Goal: Entertainment & Leisure: Browse casually

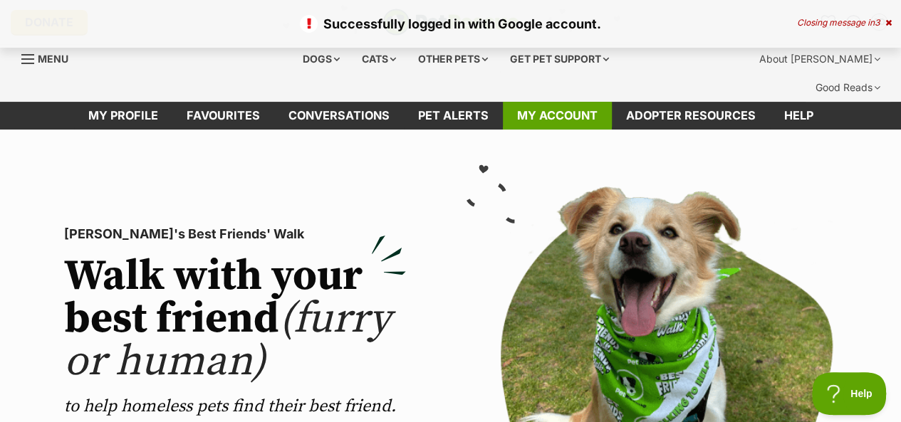
click at [580, 102] on link "My account" at bounding box center [557, 116] width 109 height 28
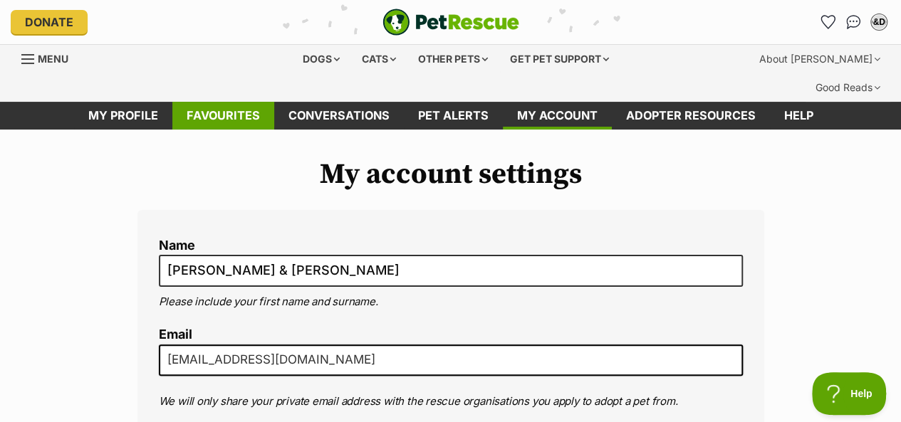
click at [235, 102] on link "Favourites" at bounding box center [223, 116] width 102 height 28
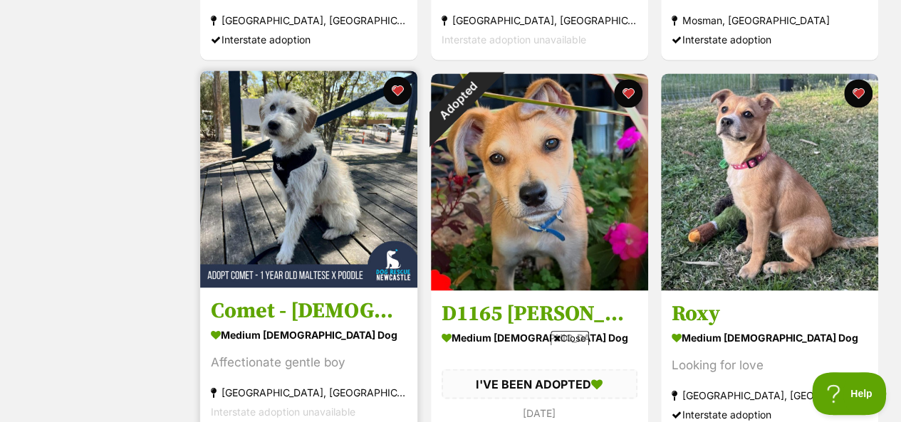
scroll to position [997, 0]
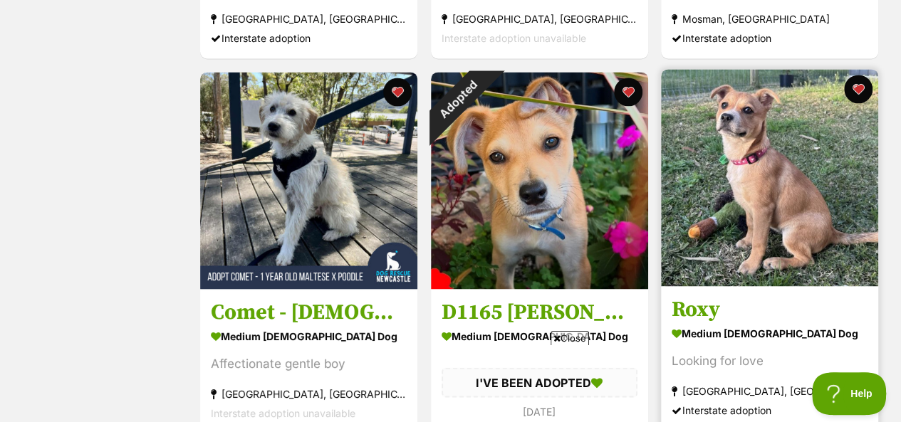
click at [775, 165] on img at bounding box center [769, 177] width 217 height 217
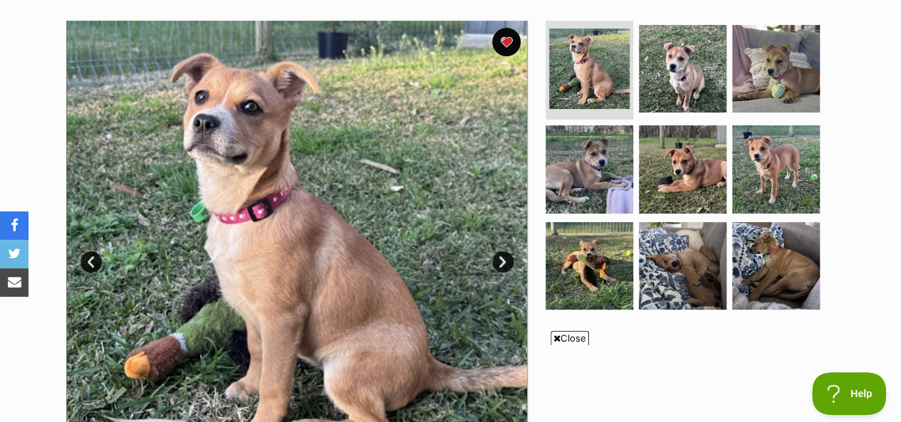
scroll to position [285, 0]
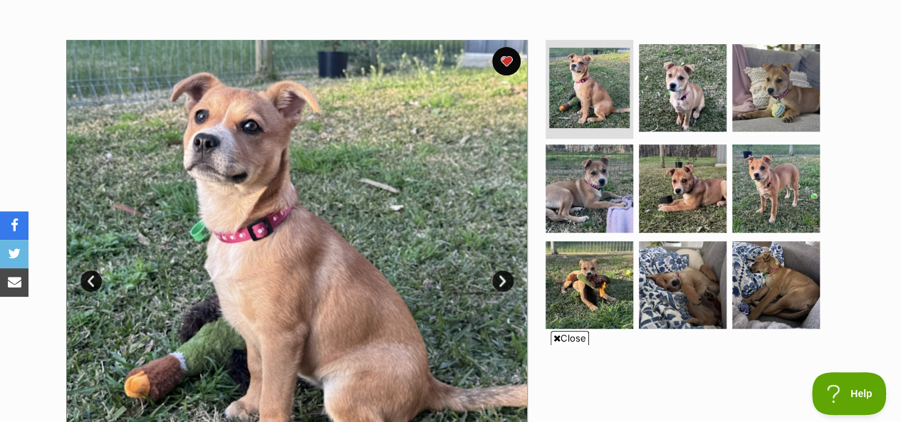
click at [500, 271] on link "Next" at bounding box center [502, 281] width 21 height 21
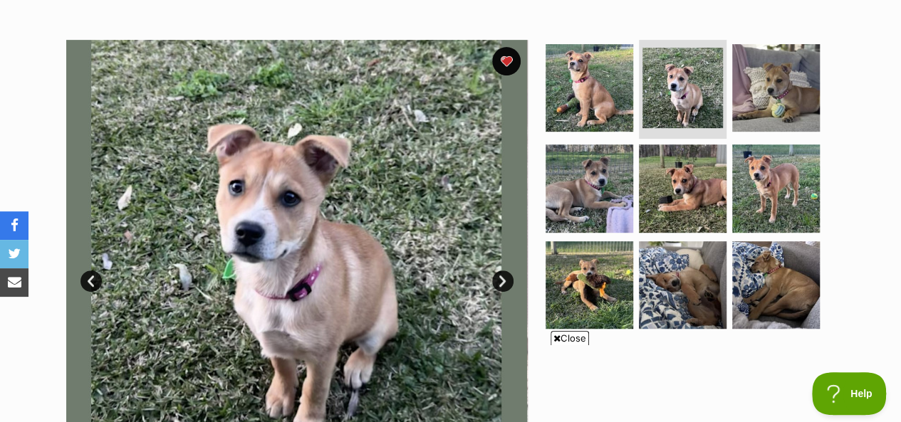
click at [572, 339] on span "Close" at bounding box center [569, 338] width 38 height 14
click at [501, 271] on link "Next" at bounding box center [502, 281] width 21 height 21
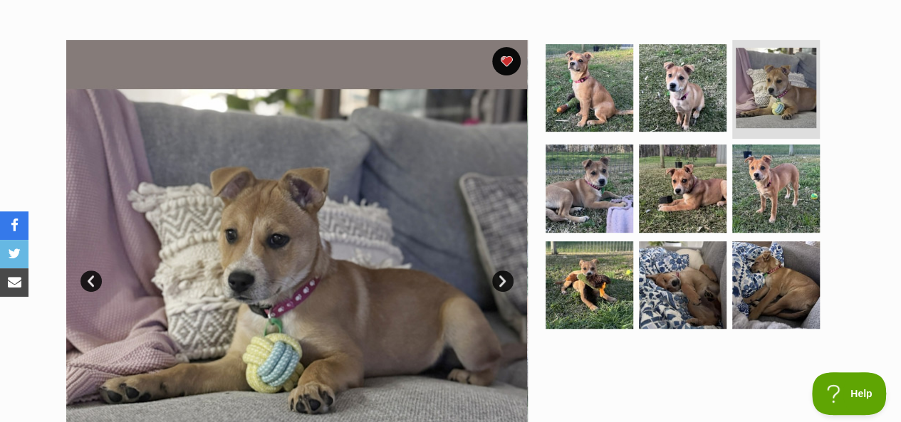
click at [501, 271] on link "Next" at bounding box center [502, 281] width 21 height 21
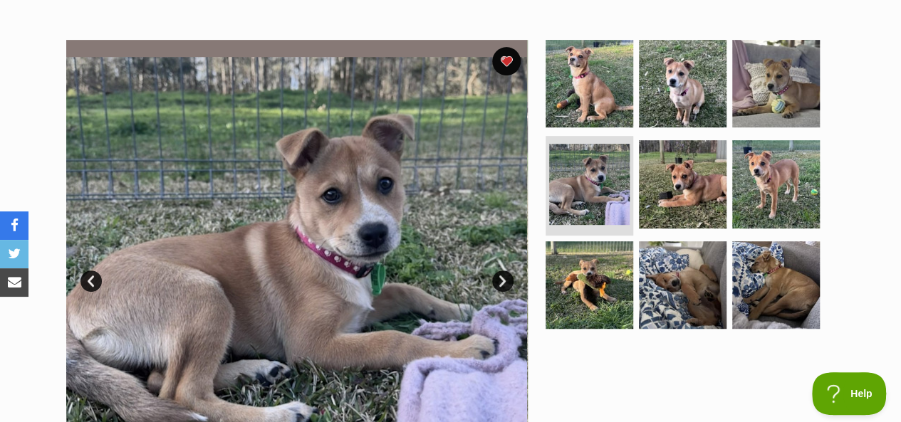
click at [501, 271] on link "Next" at bounding box center [502, 281] width 21 height 21
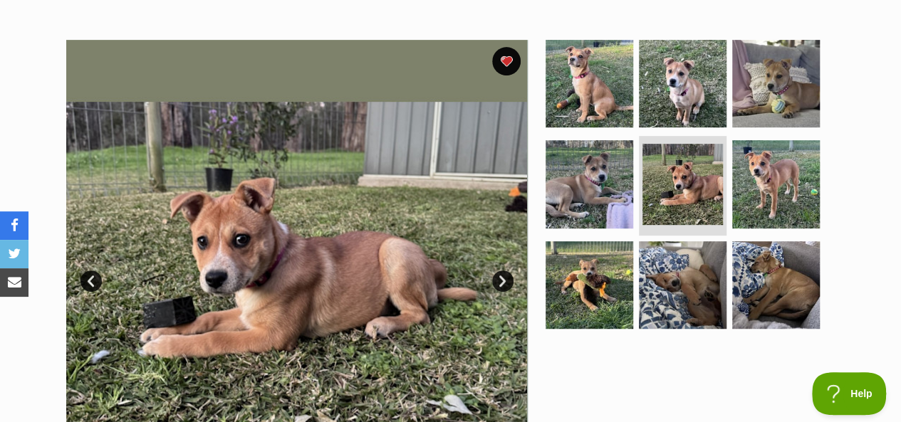
click at [501, 271] on link "Next" at bounding box center [502, 281] width 21 height 21
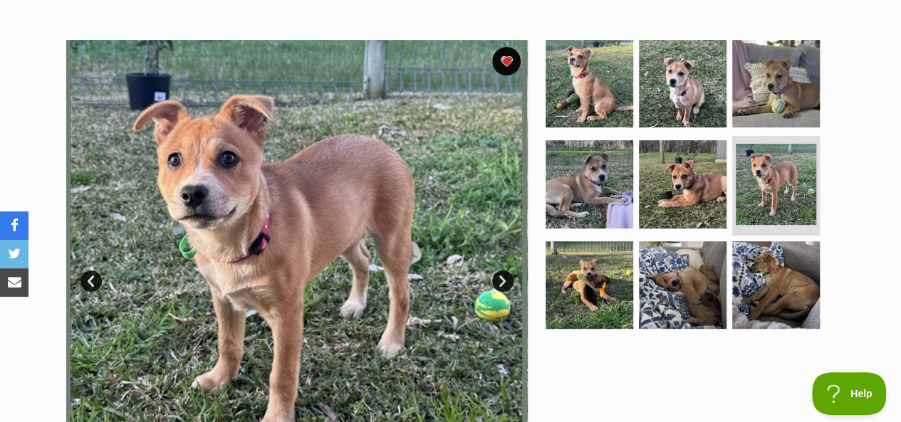
click at [503, 271] on link "Next" at bounding box center [502, 281] width 21 height 21
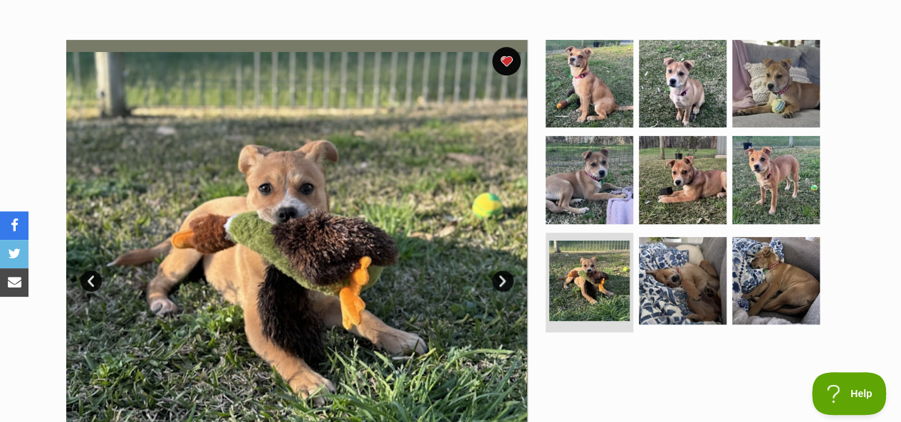
click at [503, 271] on link "Next" at bounding box center [502, 281] width 21 height 21
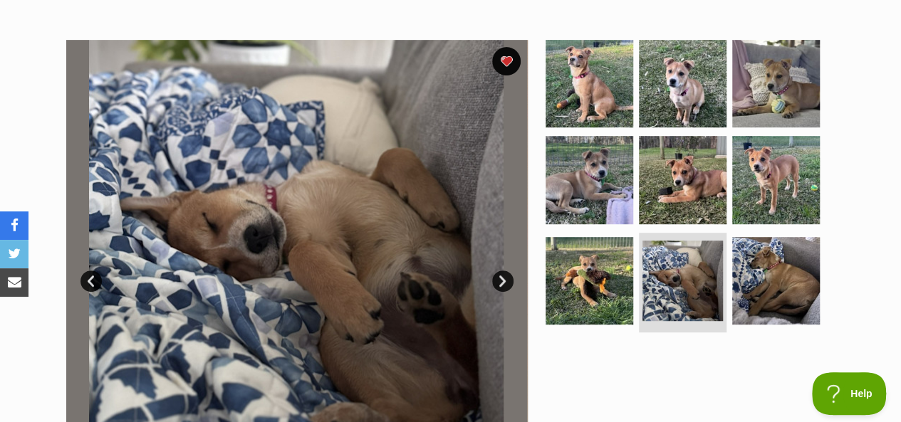
click at [503, 271] on link "Next" at bounding box center [502, 281] width 21 height 21
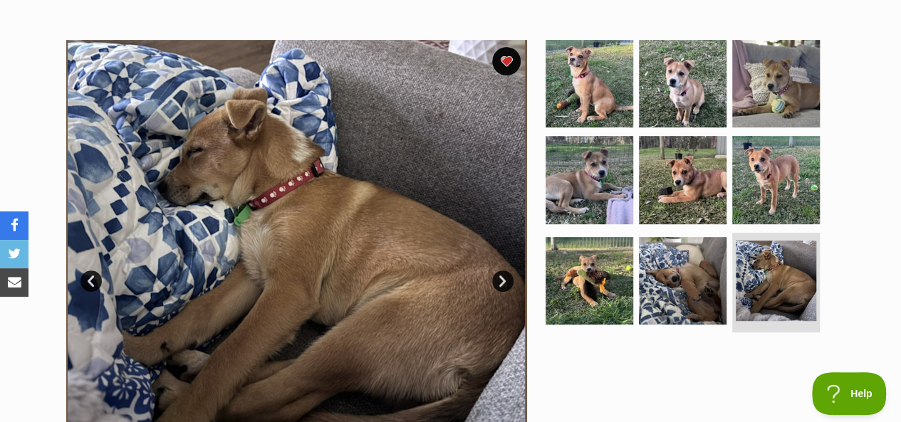
click at [503, 271] on link "Next" at bounding box center [502, 281] width 21 height 21
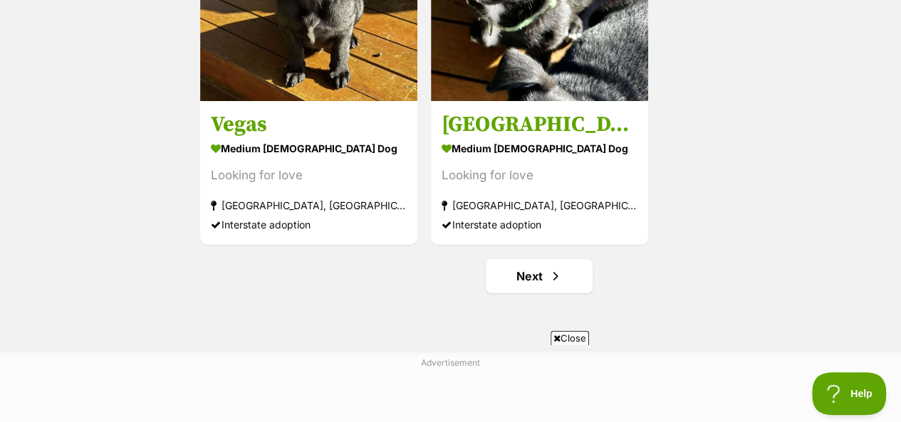
scroll to position [2777, 0]
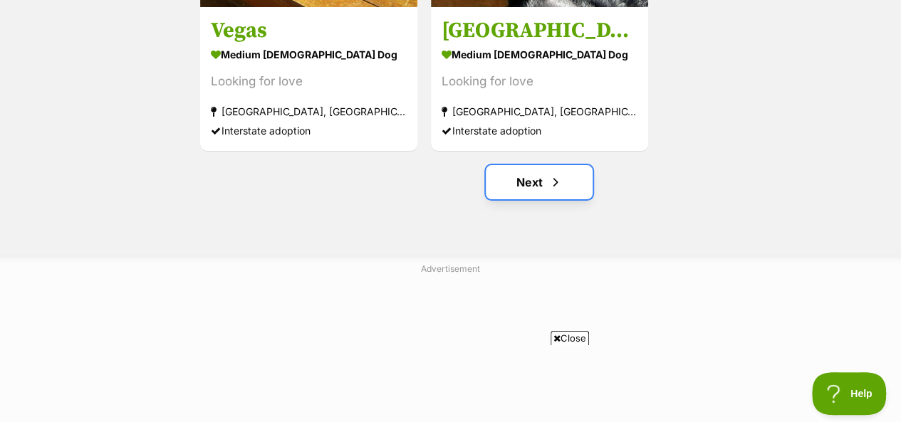
click at [531, 165] on link "Next" at bounding box center [539, 182] width 107 height 34
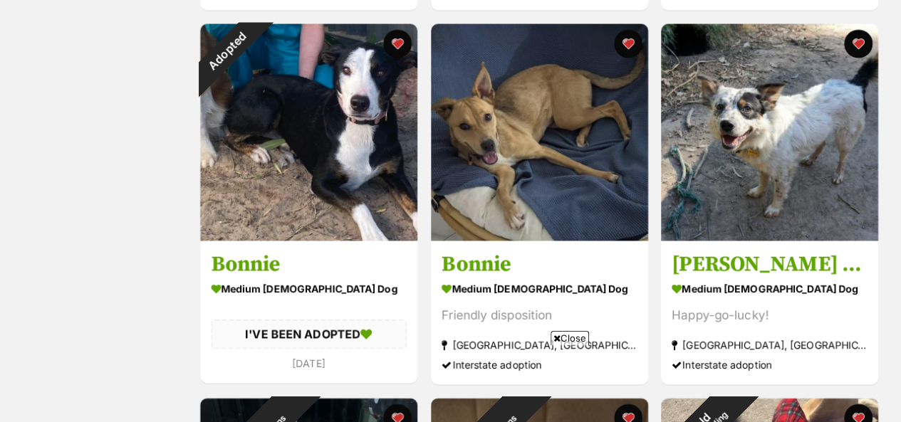
scroll to position [1424, 0]
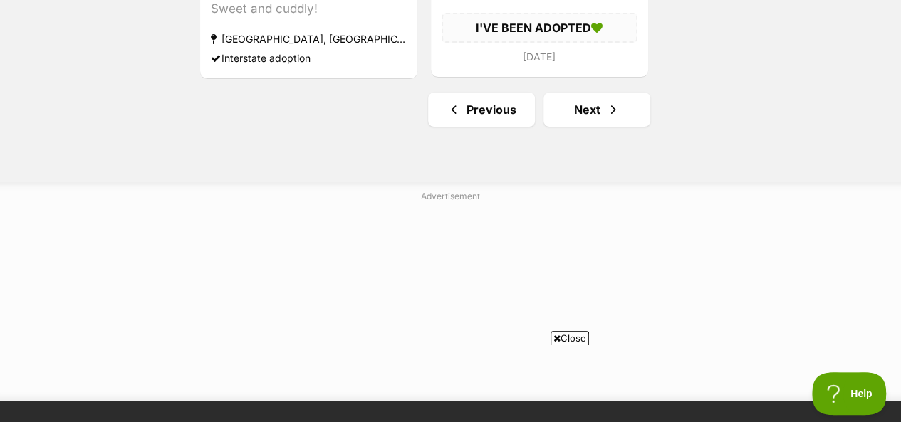
scroll to position [2777, 0]
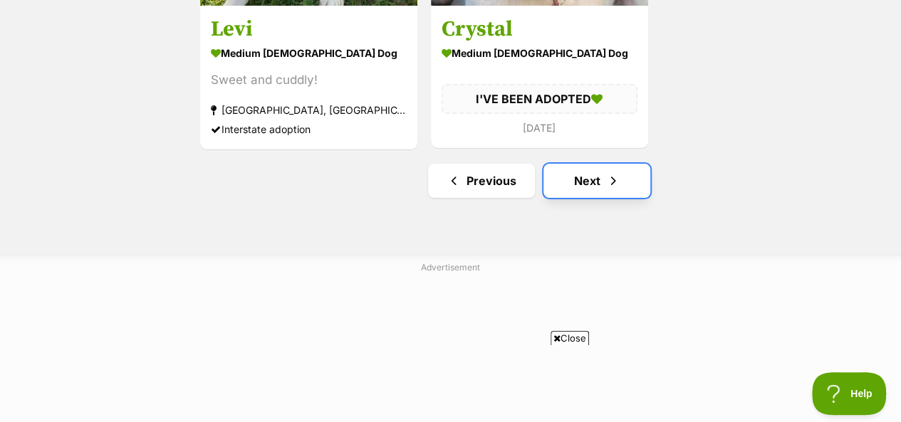
click at [592, 164] on link "Next" at bounding box center [596, 181] width 107 height 34
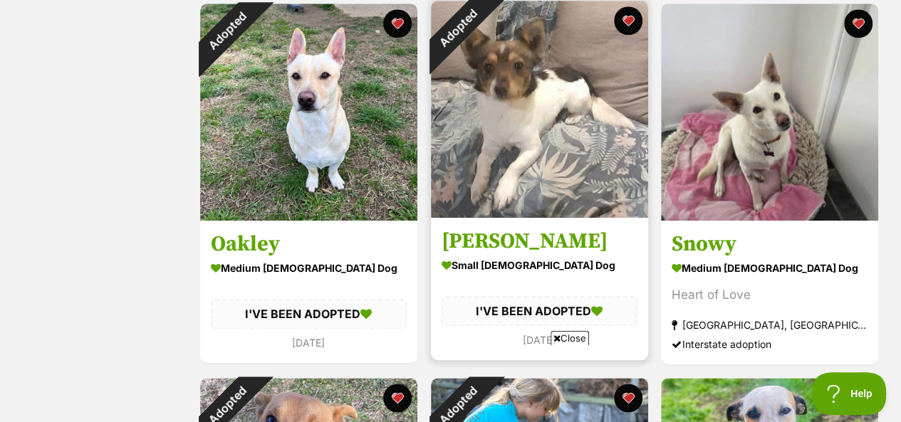
scroll to position [712, 0]
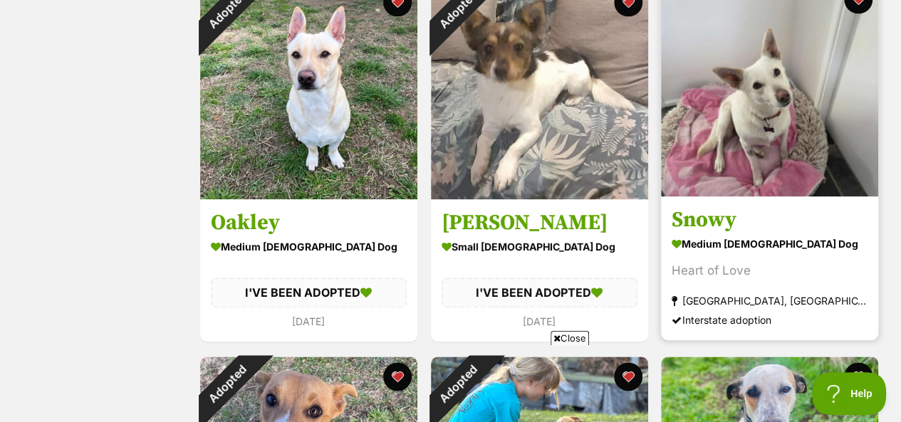
click at [767, 88] on img at bounding box center [769, 87] width 217 height 217
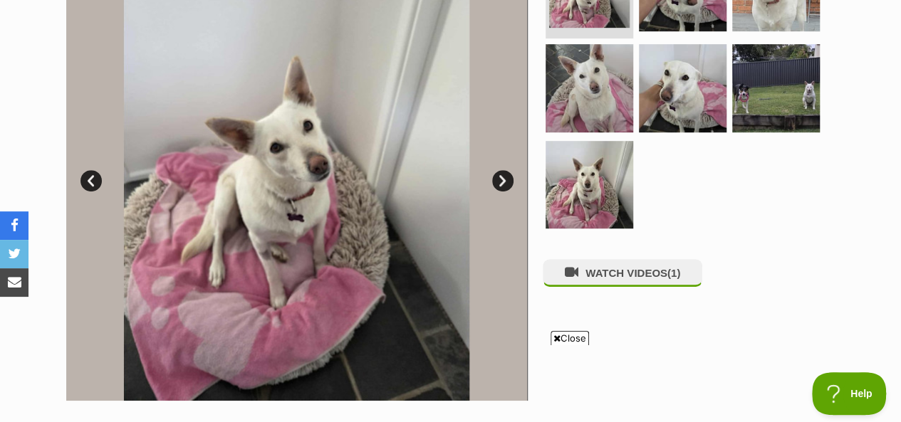
scroll to position [356, 0]
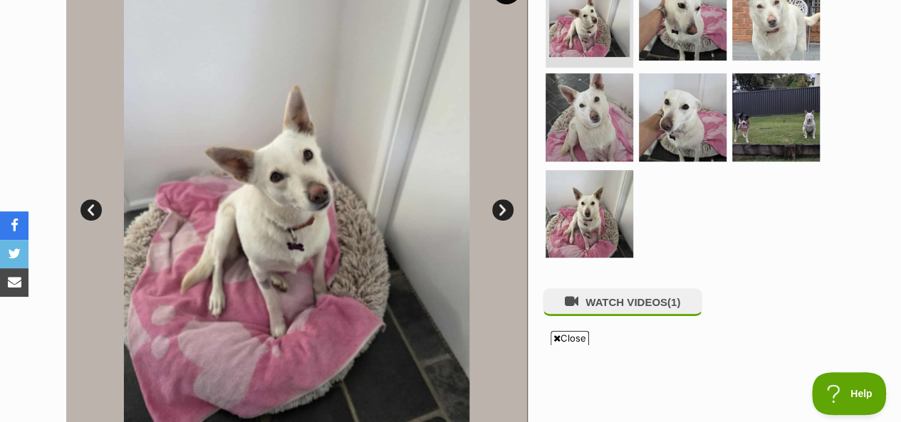
click at [501, 199] on link "Next" at bounding box center [502, 209] width 21 height 21
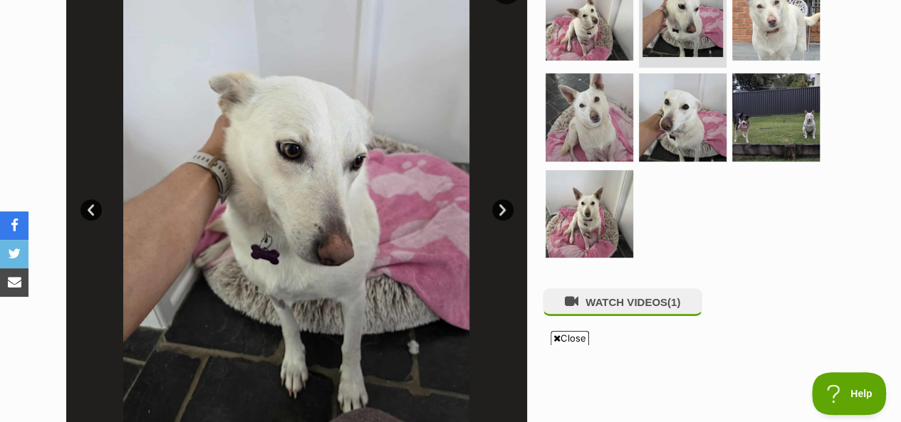
click at [501, 199] on link "Next" at bounding box center [502, 209] width 21 height 21
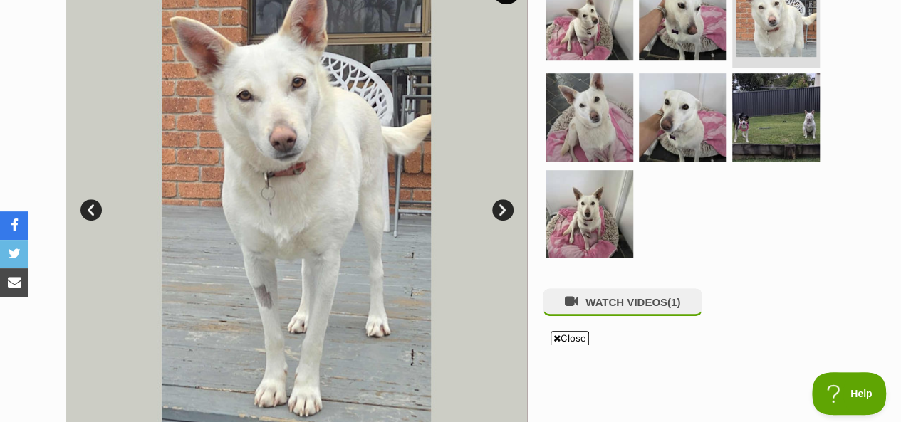
click at [495, 199] on link "Next" at bounding box center [502, 209] width 21 height 21
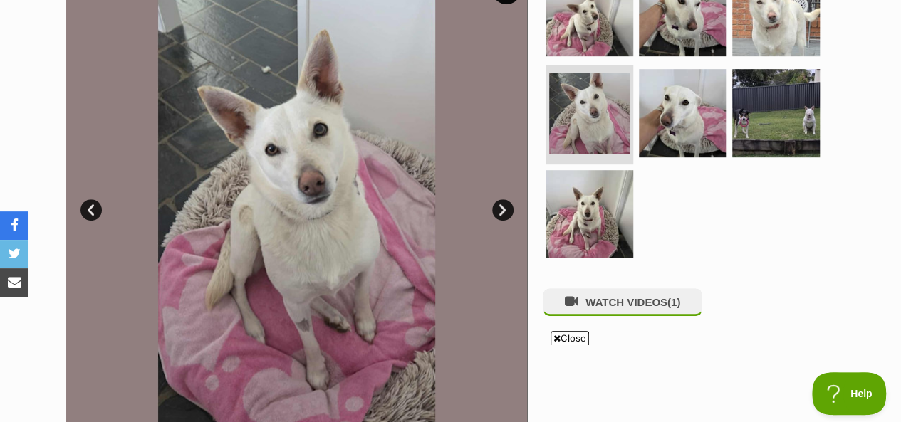
click at [495, 199] on link "Next" at bounding box center [502, 209] width 21 height 21
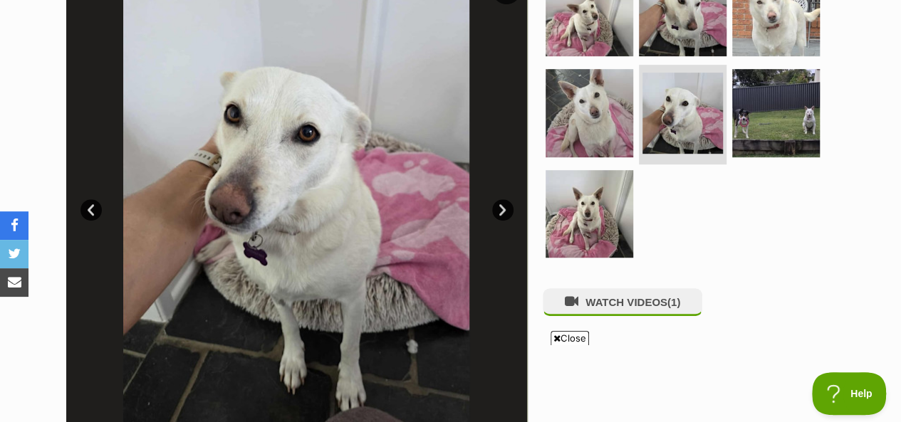
click at [90, 199] on link "Prev" at bounding box center [90, 209] width 21 height 21
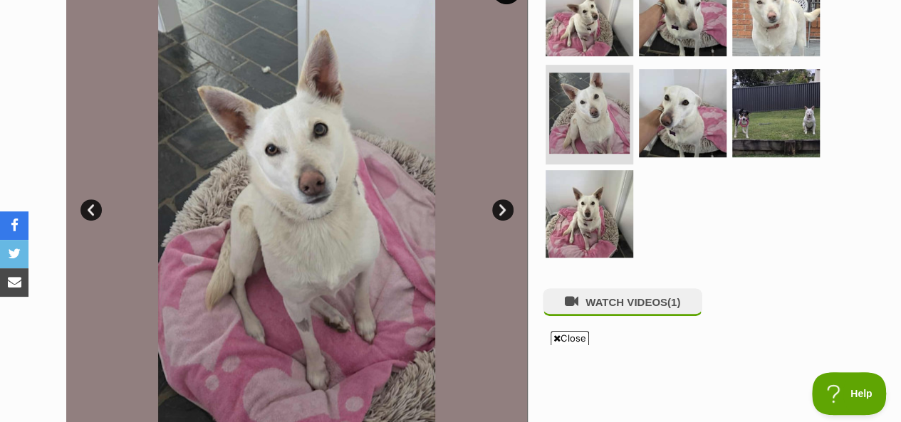
click at [503, 199] on link "Next" at bounding box center [502, 209] width 21 height 21
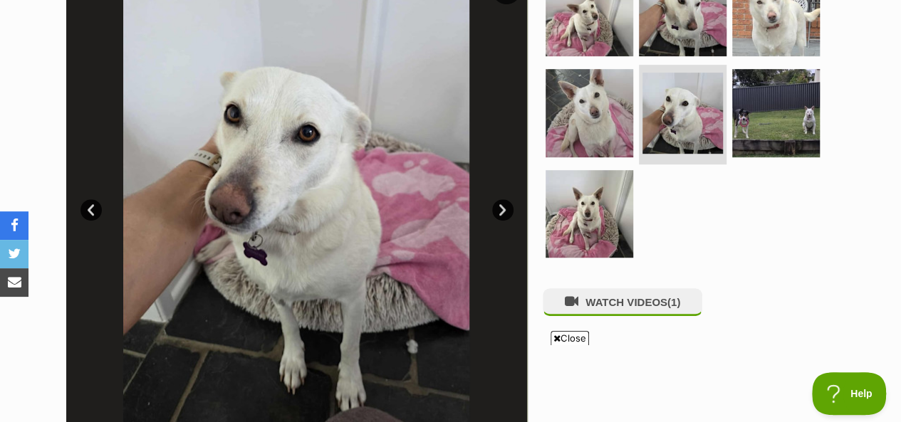
click at [503, 199] on link "Next" at bounding box center [502, 209] width 21 height 21
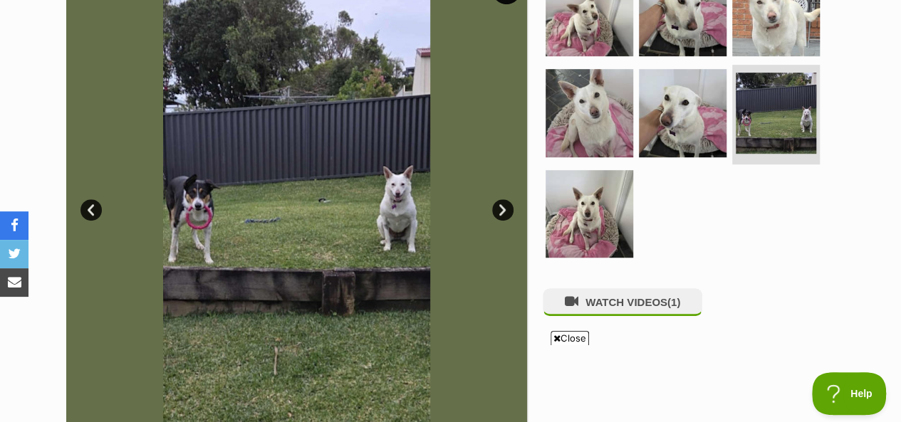
click at [501, 199] on link "Next" at bounding box center [502, 209] width 21 height 21
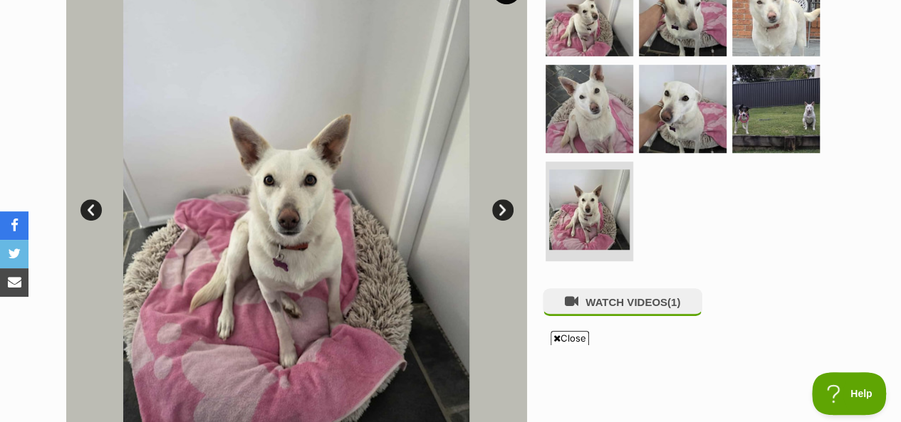
click at [501, 199] on link "Next" at bounding box center [502, 209] width 21 height 21
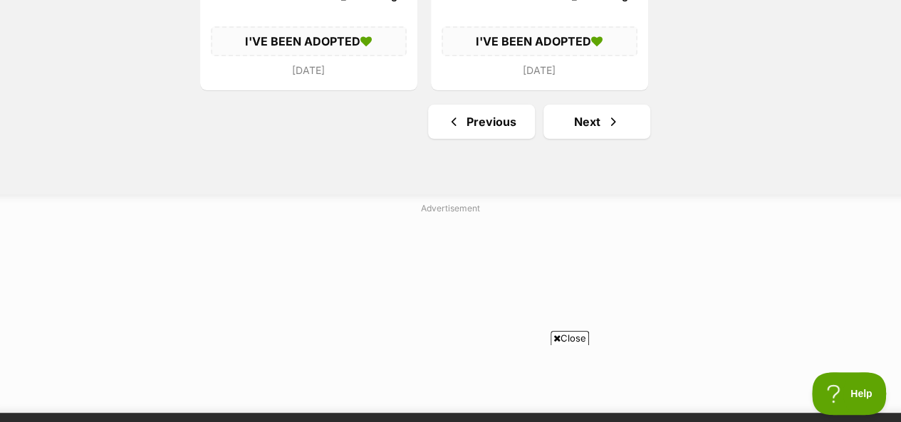
scroll to position [2848, 0]
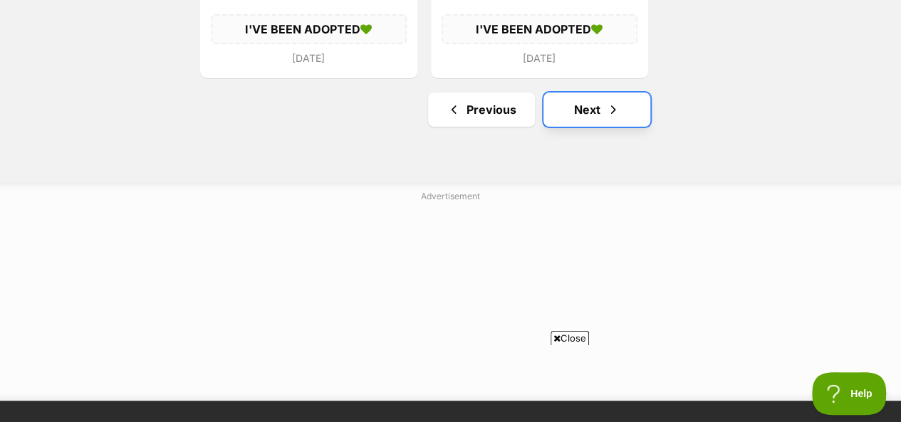
click at [588, 93] on link "Next" at bounding box center [596, 110] width 107 height 34
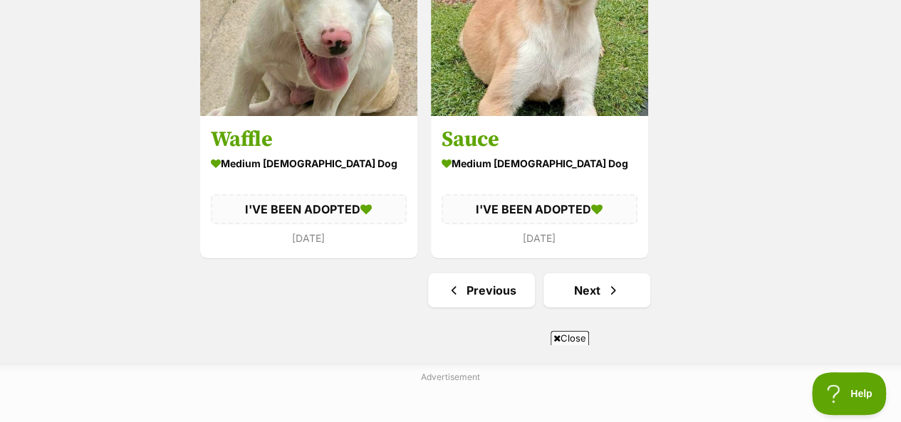
scroll to position [2705, 0]
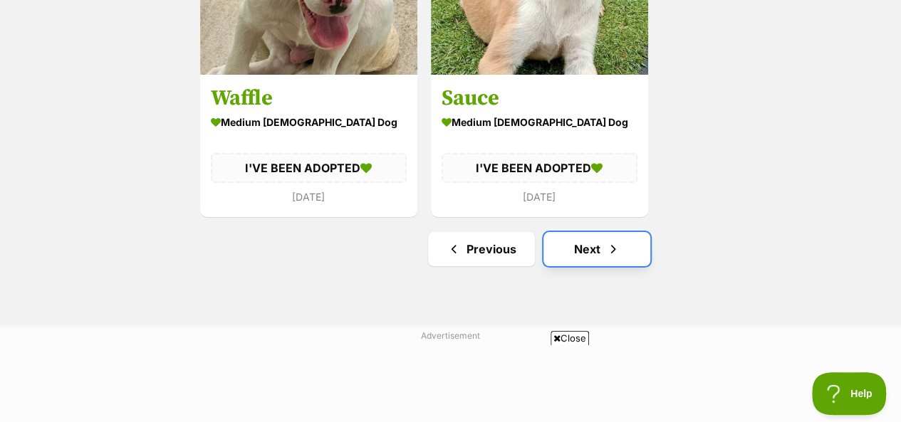
click at [584, 232] on link "Next" at bounding box center [596, 249] width 107 height 34
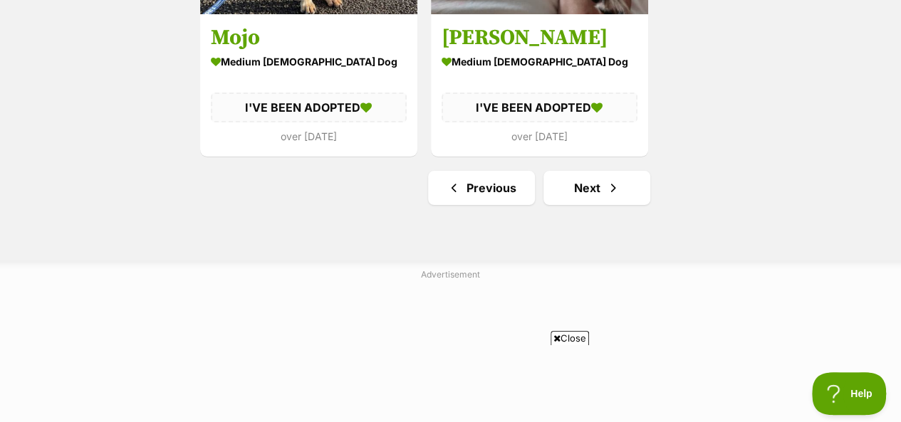
scroll to position [2777, 0]
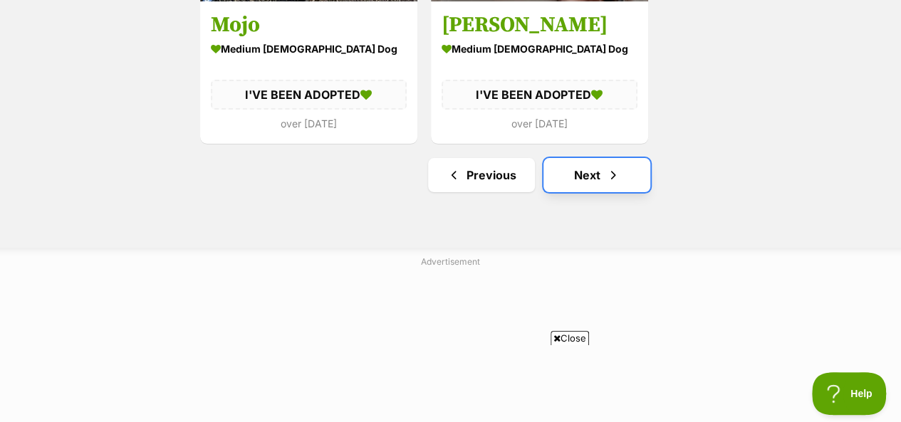
click at [577, 158] on link "Next" at bounding box center [596, 175] width 107 height 34
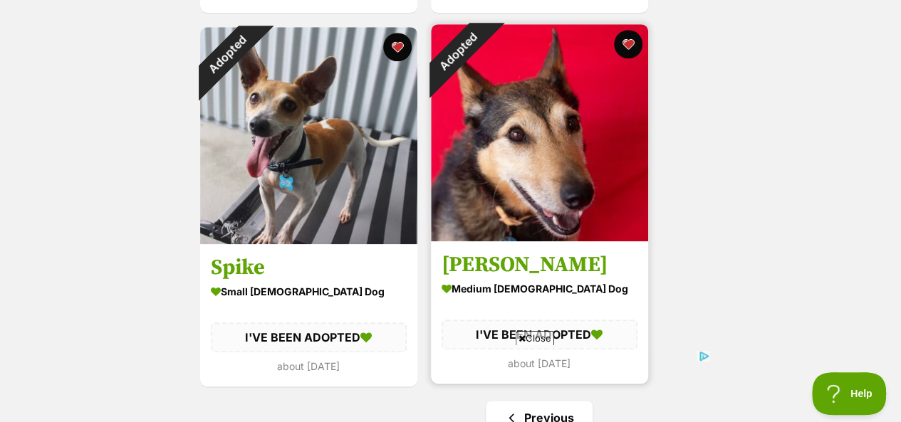
scroll to position [641, 0]
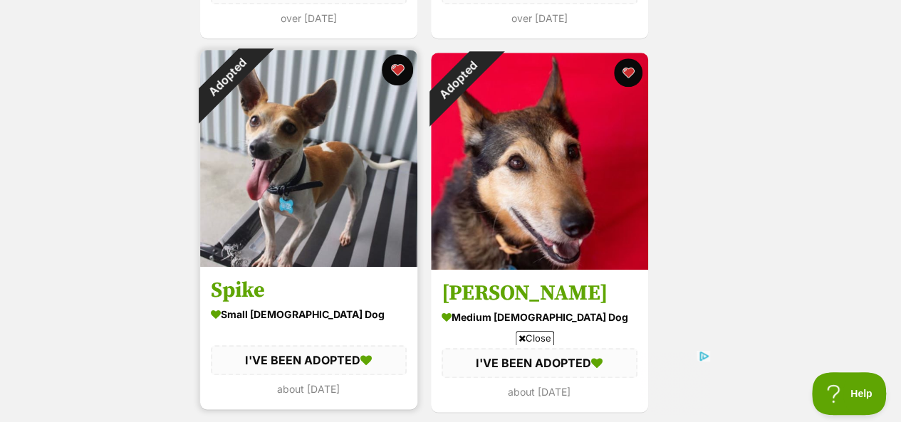
click at [399, 54] on button "favourite" at bounding box center [397, 69] width 31 height 31
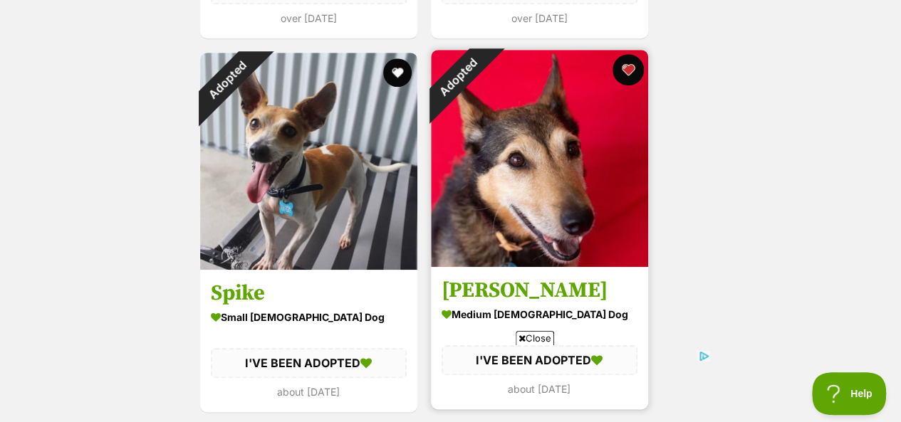
click at [627, 54] on button "favourite" at bounding box center [627, 69] width 31 height 31
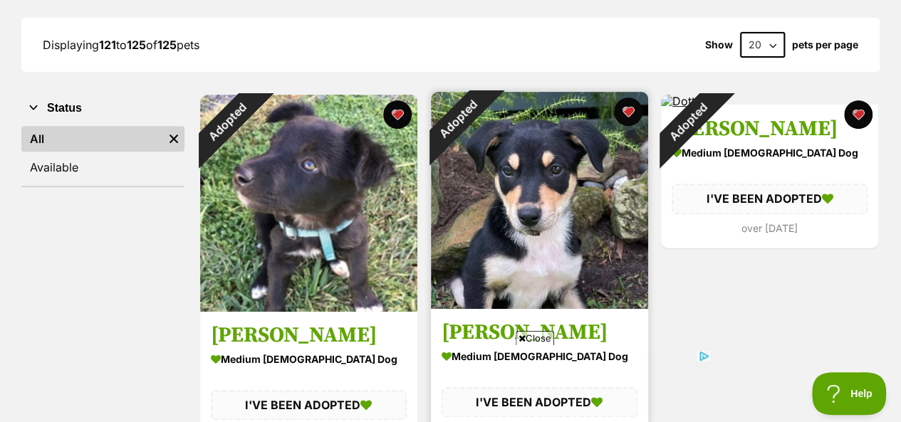
scroll to position [214, 0]
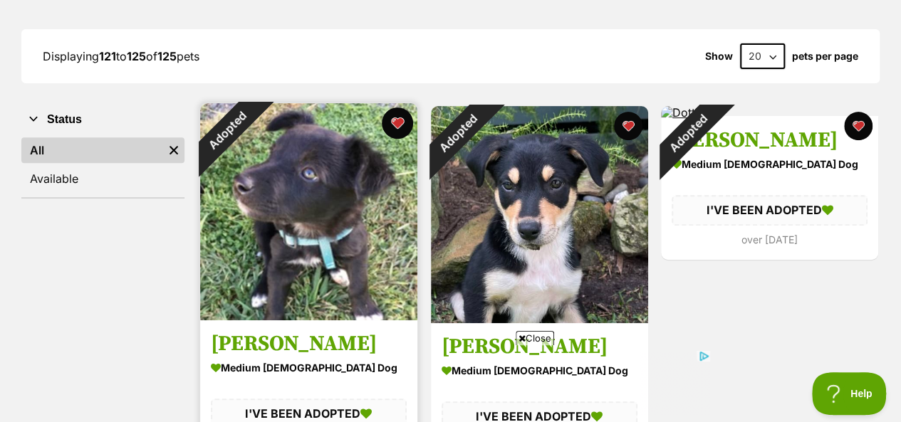
click at [397, 108] on button "favourite" at bounding box center [397, 123] width 31 height 31
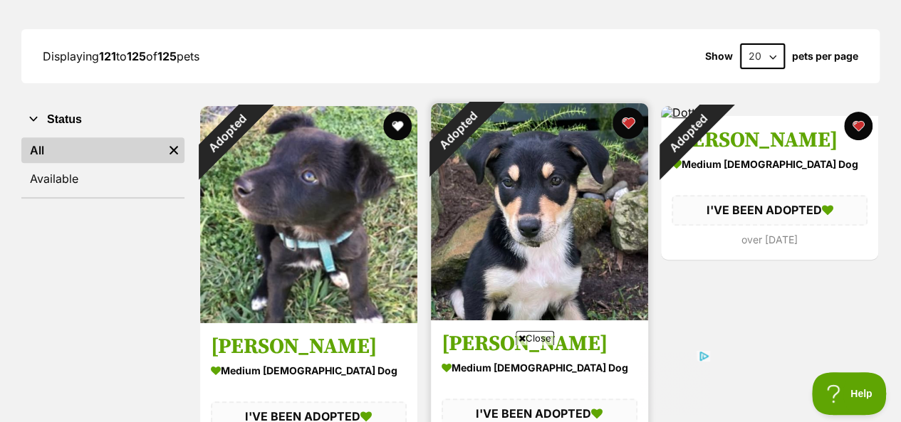
click at [627, 108] on button "favourite" at bounding box center [627, 123] width 31 height 31
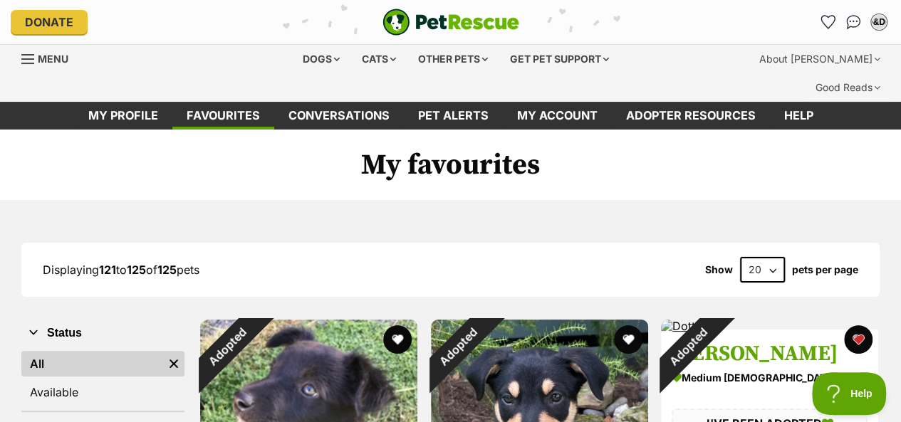
scroll to position [0, 0]
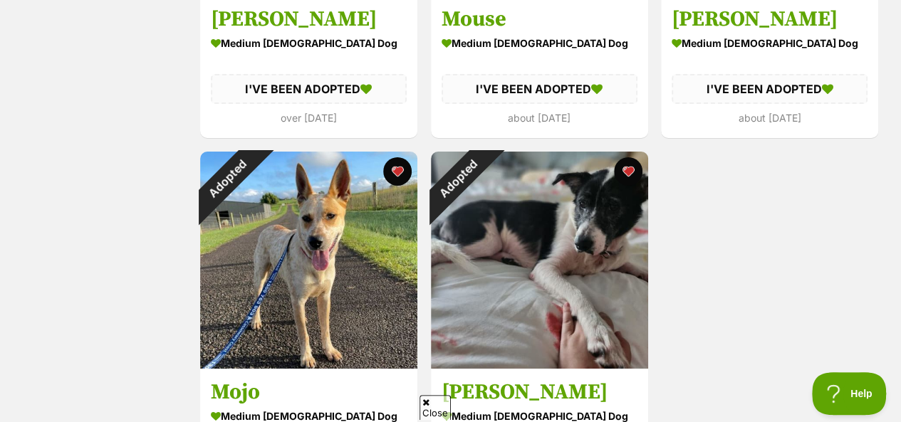
scroll to position [2399, 0]
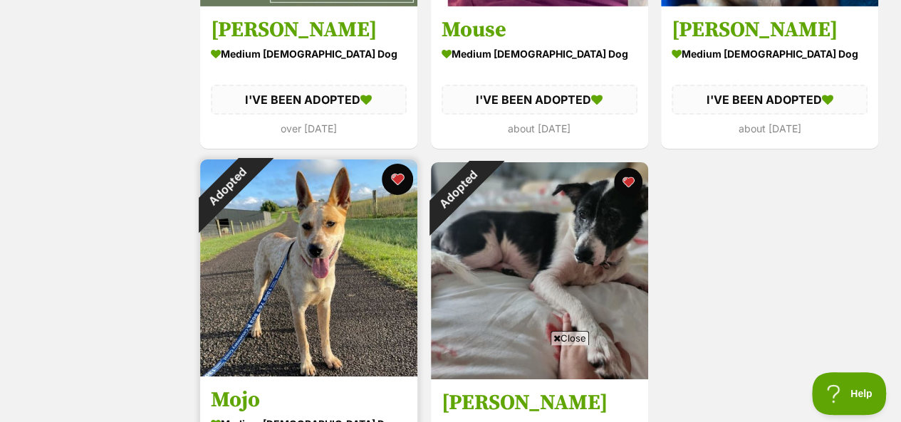
click at [395, 164] on button "favourite" at bounding box center [397, 179] width 31 height 31
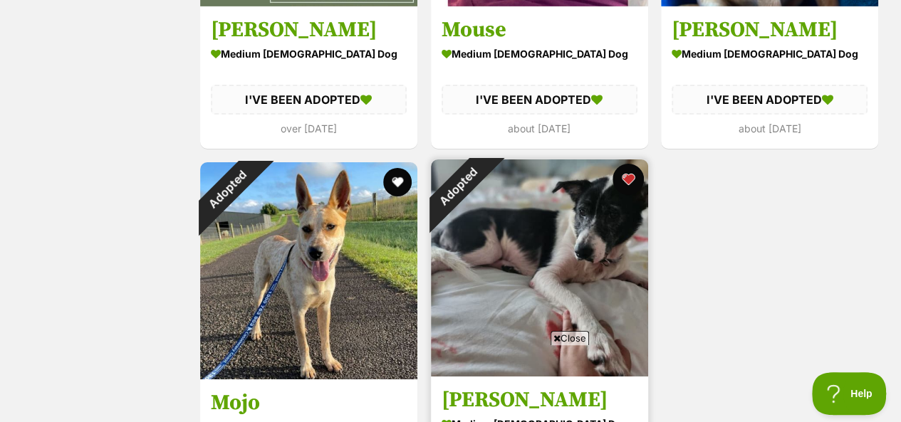
click at [627, 164] on button "favourite" at bounding box center [627, 179] width 31 height 31
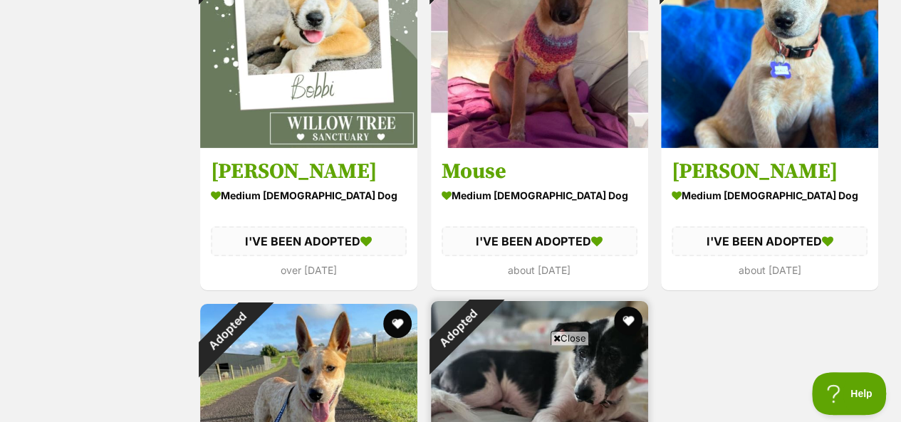
scroll to position [2114, 0]
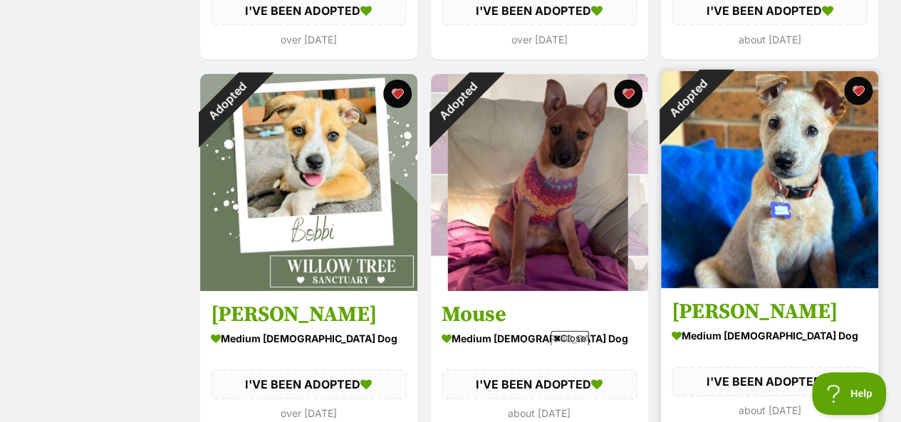
click at [800, 165] on img at bounding box center [769, 179] width 217 height 217
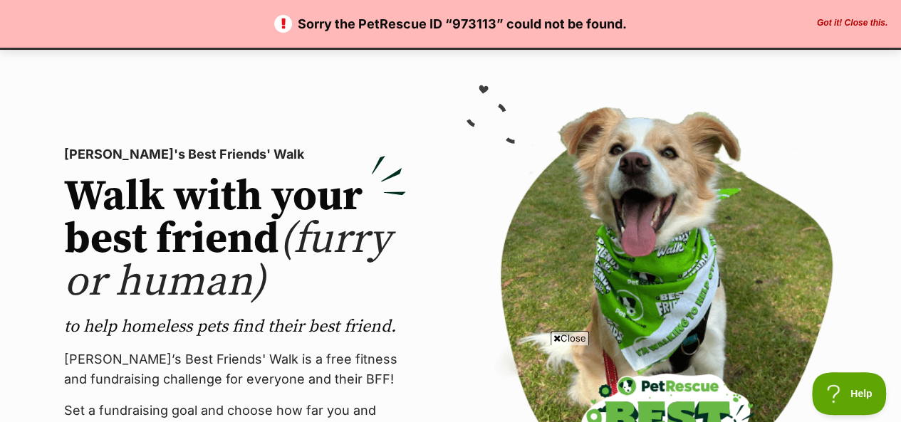
scroll to position [71, 0]
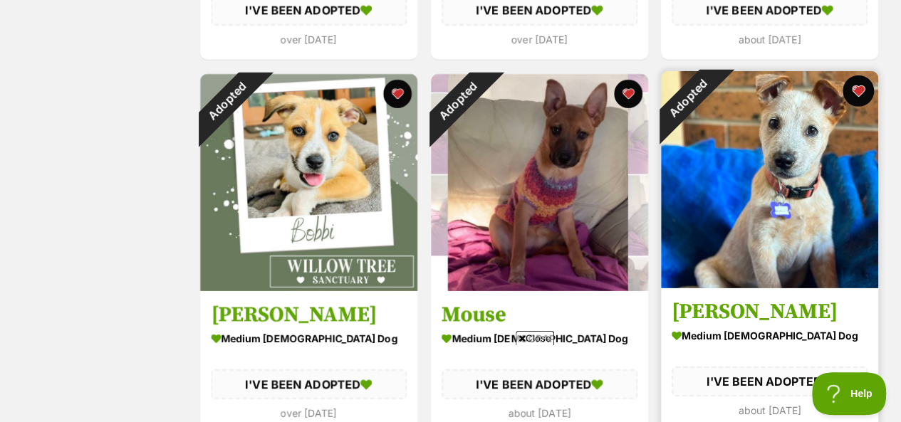
click at [857, 75] on button "favourite" at bounding box center [857, 90] width 31 height 31
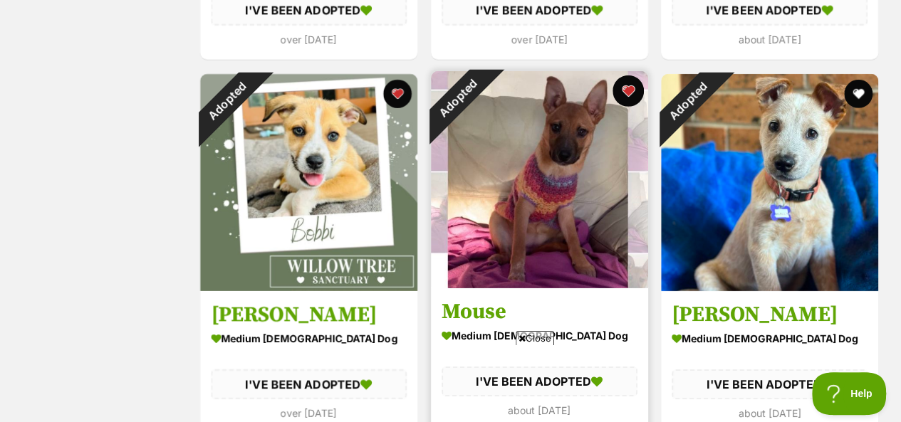
click at [625, 75] on button "favourite" at bounding box center [627, 90] width 31 height 31
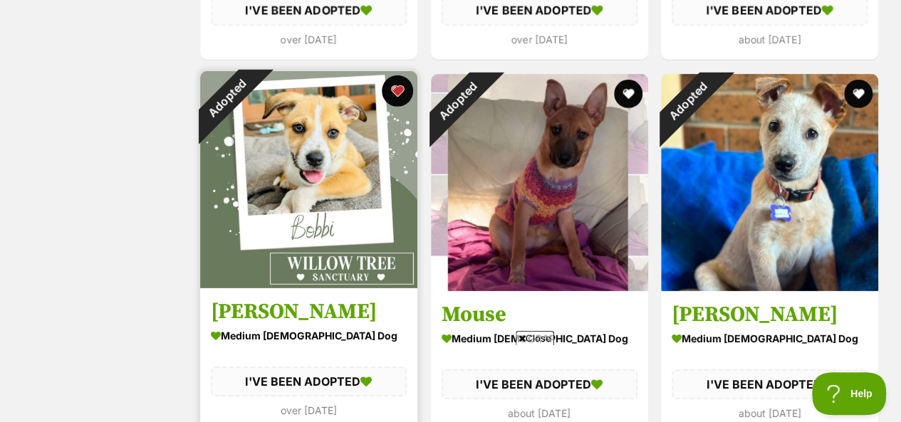
click at [399, 75] on button "favourite" at bounding box center [397, 90] width 31 height 31
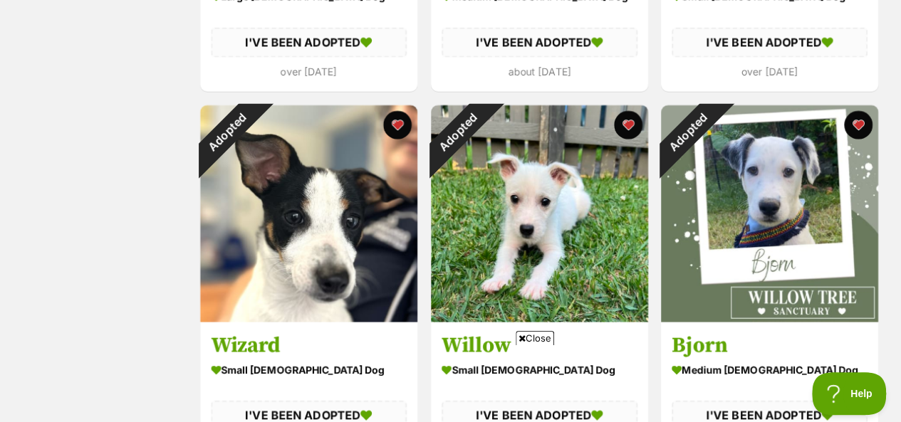
scroll to position [1687, 0]
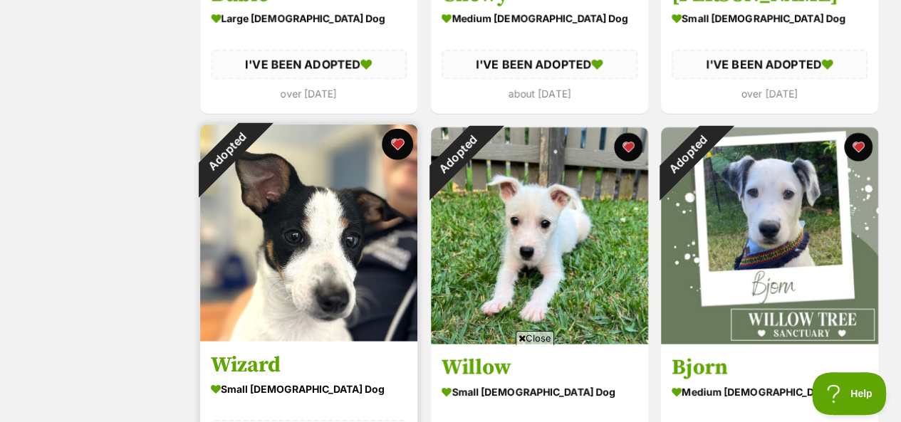
click at [397, 129] on button "favourite" at bounding box center [397, 144] width 31 height 31
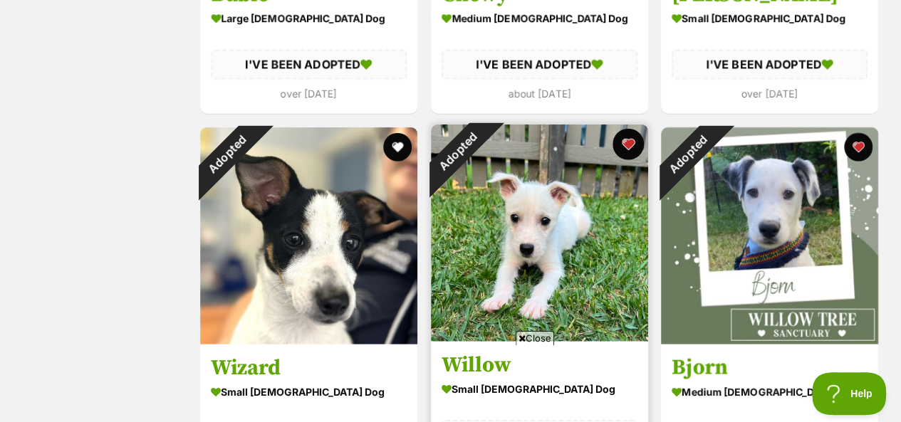
click at [629, 129] on button "favourite" at bounding box center [627, 144] width 31 height 31
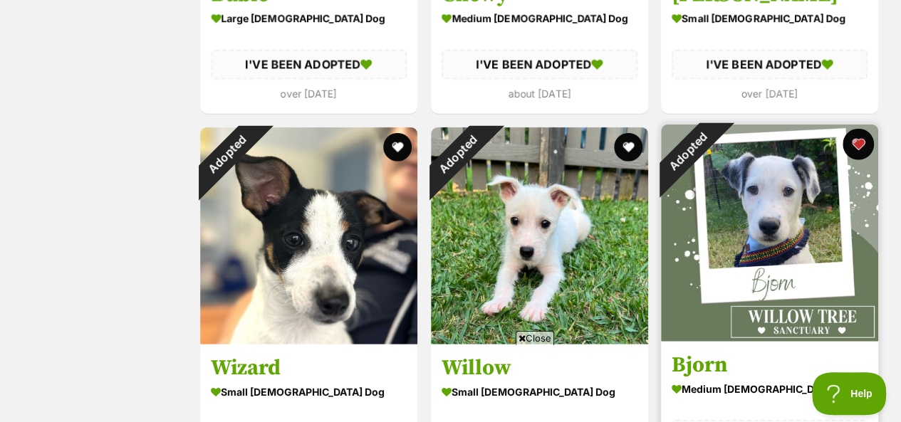
click at [858, 129] on button "favourite" at bounding box center [857, 144] width 31 height 31
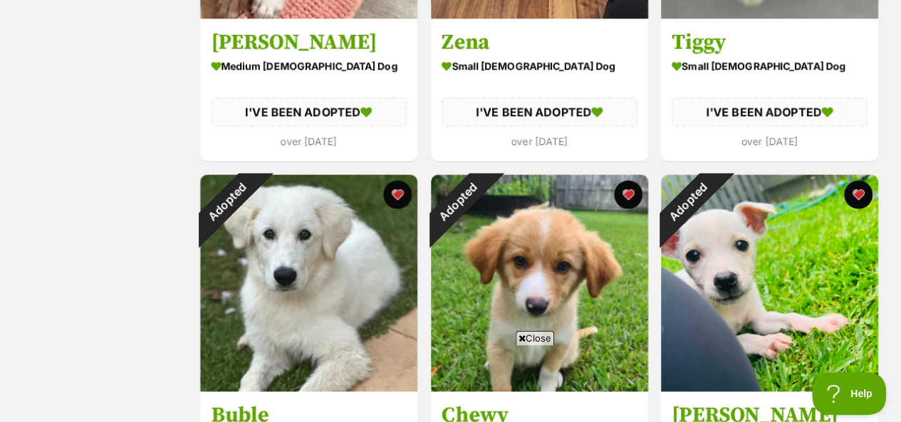
scroll to position [1259, 0]
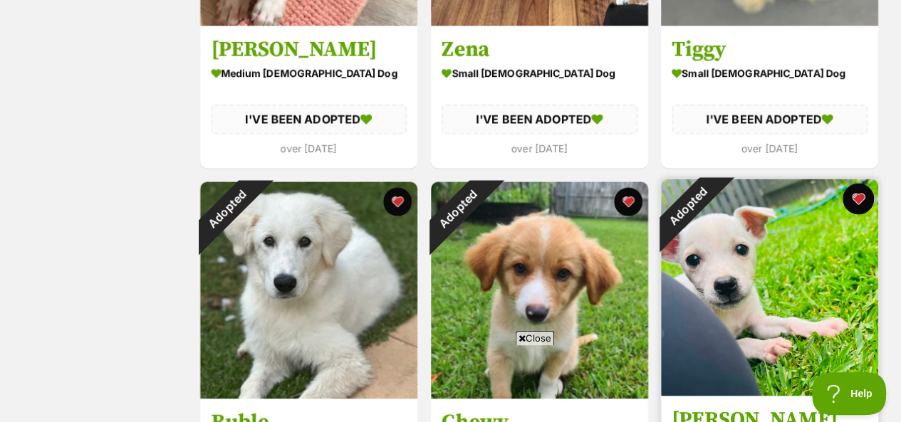
click at [860, 183] on button "favourite" at bounding box center [857, 198] width 31 height 31
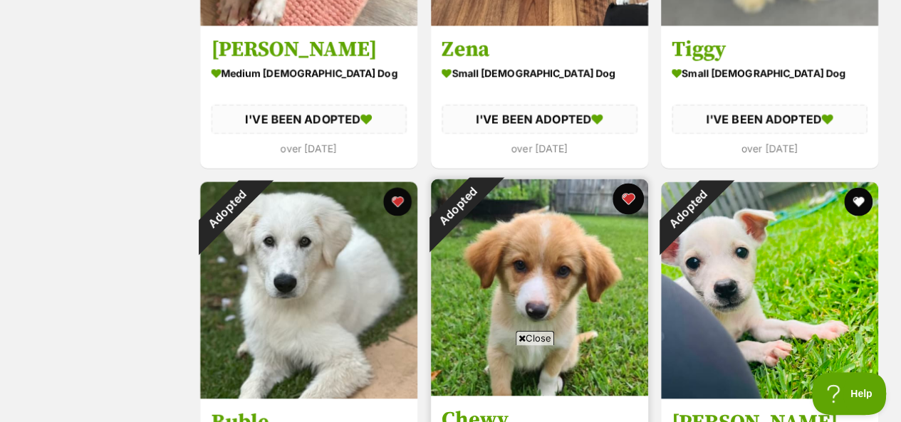
click at [629, 183] on button "favourite" at bounding box center [627, 198] width 31 height 31
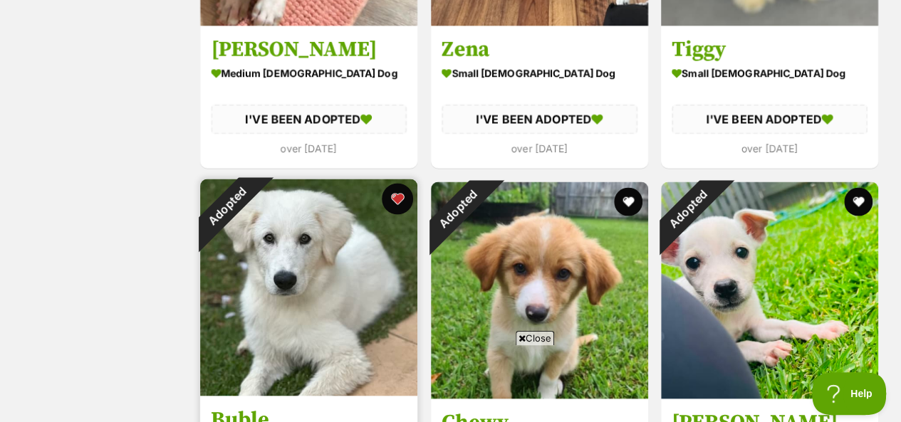
click at [397, 183] on button "favourite" at bounding box center [397, 198] width 31 height 31
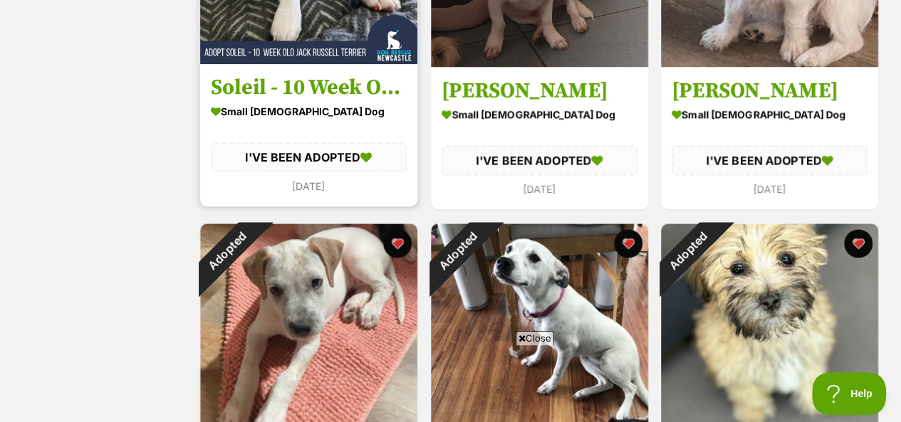
scroll to position [832, 0]
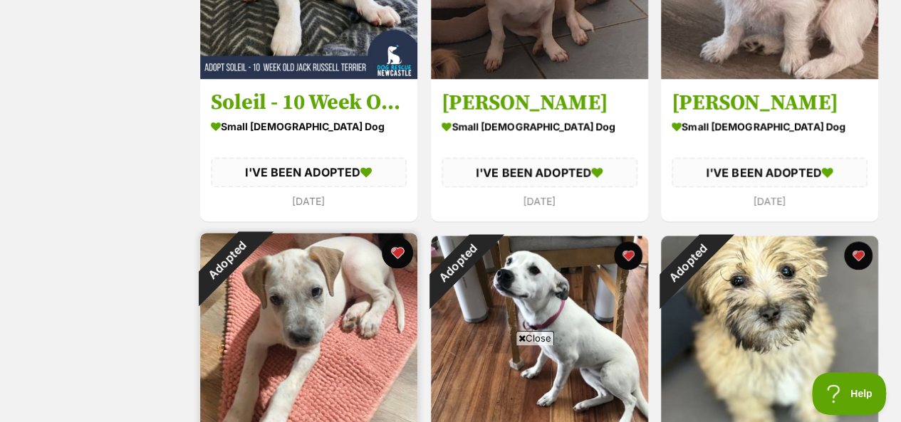
click at [396, 237] on button "favourite" at bounding box center [397, 252] width 31 height 31
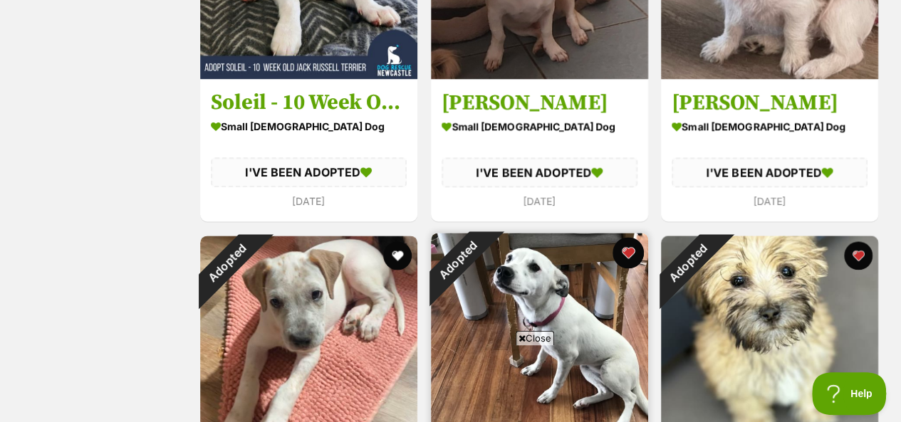
click at [629, 237] on button "favourite" at bounding box center [627, 252] width 31 height 31
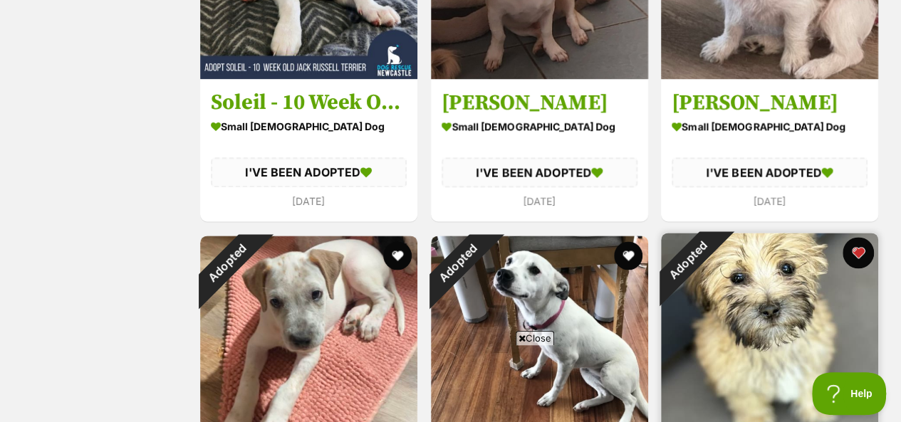
click at [860, 237] on button "favourite" at bounding box center [857, 252] width 31 height 31
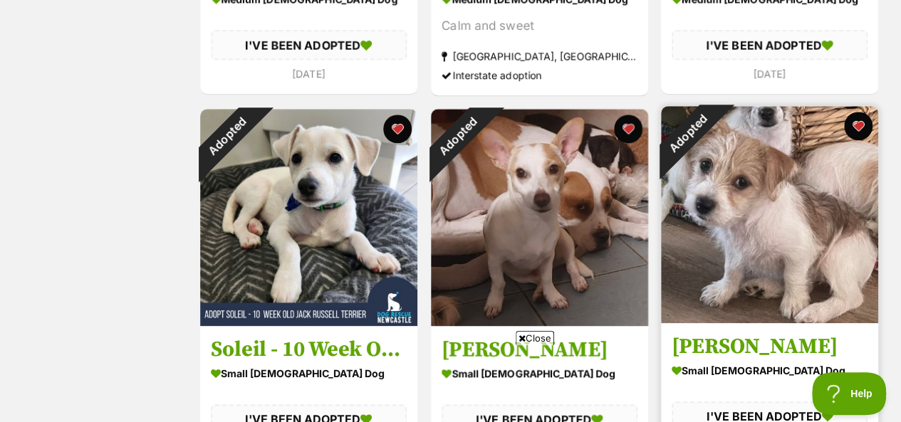
scroll to position [548, 0]
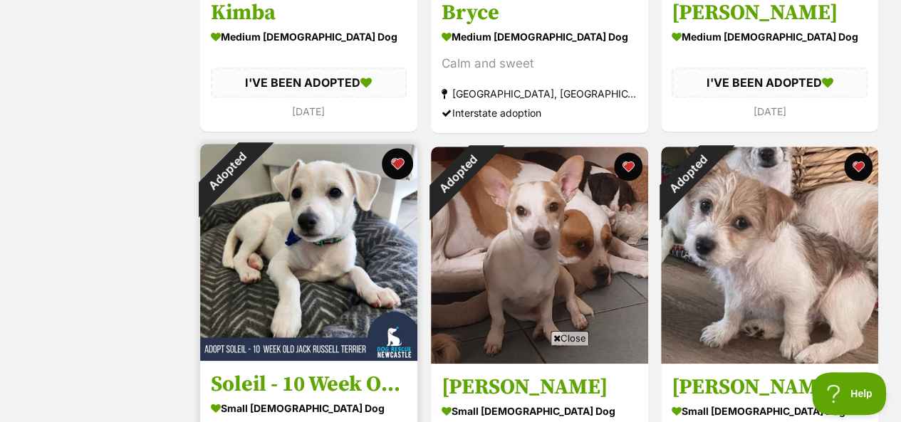
click at [396, 148] on button "favourite" at bounding box center [397, 163] width 31 height 31
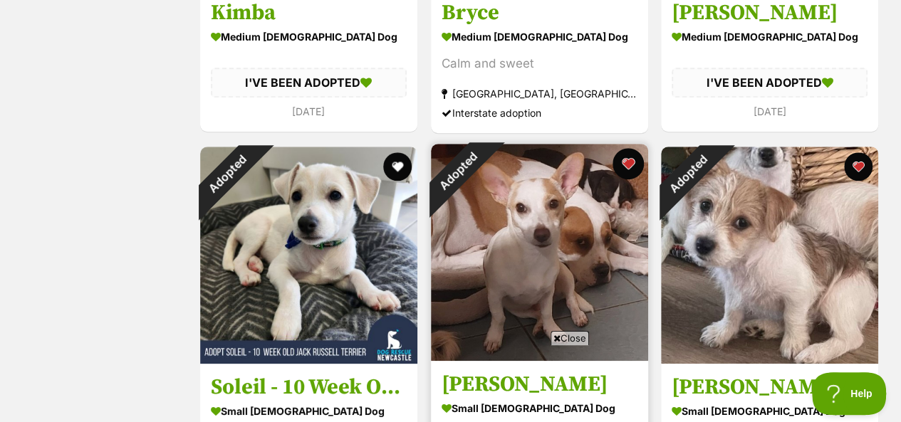
click at [625, 148] on button "favourite" at bounding box center [627, 163] width 31 height 31
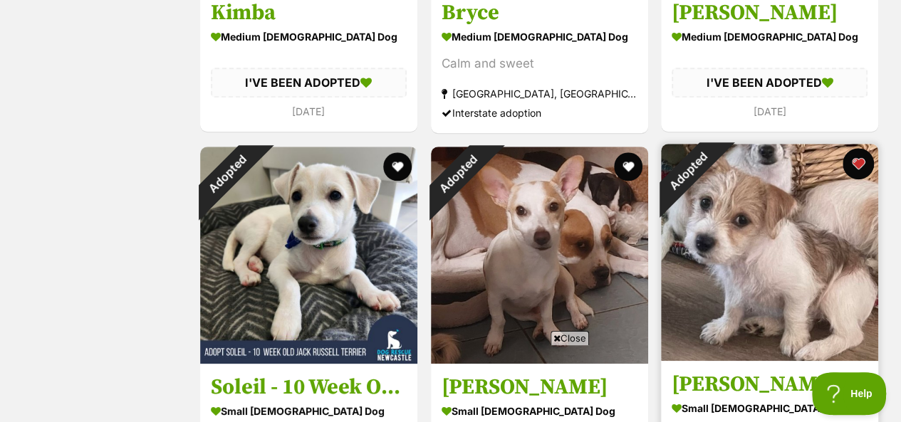
click at [860, 148] on button "favourite" at bounding box center [857, 163] width 31 height 31
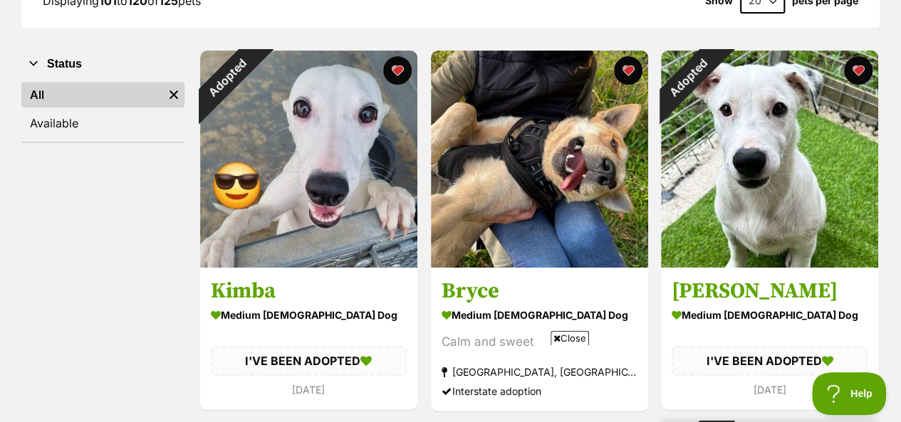
scroll to position [192, 0]
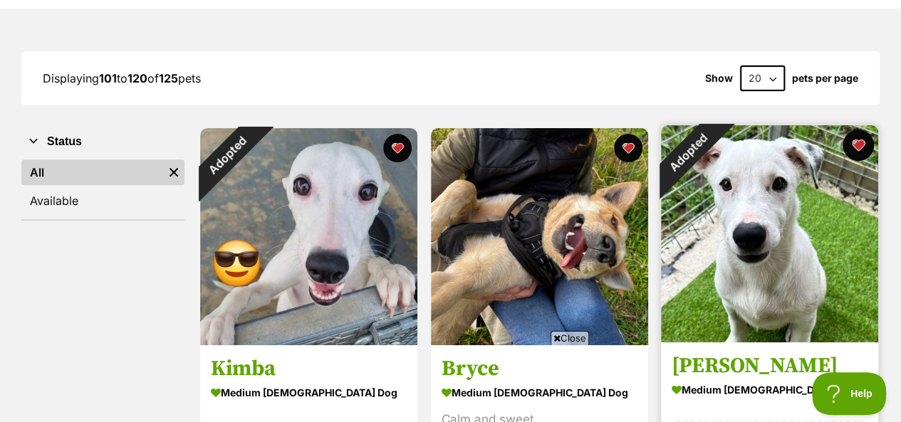
click at [857, 130] on button "favourite" at bounding box center [857, 145] width 31 height 31
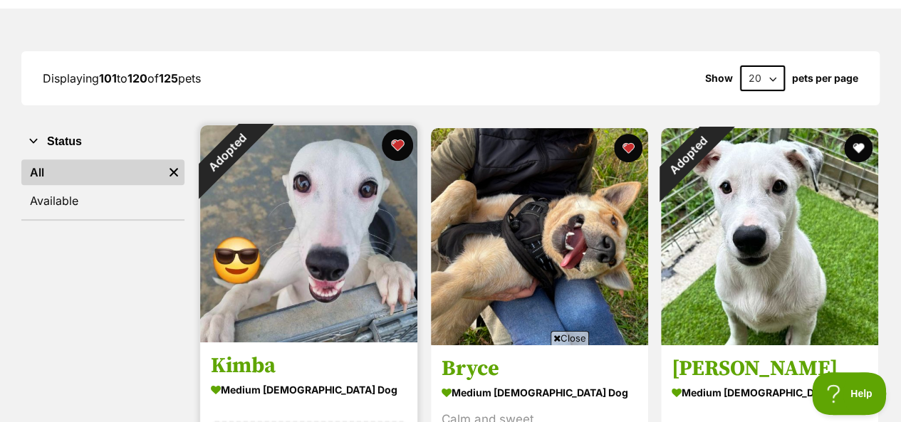
drag, startPoint x: 401, startPoint y: 115, endPoint x: 394, endPoint y: 125, distance: 12.5
click at [399, 130] on button "favourite" at bounding box center [397, 145] width 31 height 31
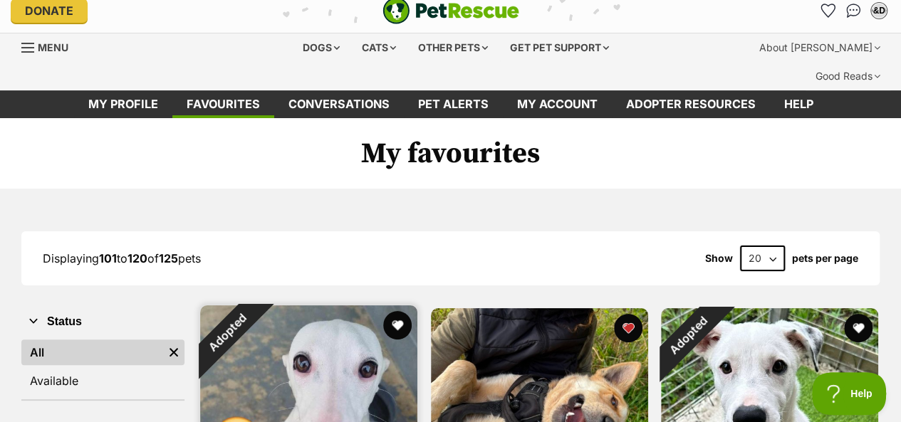
scroll to position [0, 0]
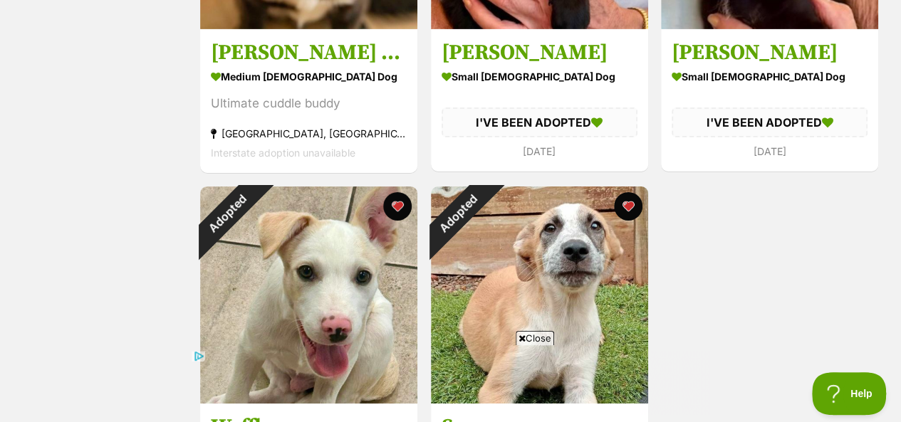
scroll to position [2349, 0]
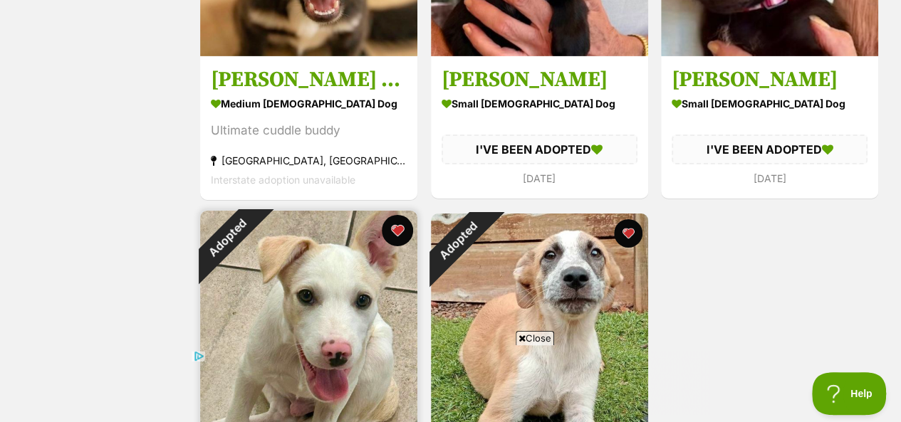
click at [399, 215] on button "favourite" at bounding box center [397, 230] width 31 height 31
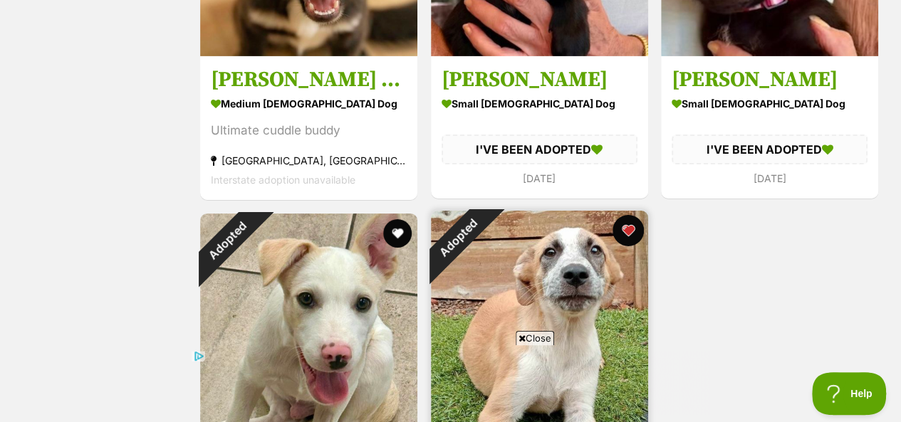
click at [630, 215] on button "favourite" at bounding box center [627, 230] width 31 height 31
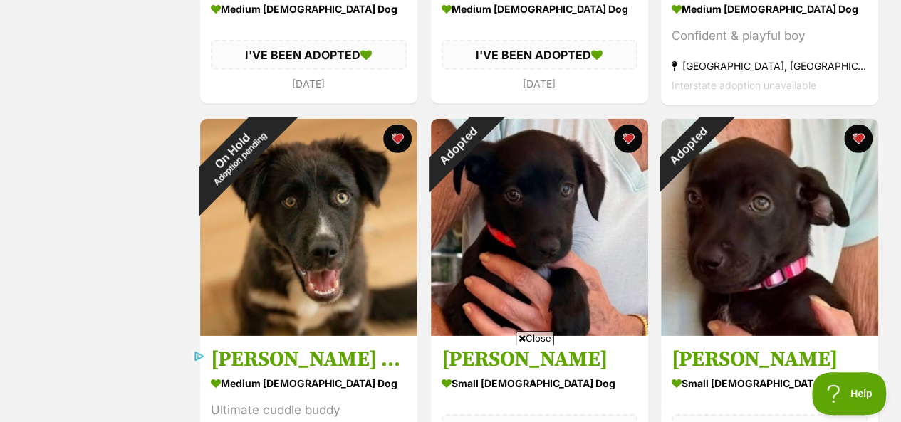
scroll to position [2065, 0]
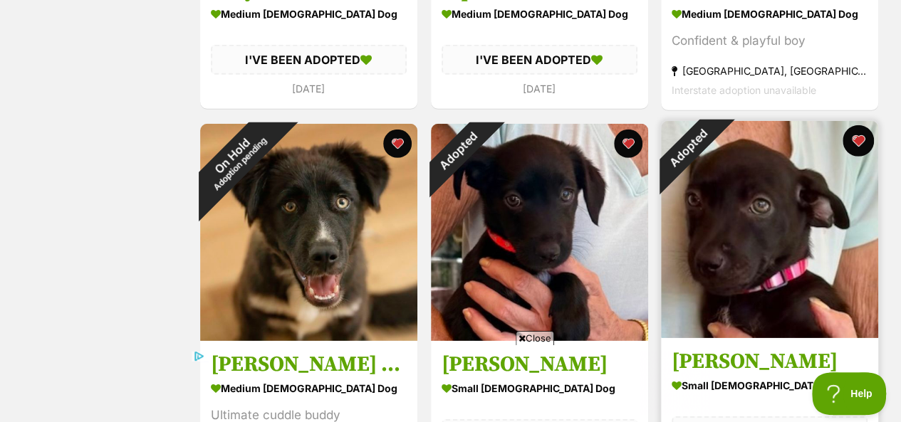
click at [856, 125] on button "favourite" at bounding box center [857, 140] width 31 height 31
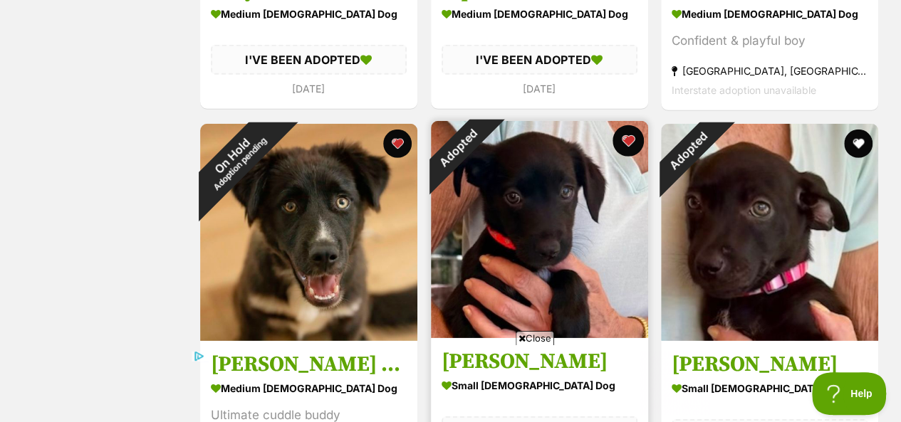
click at [628, 125] on button "favourite" at bounding box center [627, 140] width 31 height 31
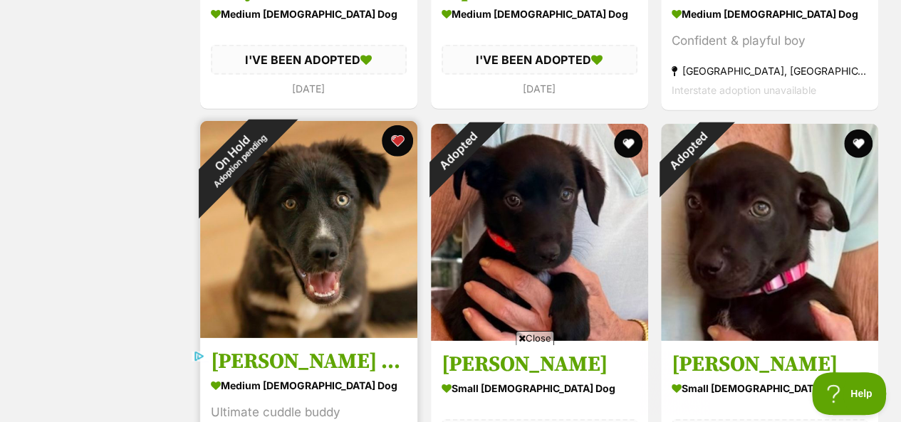
click at [396, 125] on button "favourite" at bounding box center [397, 140] width 31 height 31
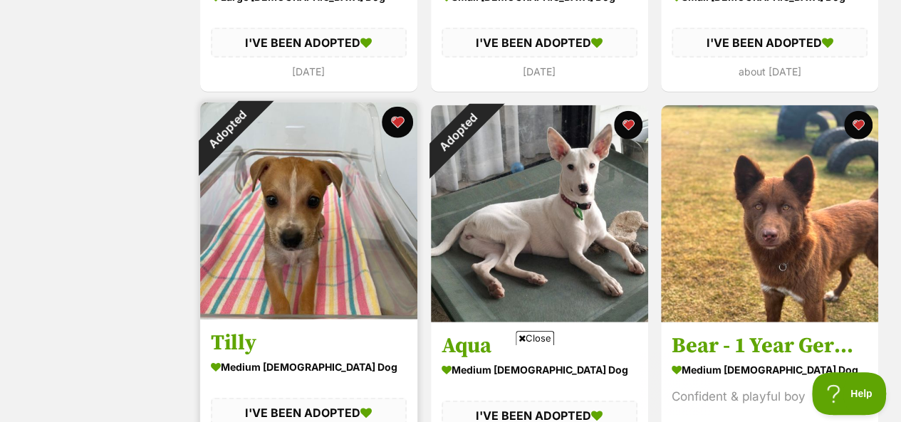
scroll to position [0, 0]
click at [397, 107] on button "favourite" at bounding box center [397, 122] width 31 height 31
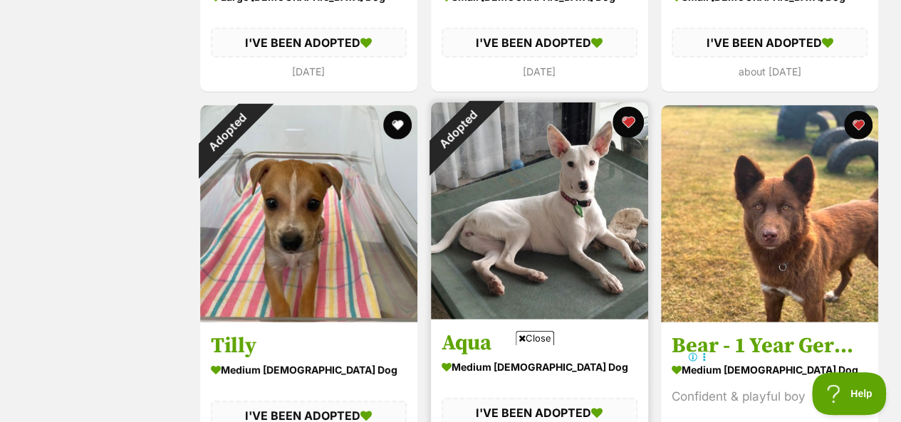
click at [640, 107] on button "favourite" at bounding box center [627, 122] width 31 height 31
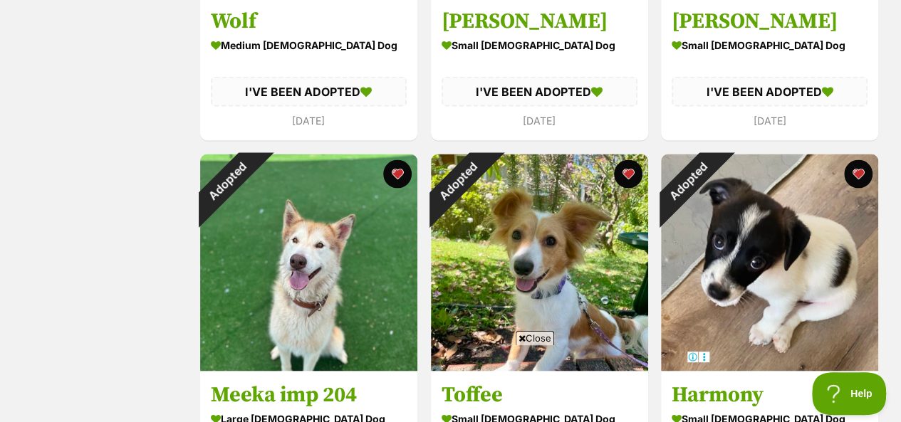
scroll to position [1282, 0]
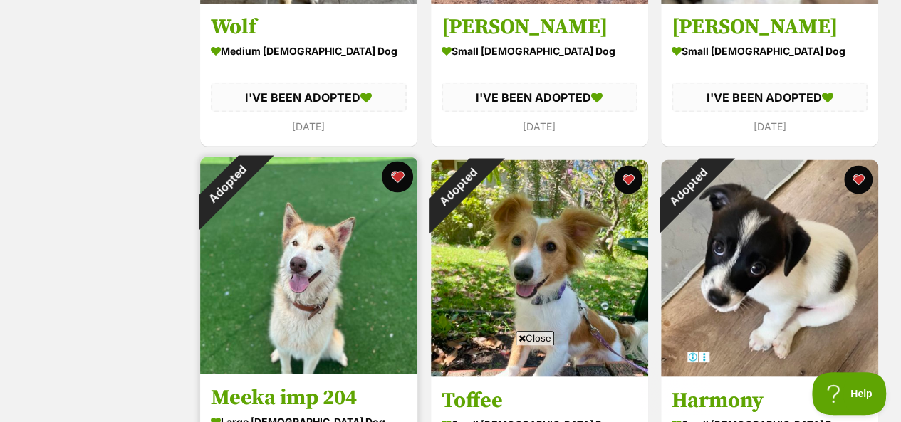
click at [399, 161] on button "favourite" at bounding box center [397, 176] width 31 height 31
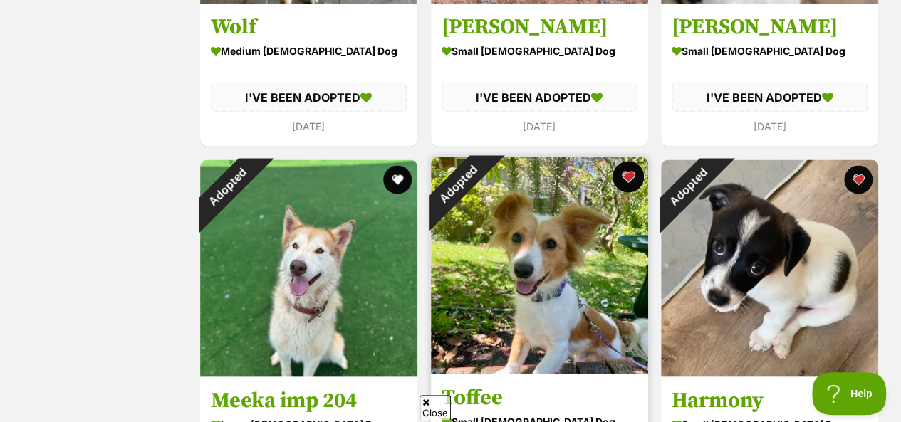
click at [627, 161] on button "favourite" at bounding box center [627, 176] width 31 height 31
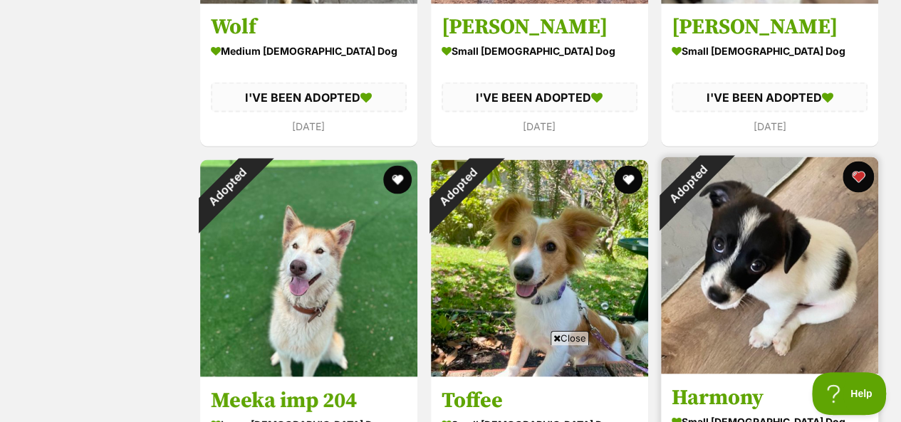
click at [856, 161] on button "favourite" at bounding box center [857, 176] width 31 height 31
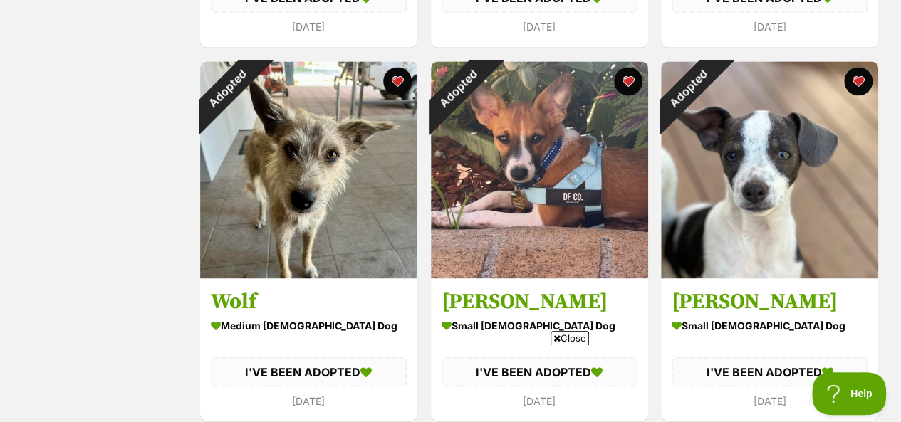
scroll to position [926, 0]
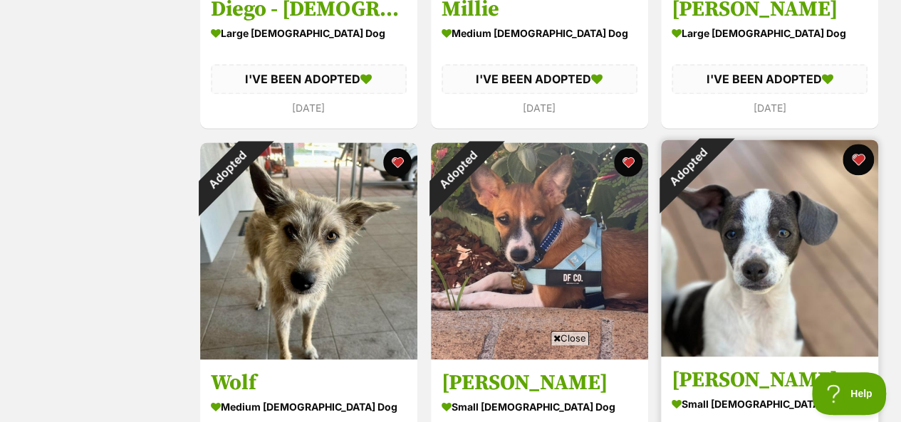
click at [859, 144] on button "favourite" at bounding box center [857, 159] width 31 height 31
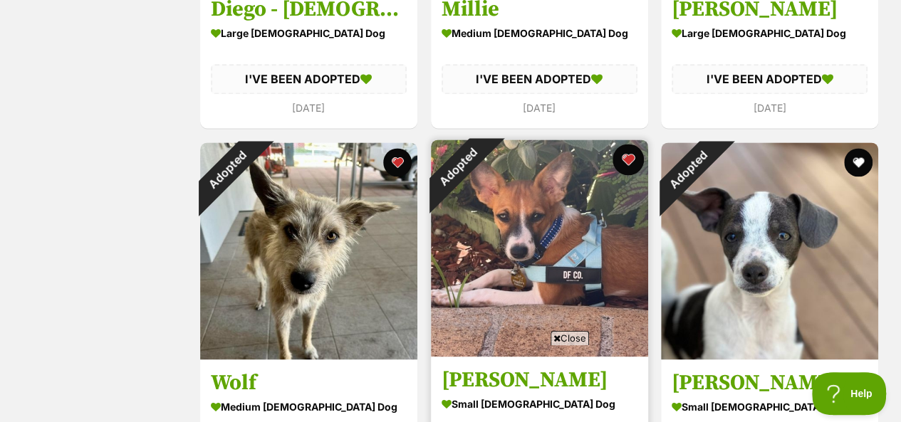
click at [629, 144] on button "favourite" at bounding box center [627, 159] width 31 height 31
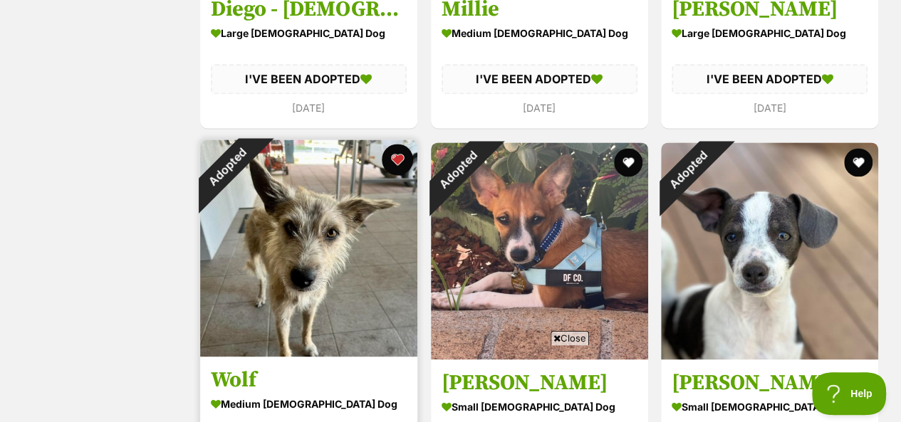
click at [396, 144] on button "favourite" at bounding box center [397, 159] width 31 height 31
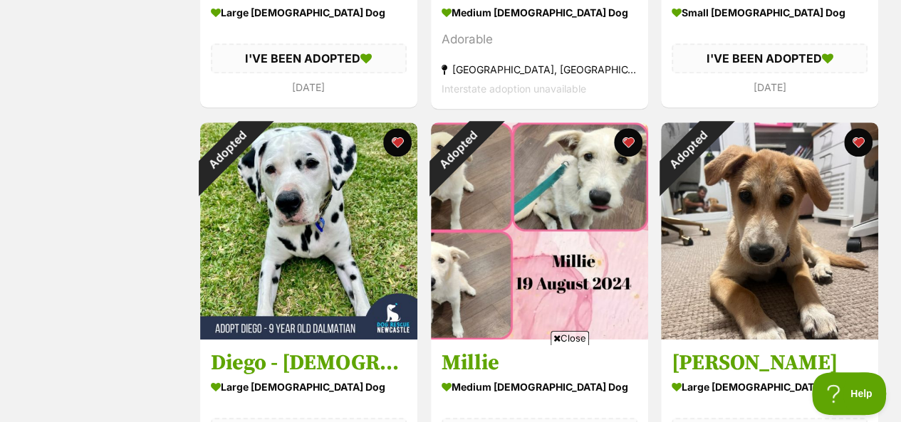
scroll to position [570, 0]
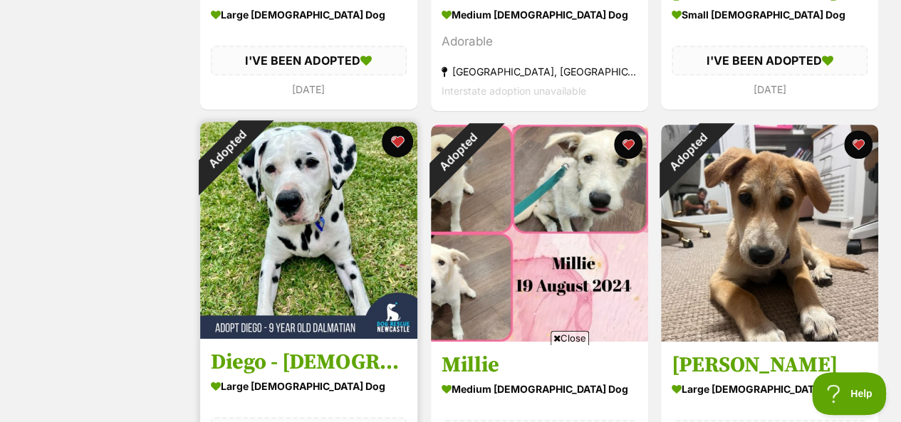
click at [398, 126] on button "favourite" at bounding box center [397, 141] width 31 height 31
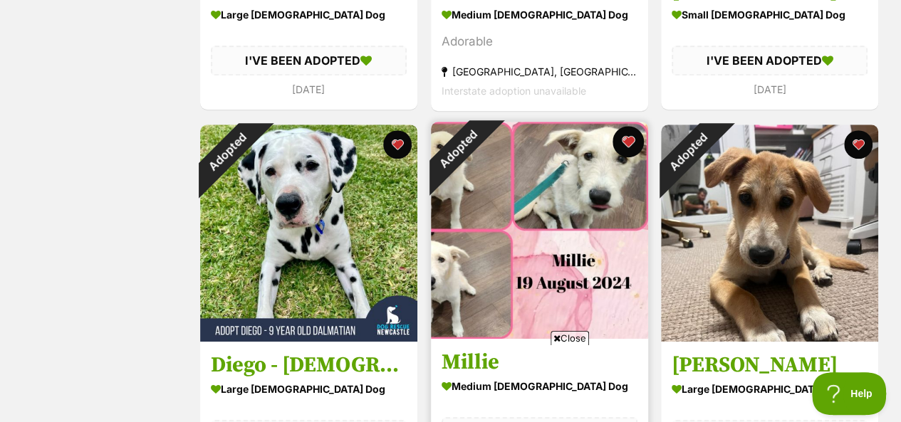
click at [627, 126] on button "favourite" at bounding box center [627, 141] width 31 height 31
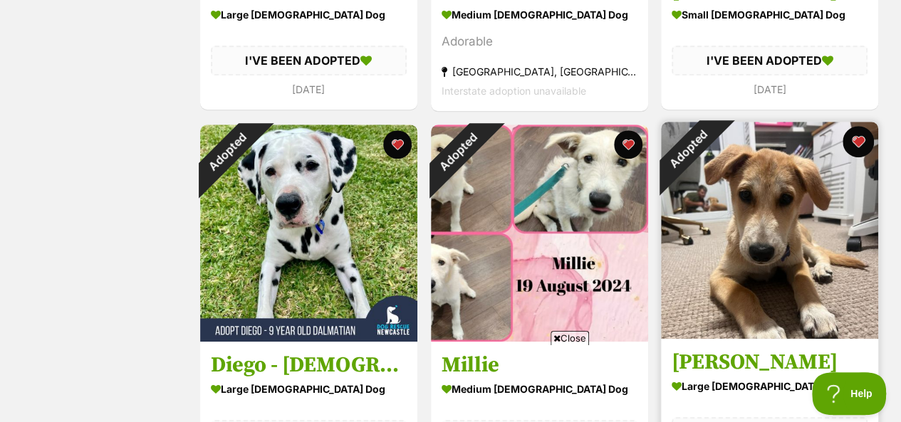
click at [860, 126] on button "favourite" at bounding box center [857, 141] width 31 height 31
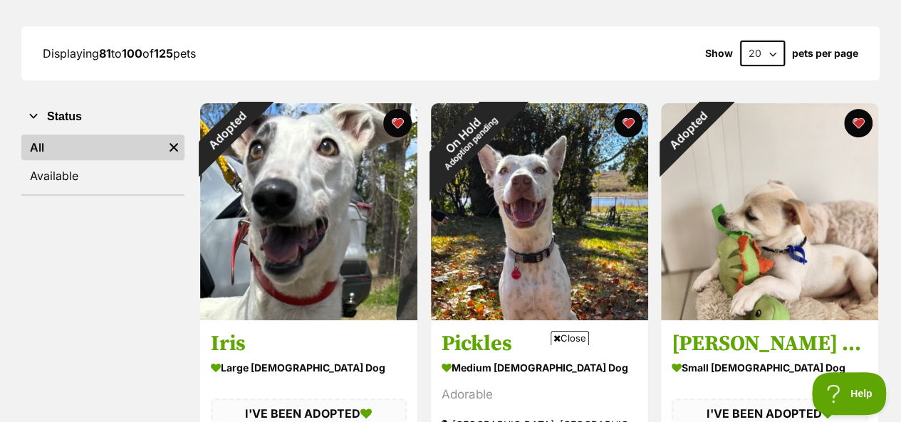
scroll to position [214, 0]
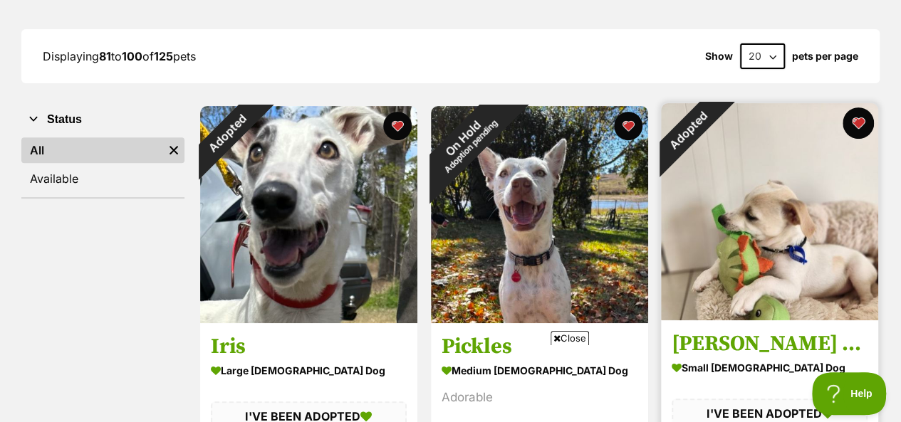
click at [855, 108] on button "favourite" at bounding box center [857, 123] width 31 height 31
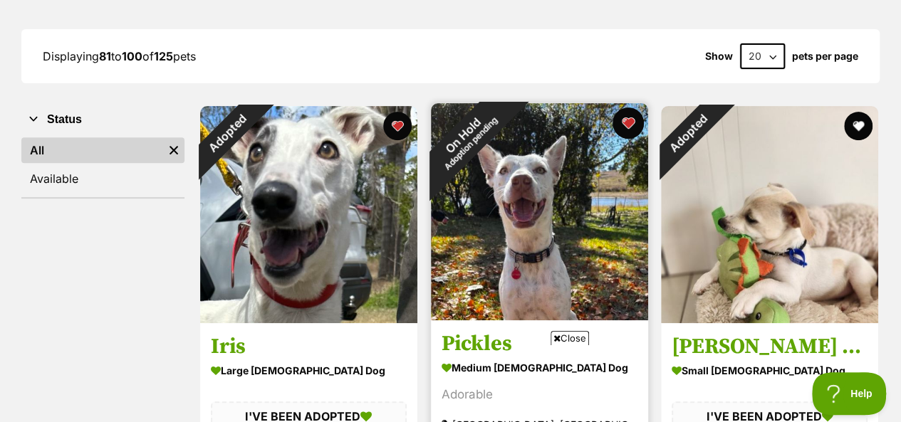
click at [627, 108] on button "favourite" at bounding box center [627, 123] width 31 height 31
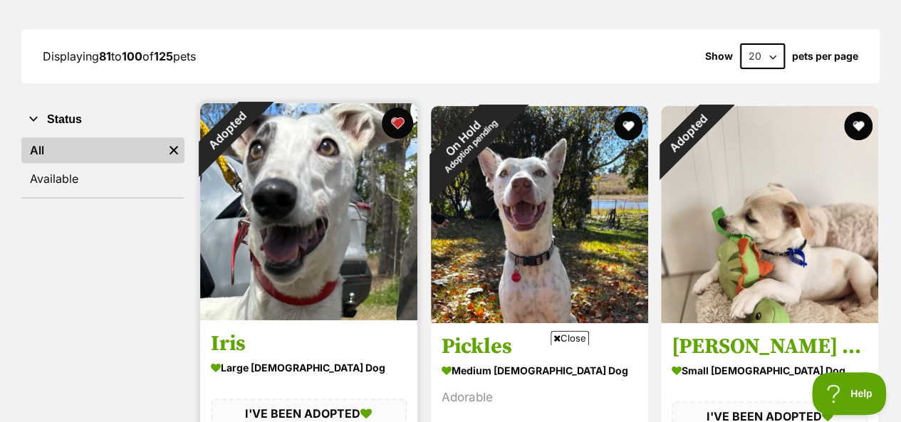
click at [397, 108] on button "favourite" at bounding box center [397, 123] width 31 height 31
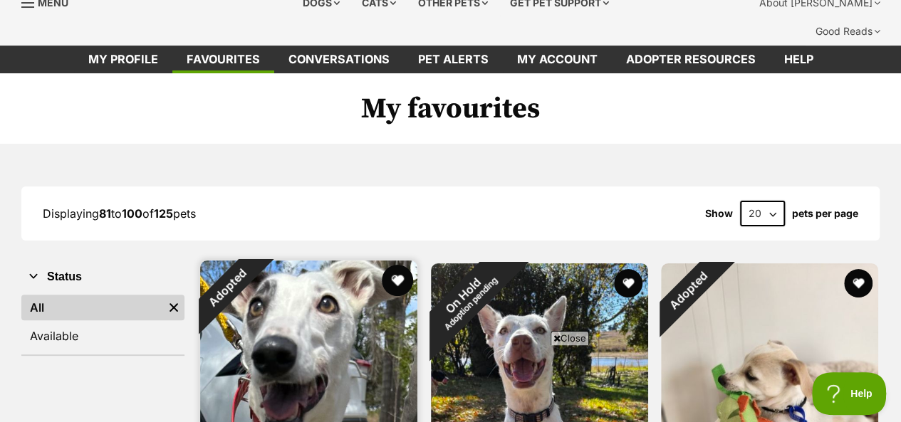
scroll to position [0, 0]
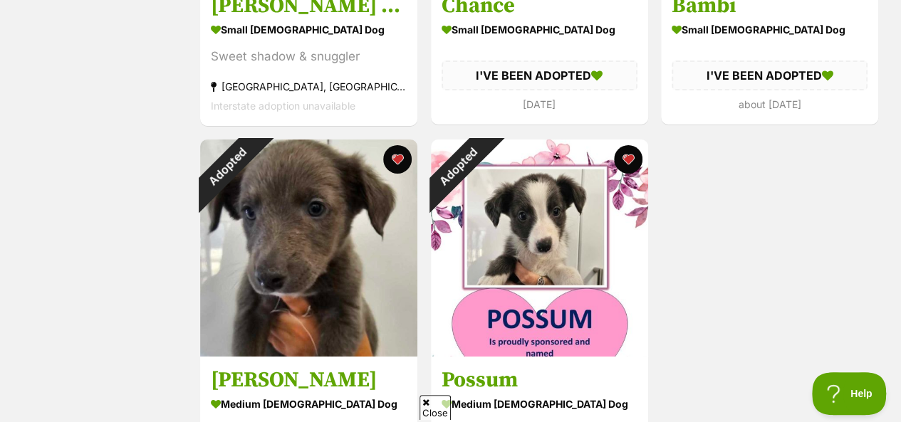
scroll to position [2421, 0]
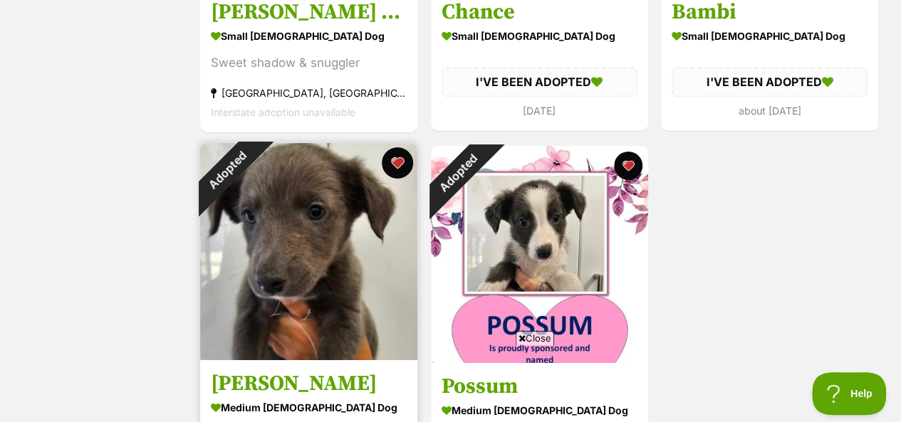
click at [397, 147] on button "favourite" at bounding box center [397, 162] width 31 height 31
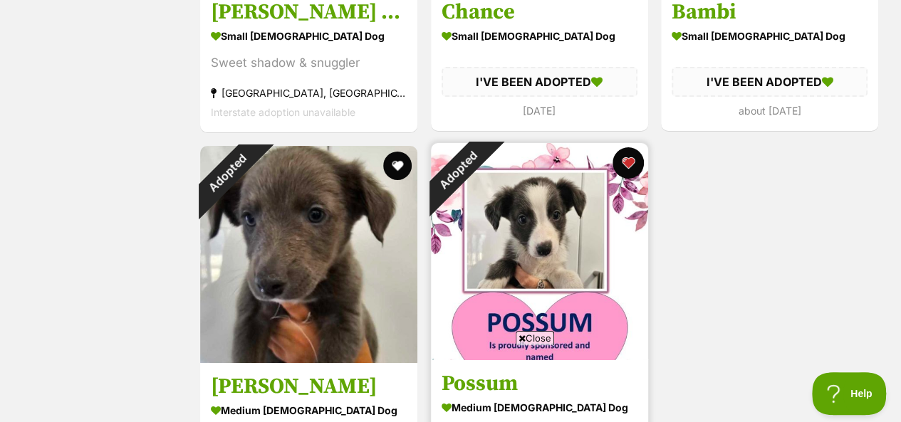
click at [627, 147] on button "favourite" at bounding box center [627, 162] width 31 height 31
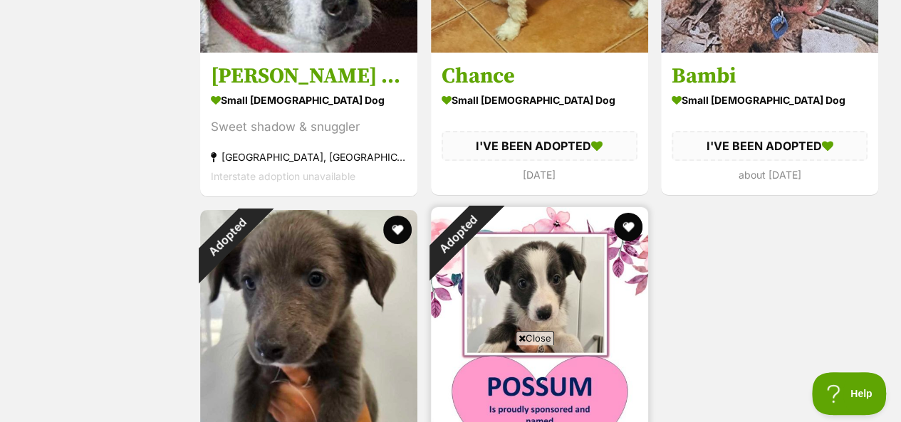
scroll to position [2136, 0]
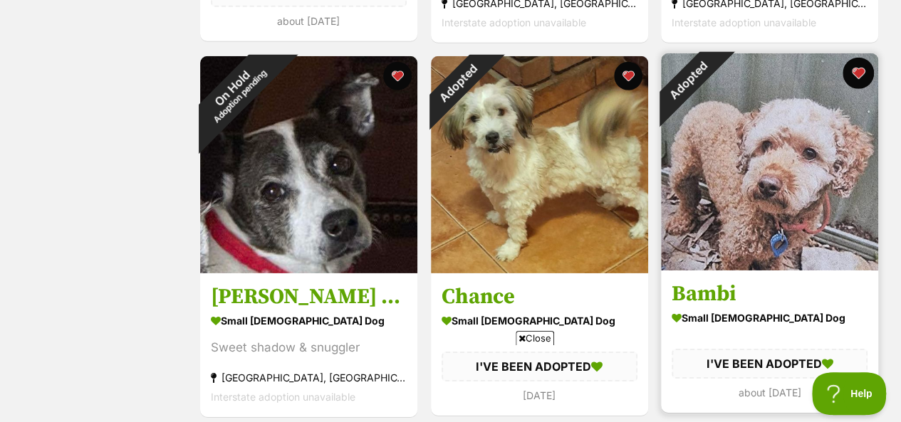
click at [859, 58] on button "favourite" at bounding box center [857, 73] width 31 height 31
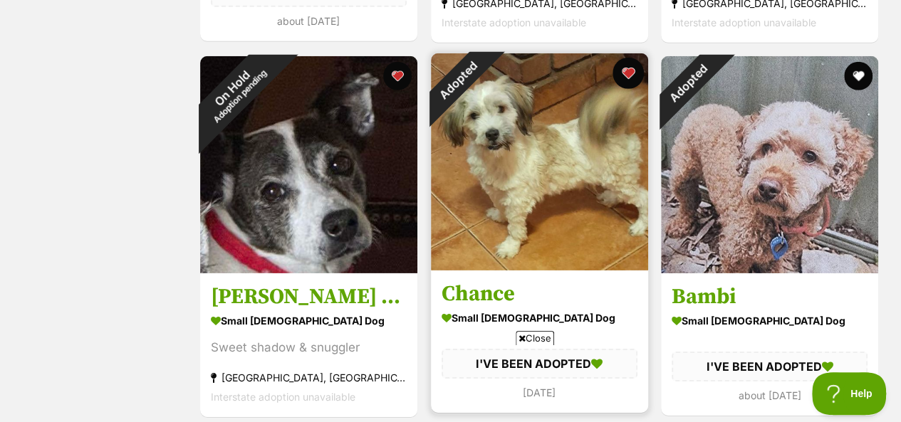
click at [627, 58] on button "favourite" at bounding box center [627, 73] width 31 height 31
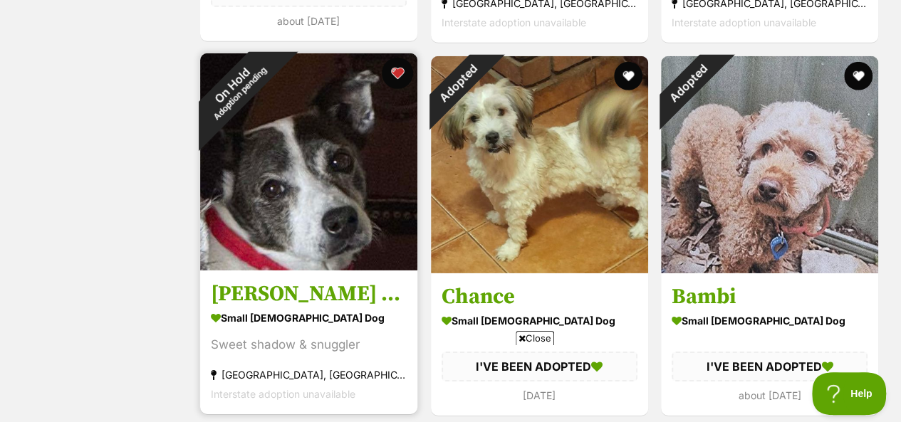
click at [393, 58] on button "favourite" at bounding box center [397, 73] width 31 height 31
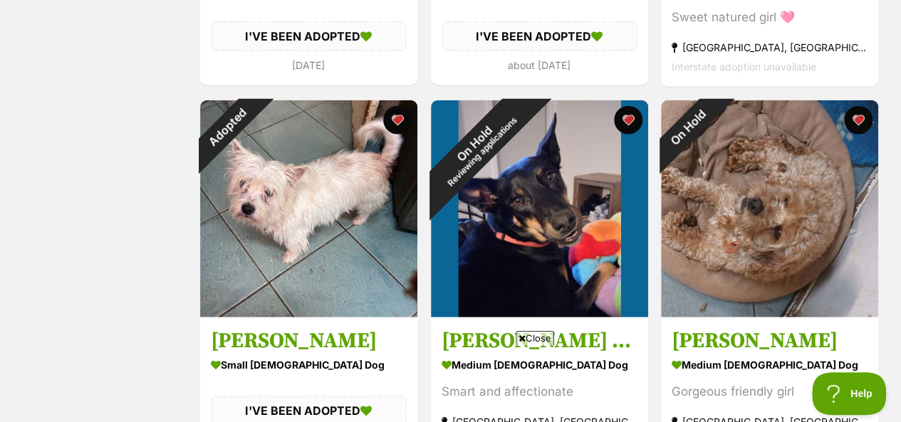
scroll to position [1638, 0]
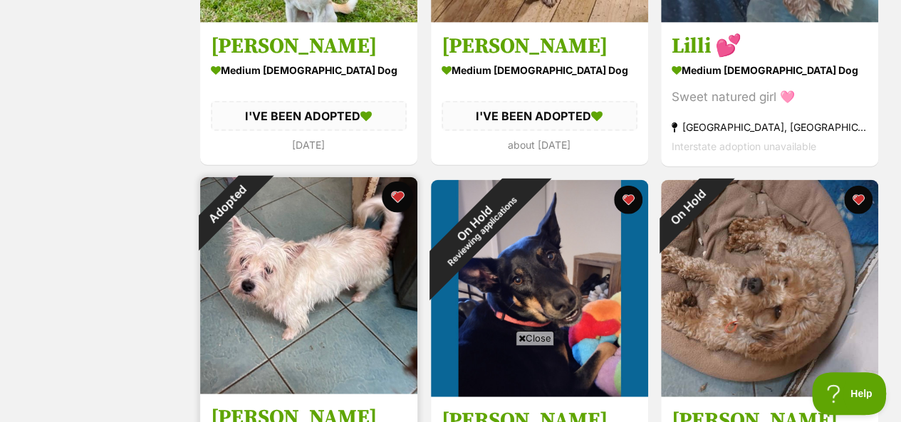
click at [397, 182] on button "favourite" at bounding box center [397, 197] width 31 height 31
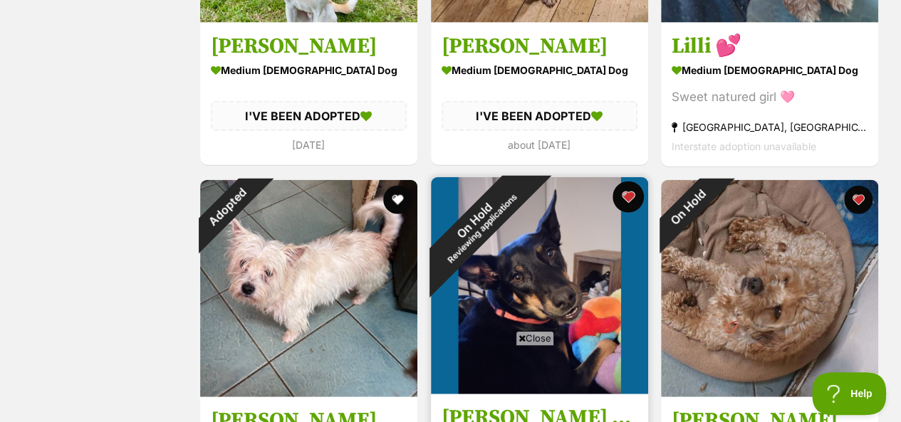
click at [629, 182] on button "favourite" at bounding box center [627, 197] width 31 height 31
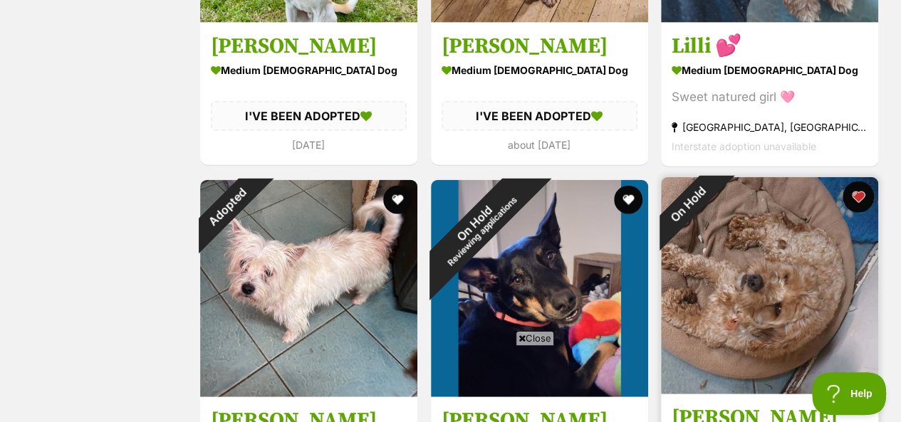
click at [854, 182] on button "favourite" at bounding box center [857, 197] width 31 height 31
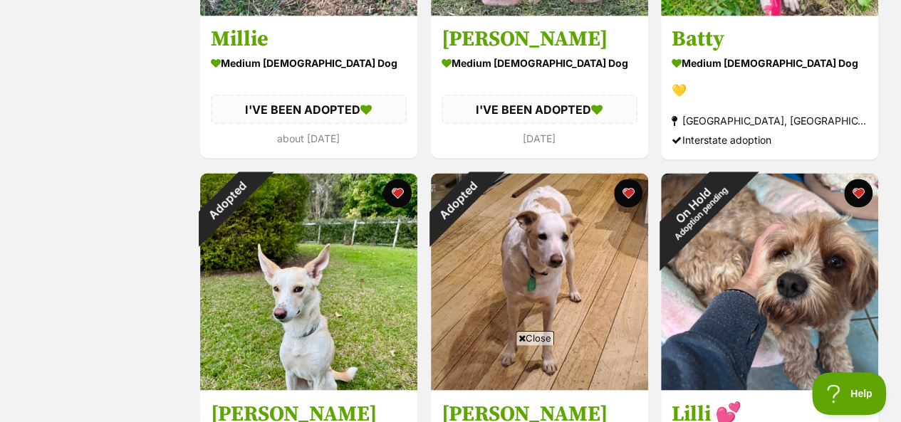
scroll to position [1210, 0]
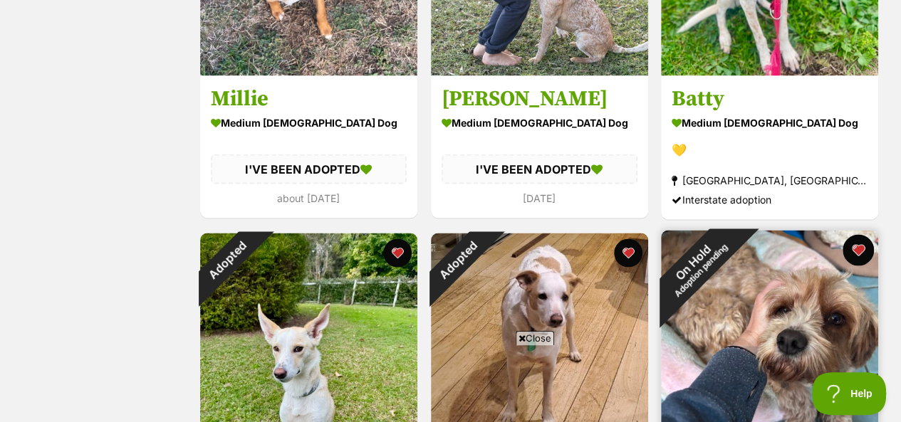
click at [856, 234] on button "favourite" at bounding box center [857, 249] width 31 height 31
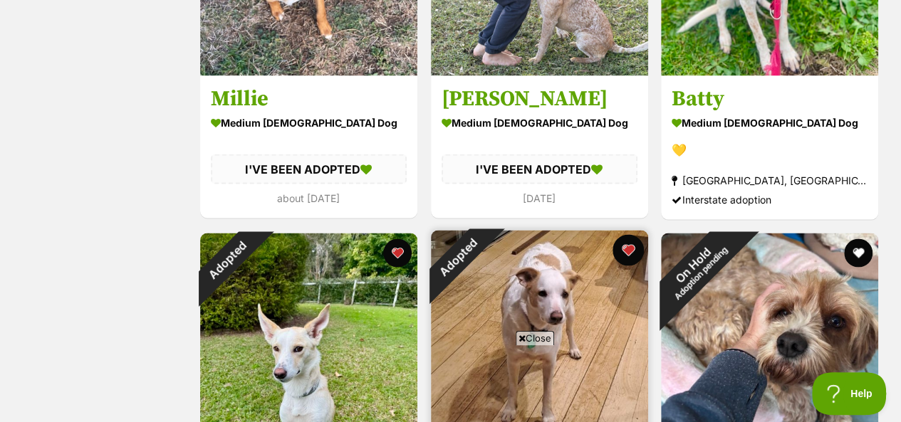
click at [627, 234] on button "favourite" at bounding box center [627, 249] width 31 height 31
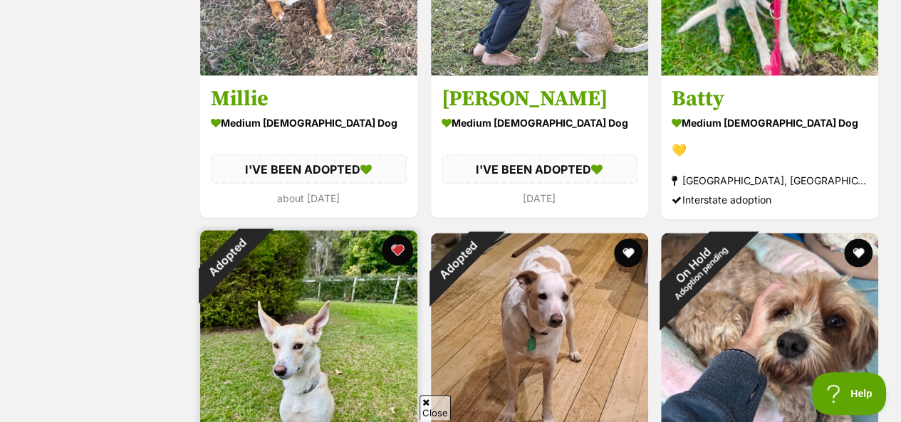
scroll to position [0, 0]
click at [396, 234] on button "favourite" at bounding box center [397, 249] width 31 height 31
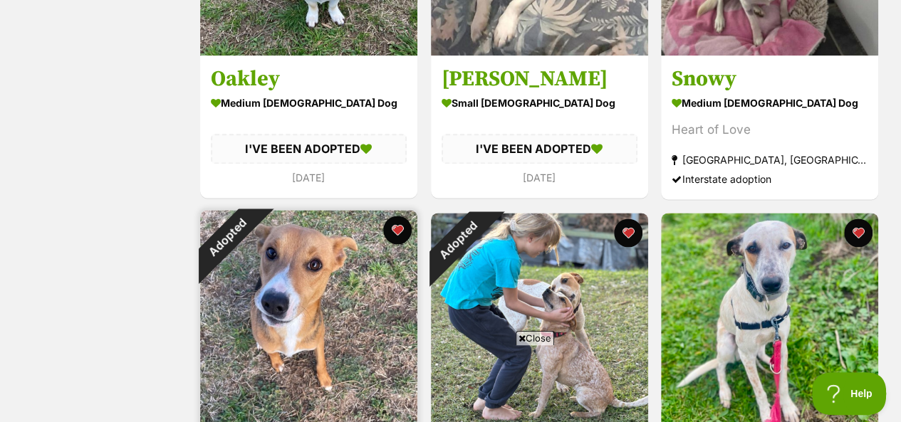
scroll to position [854, 0]
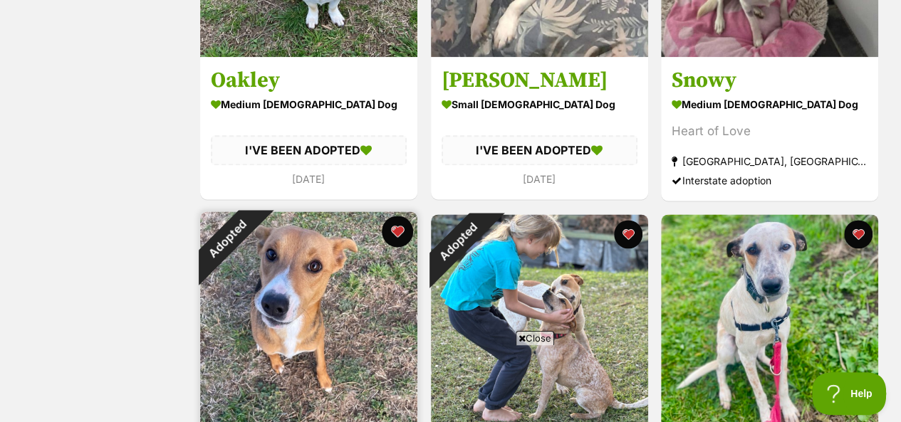
click at [399, 216] on button "favourite" at bounding box center [397, 231] width 31 height 31
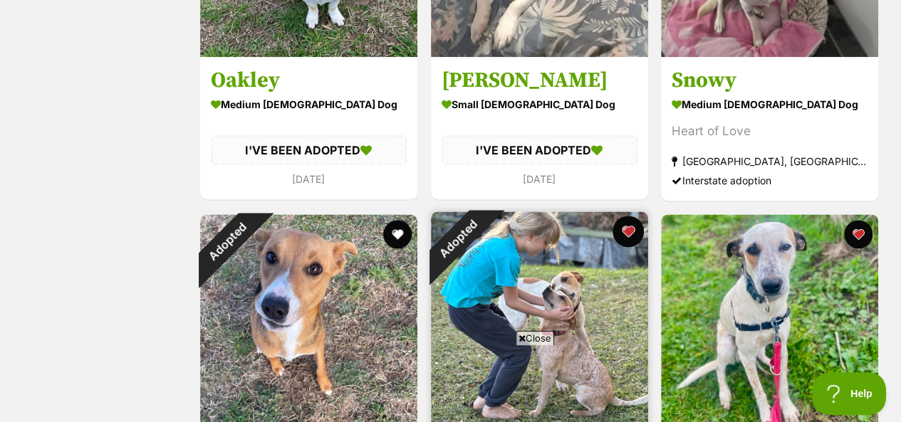
click at [628, 216] on button "favourite" at bounding box center [627, 231] width 31 height 31
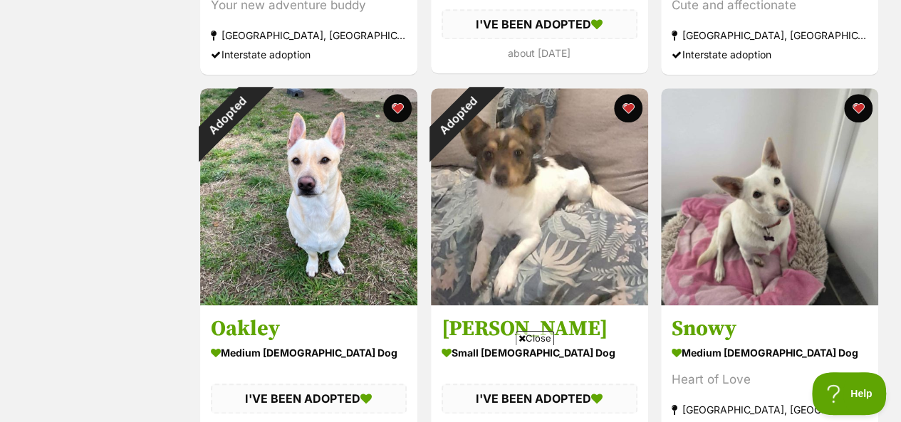
scroll to position [570, 0]
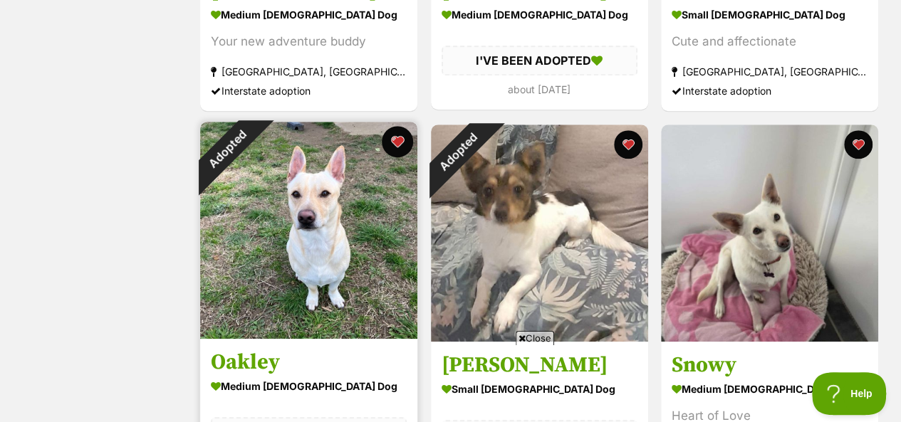
click at [394, 126] on button "favourite" at bounding box center [397, 141] width 31 height 31
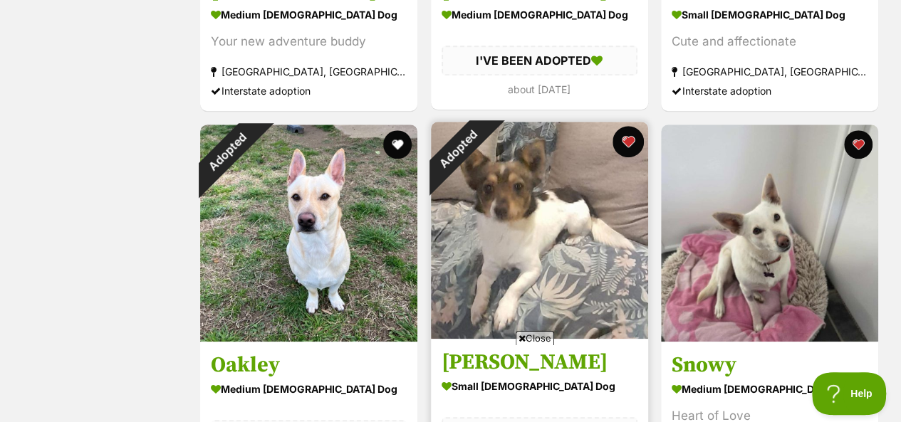
click at [631, 126] on button "favourite" at bounding box center [627, 141] width 31 height 31
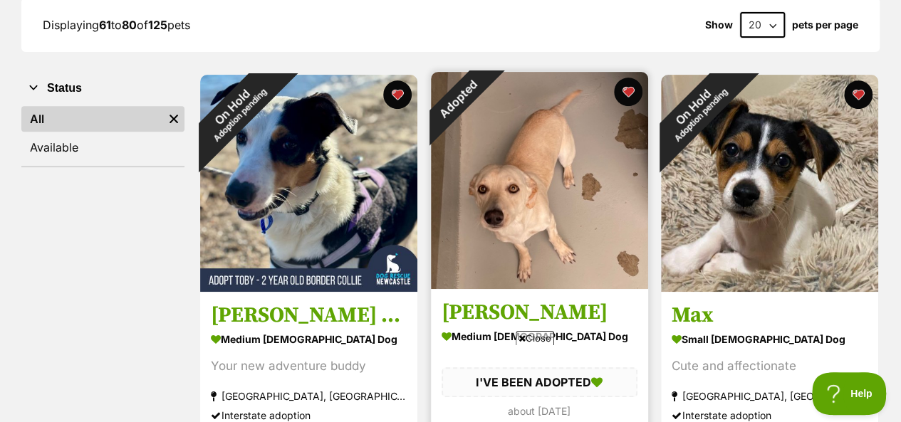
scroll to position [214, 0]
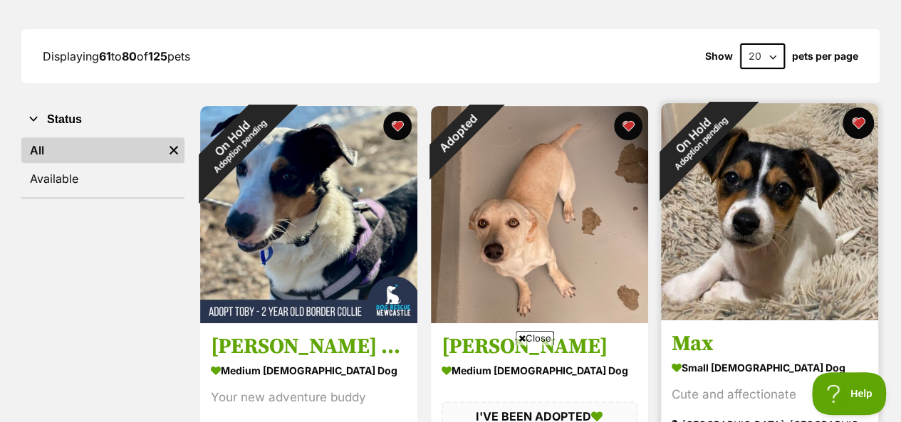
click at [857, 108] on button "favourite" at bounding box center [857, 123] width 31 height 31
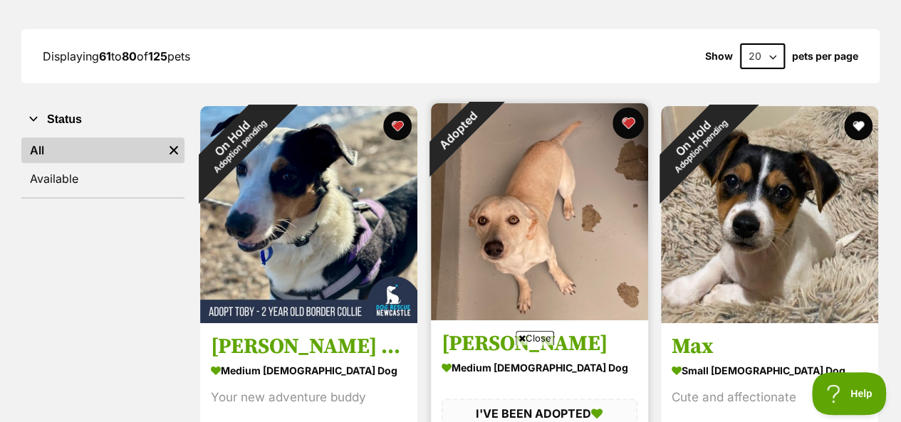
click at [626, 108] on button "favourite" at bounding box center [627, 123] width 31 height 31
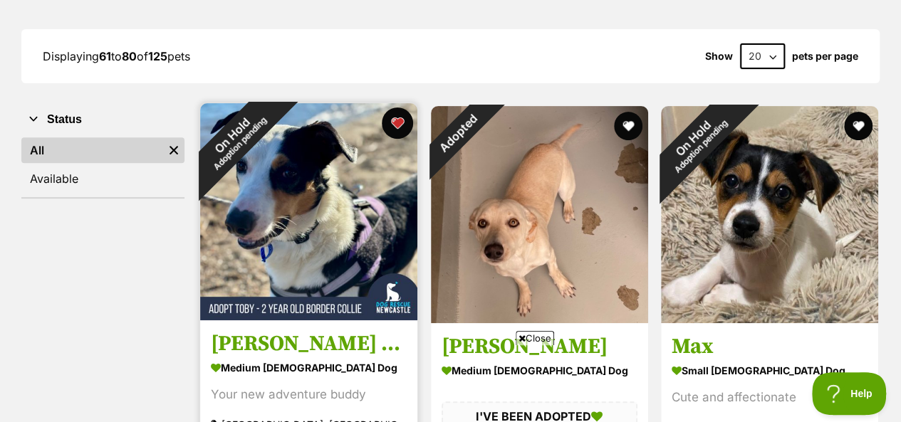
click at [397, 108] on button "favourite" at bounding box center [397, 123] width 31 height 31
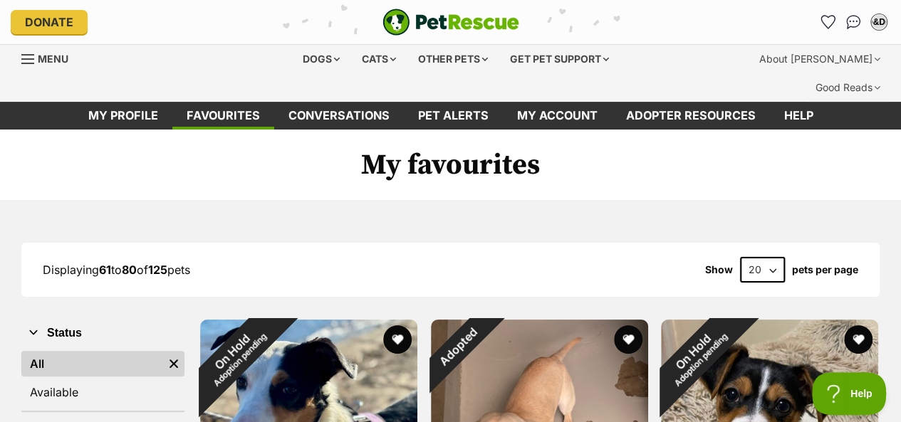
scroll to position [0, 0]
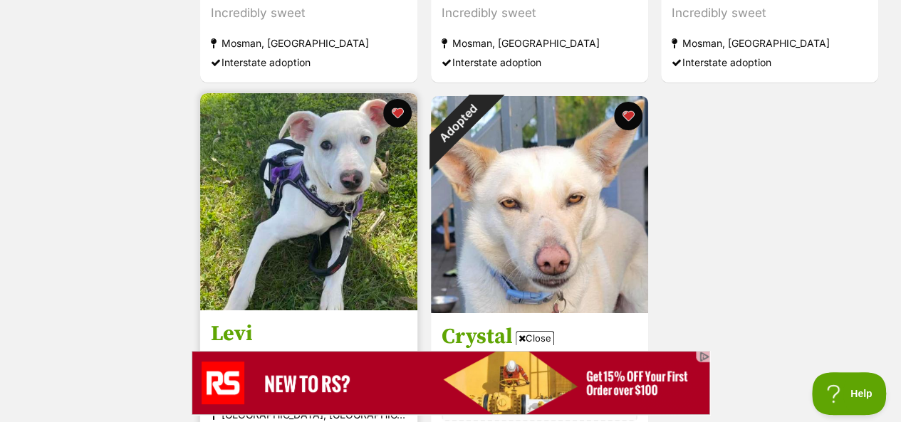
scroll to position [2492, 0]
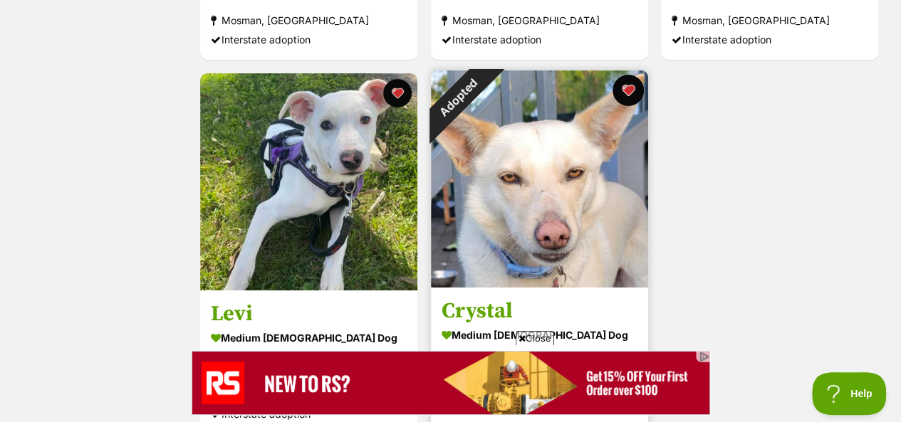
click at [631, 75] on button "favourite" at bounding box center [627, 90] width 31 height 31
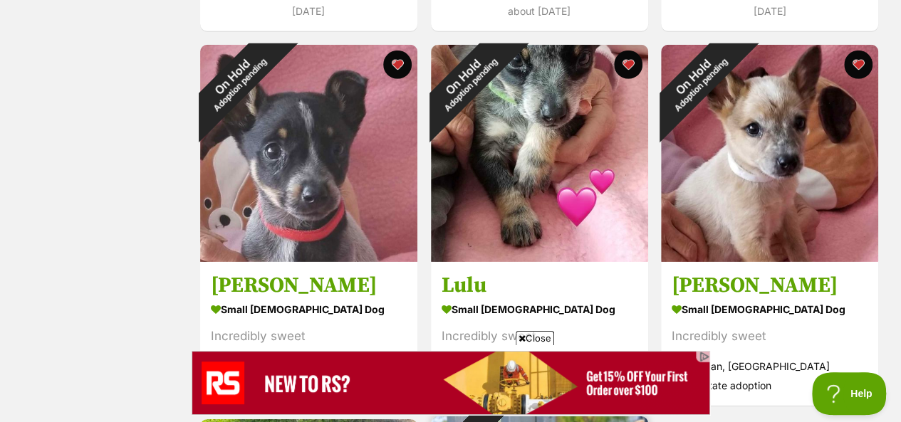
scroll to position [2136, 0]
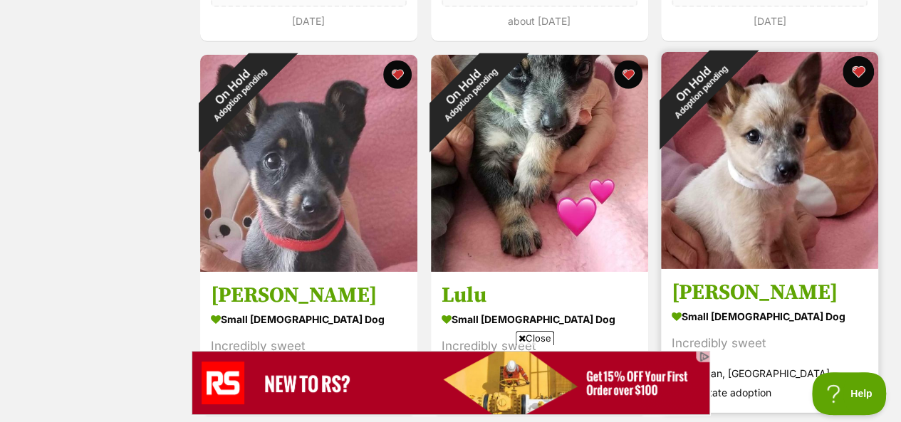
click at [860, 56] on button "favourite" at bounding box center [857, 71] width 31 height 31
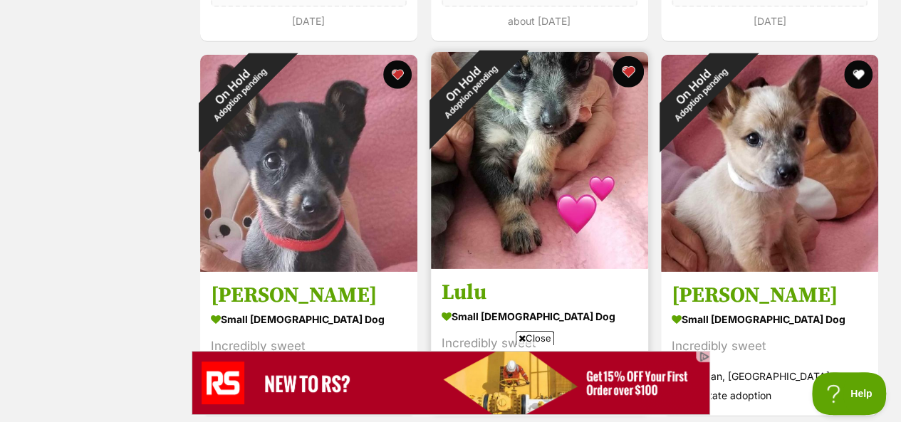
click at [628, 56] on button "favourite" at bounding box center [627, 71] width 31 height 31
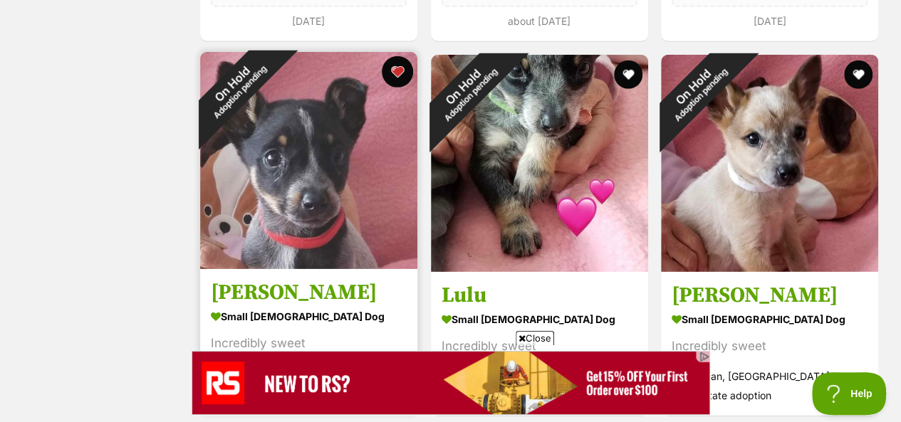
click at [397, 56] on button "favourite" at bounding box center [397, 71] width 31 height 31
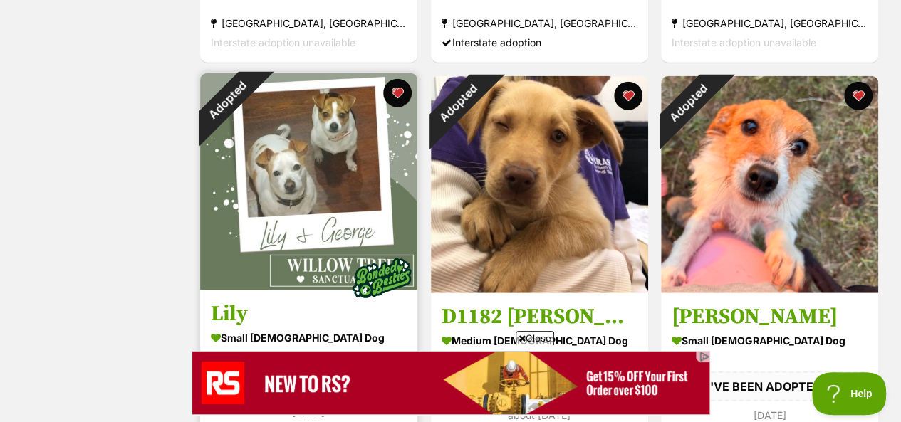
scroll to position [1709, 0]
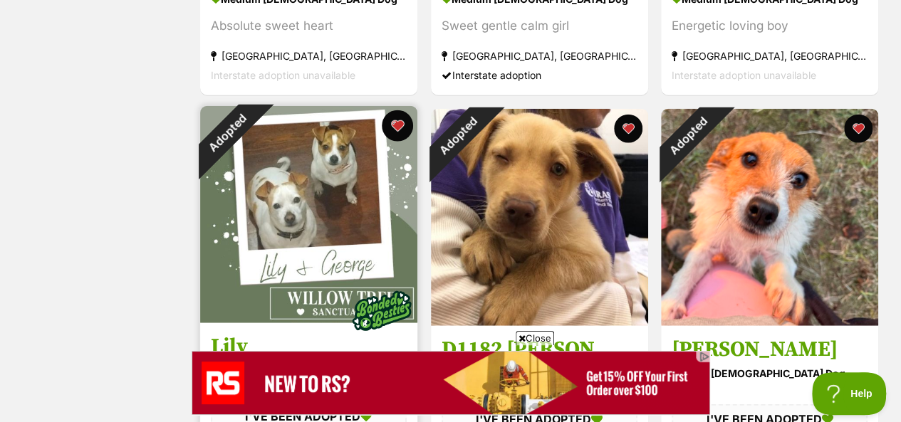
click at [400, 110] on button "favourite" at bounding box center [397, 125] width 31 height 31
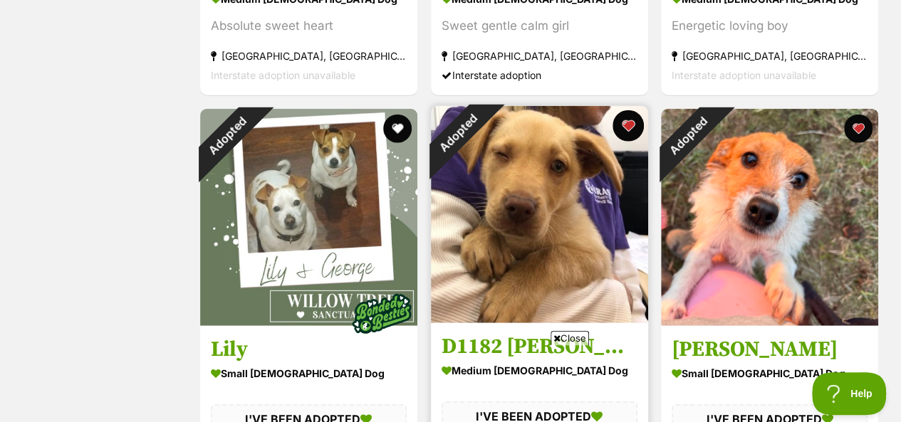
click at [627, 110] on button "favourite" at bounding box center [627, 125] width 31 height 31
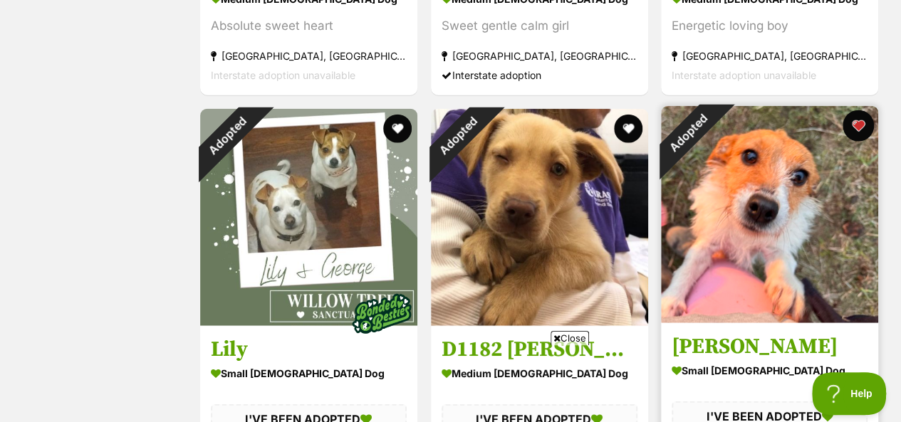
click at [861, 110] on button "favourite" at bounding box center [857, 125] width 31 height 31
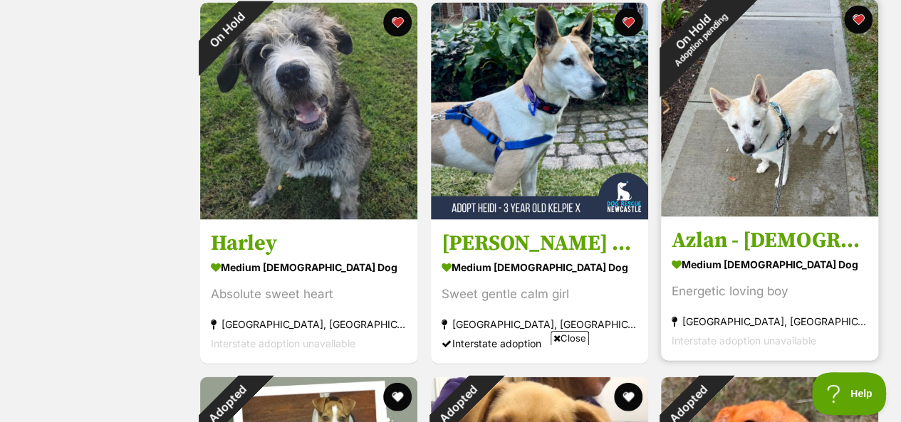
scroll to position [1353, 0]
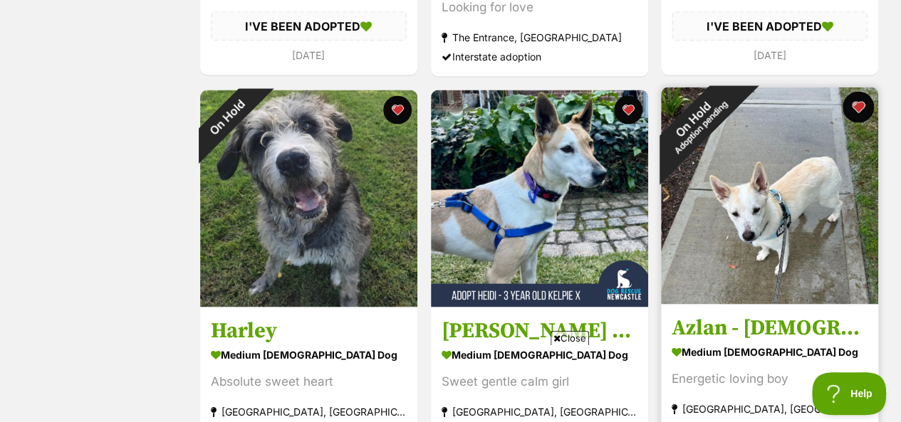
click at [856, 92] on button "favourite" at bounding box center [857, 107] width 31 height 31
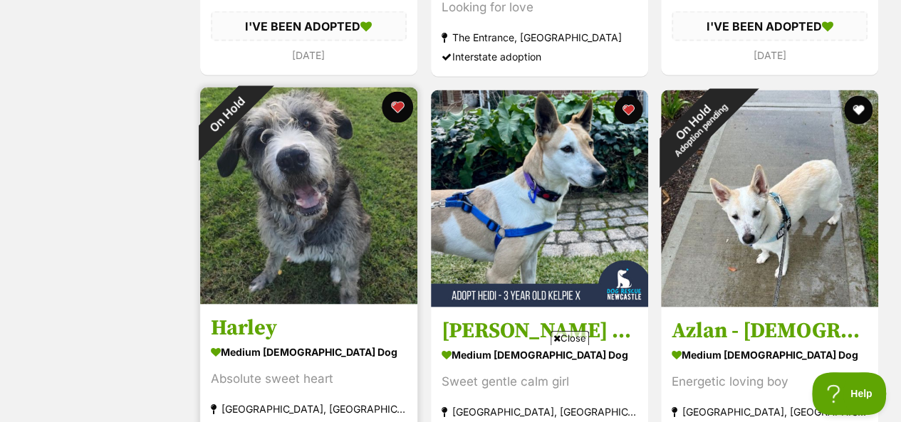
click at [397, 92] on button "favourite" at bounding box center [397, 107] width 31 height 31
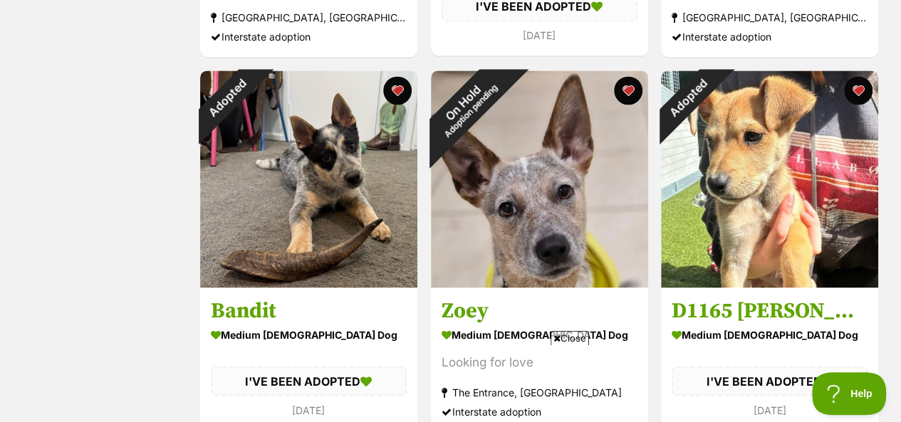
scroll to position [926, 0]
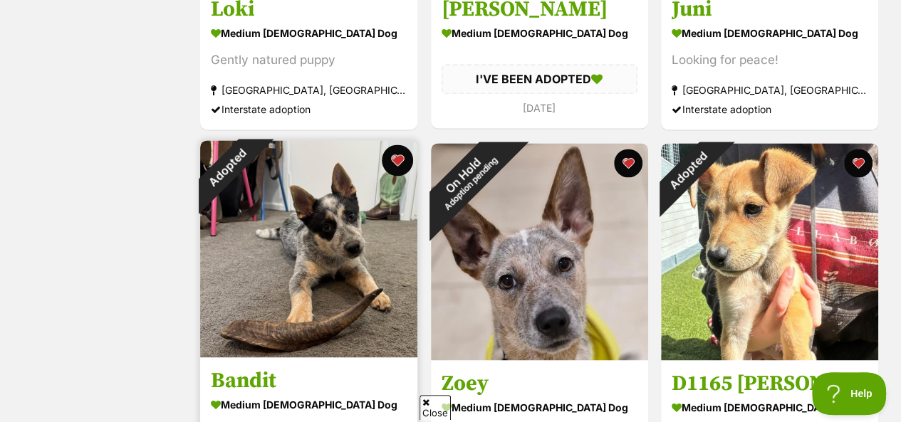
click at [399, 145] on button "favourite" at bounding box center [397, 160] width 31 height 31
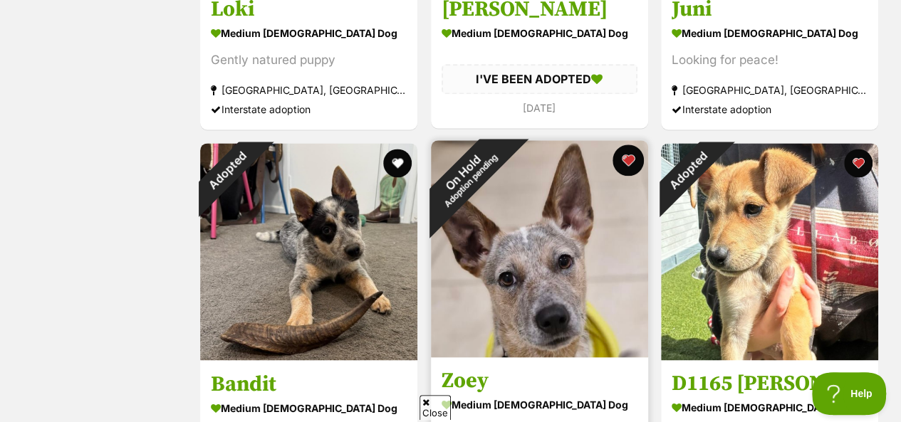
scroll to position [0, 0]
click at [627, 145] on button "favourite" at bounding box center [627, 160] width 31 height 31
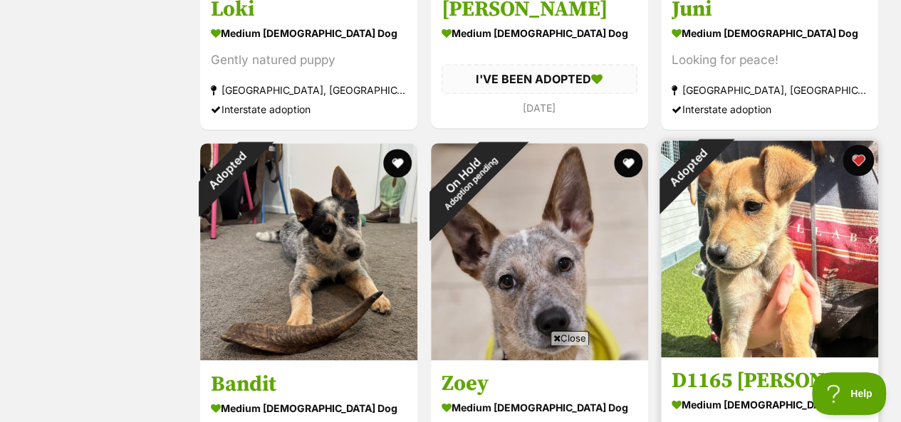
click at [859, 145] on button "favourite" at bounding box center [857, 160] width 31 height 31
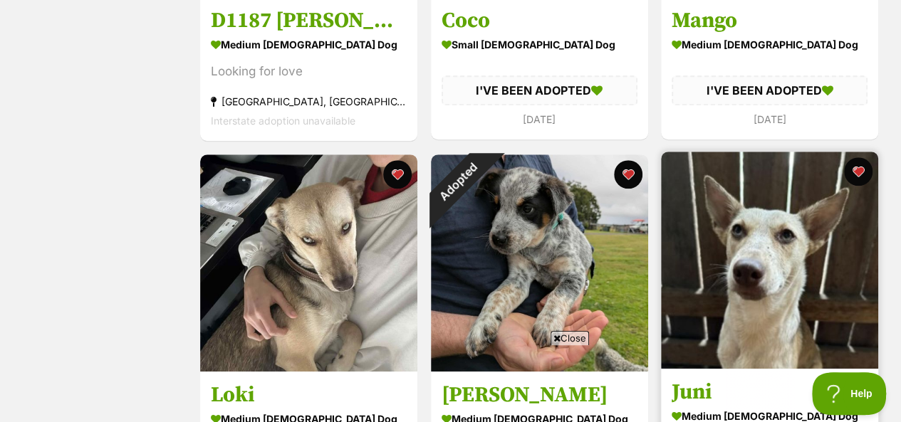
scroll to position [498, 0]
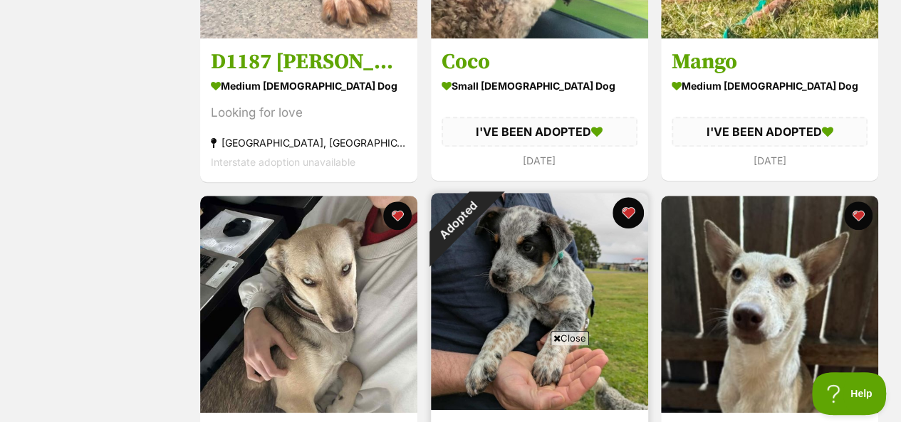
click at [627, 197] on button "favourite" at bounding box center [627, 212] width 31 height 31
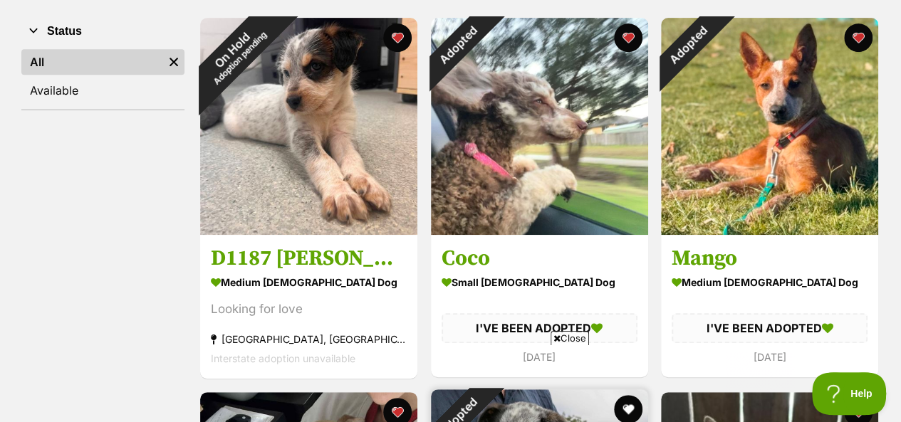
scroll to position [214, 0]
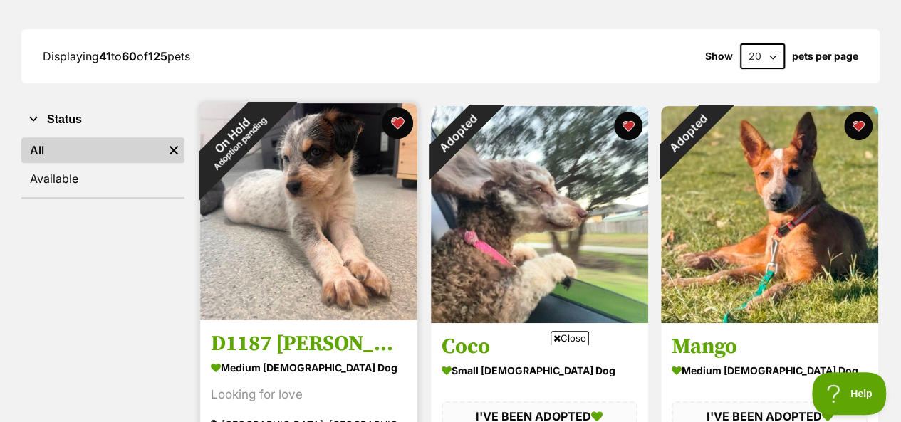
click at [396, 108] on button "favourite" at bounding box center [397, 123] width 31 height 31
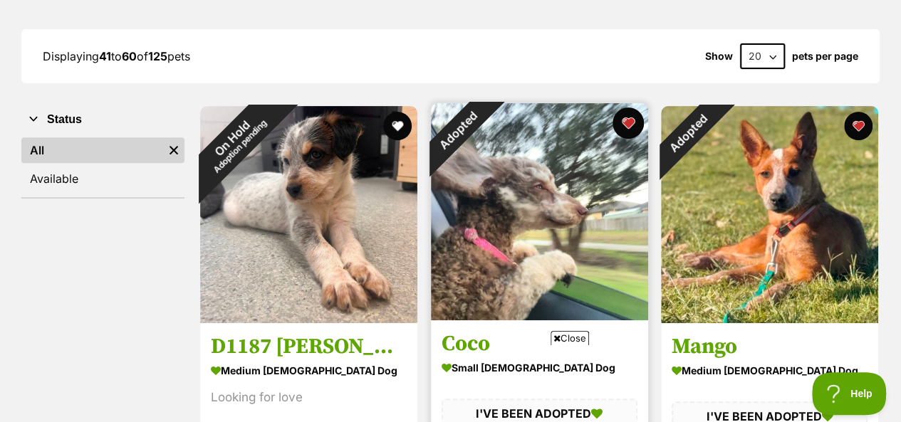
click at [624, 108] on button "favourite" at bounding box center [627, 123] width 31 height 31
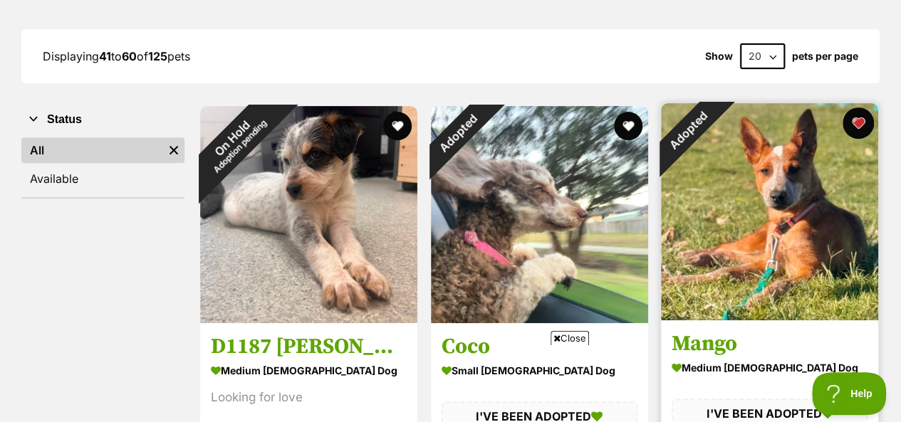
click at [861, 108] on button "favourite" at bounding box center [857, 123] width 31 height 31
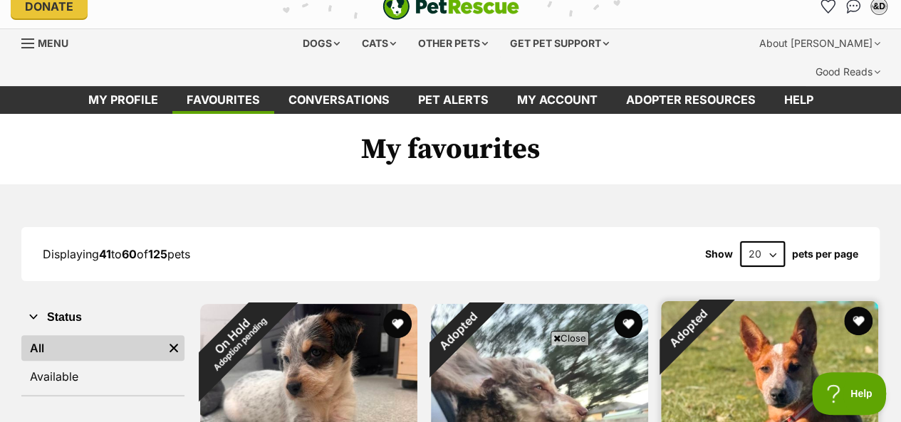
scroll to position [0, 0]
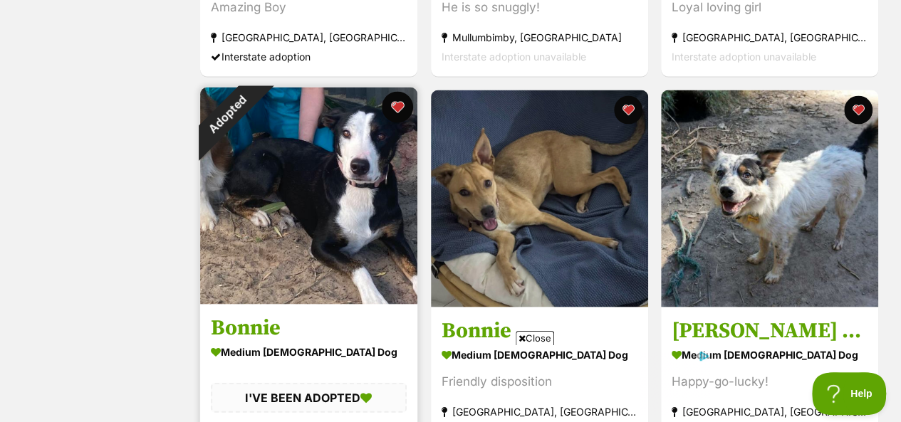
click at [398, 92] on button "favourite" at bounding box center [397, 107] width 31 height 31
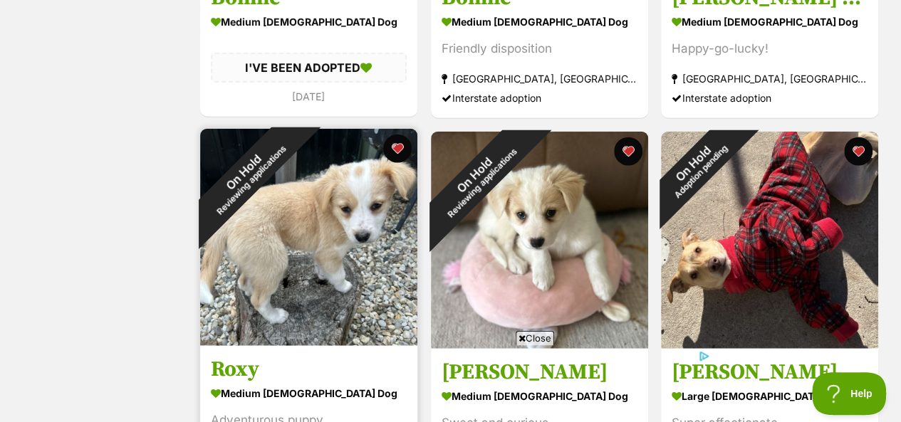
scroll to position [1709, 0]
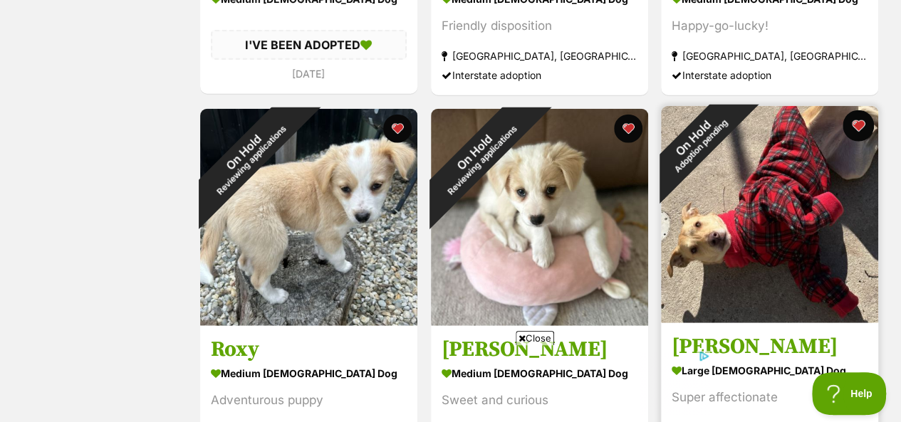
click at [859, 110] on button "favourite" at bounding box center [857, 125] width 31 height 31
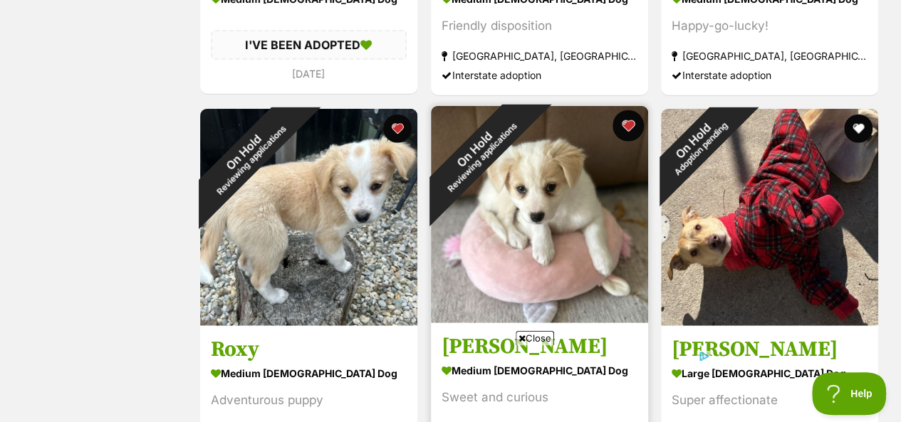
click at [629, 110] on button "favourite" at bounding box center [627, 125] width 31 height 31
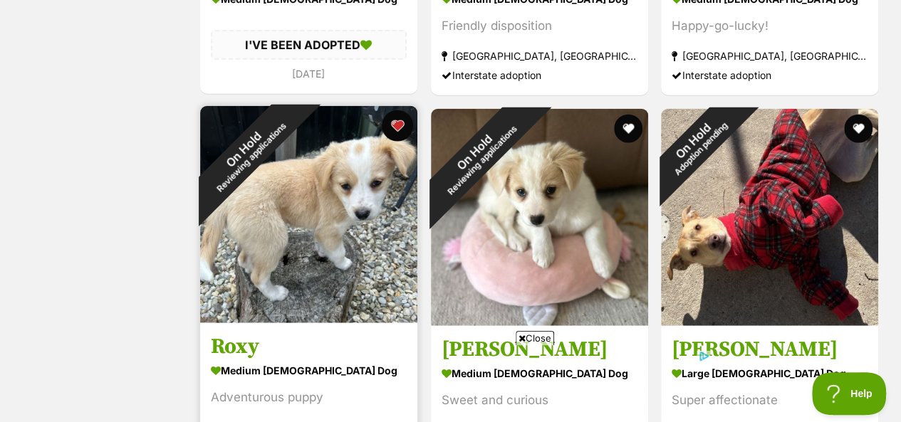
click at [399, 110] on button "favourite" at bounding box center [397, 125] width 31 height 31
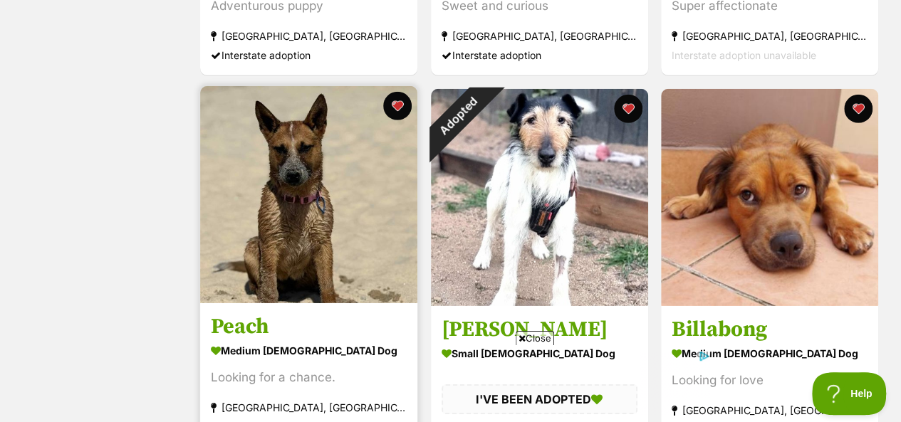
scroll to position [2136, 0]
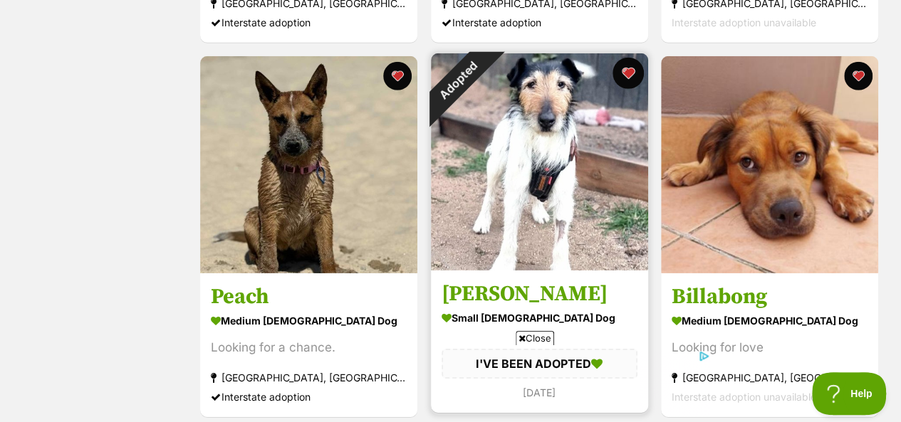
click at [629, 58] on button "favourite" at bounding box center [627, 73] width 31 height 31
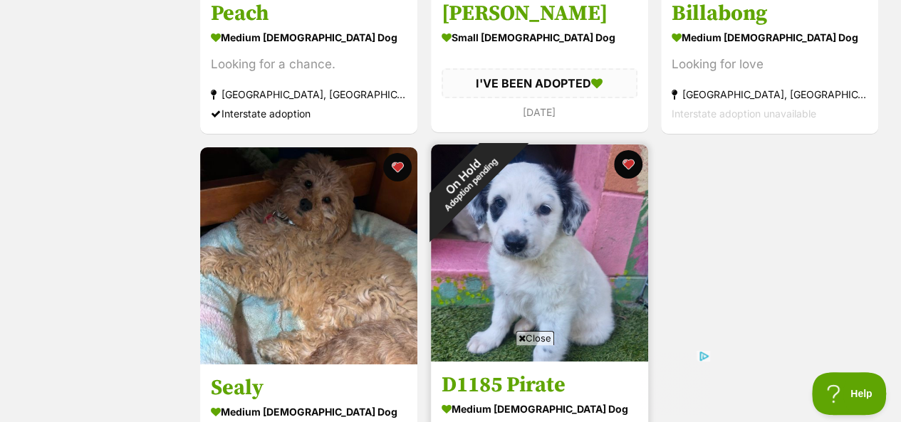
scroll to position [2492, 0]
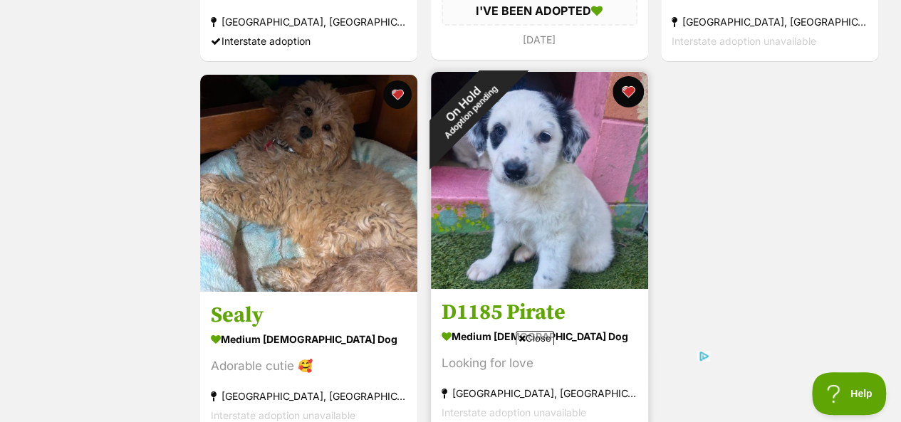
click at [627, 76] on button "favourite" at bounding box center [627, 91] width 31 height 31
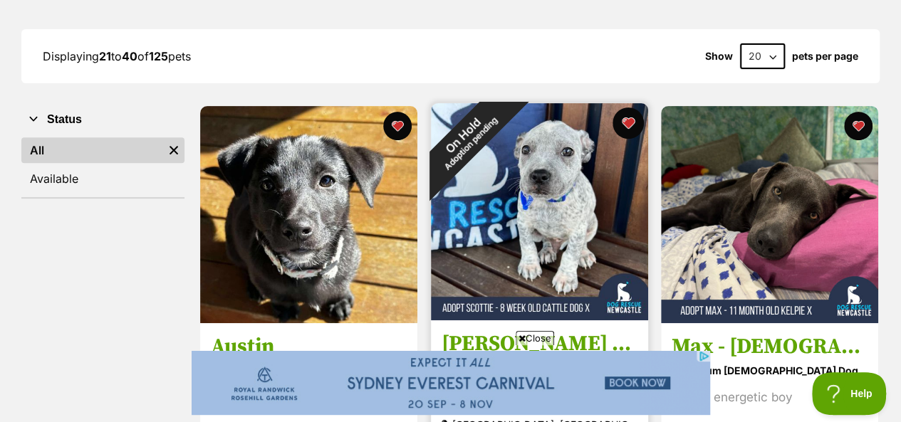
scroll to position [0, 0]
click at [629, 108] on button "favourite" at bounding box center [627, 123] width 31 height 31
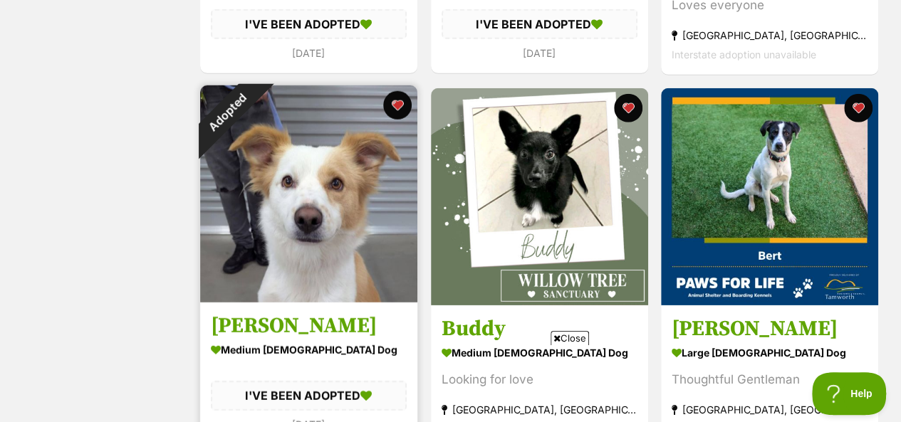
scroll to position [2065, 0]
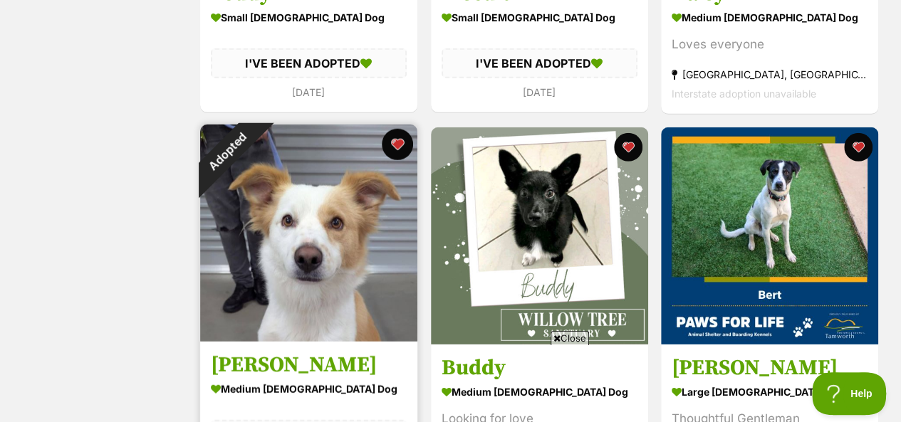
click at [397, 129] on button "favourite" at bounding box center [397, 144] width 31 height 31
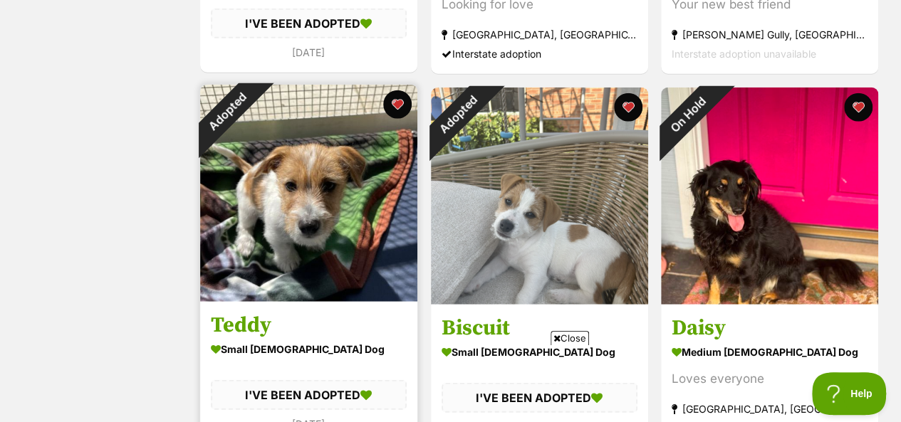
scroll to position [1709, 0]
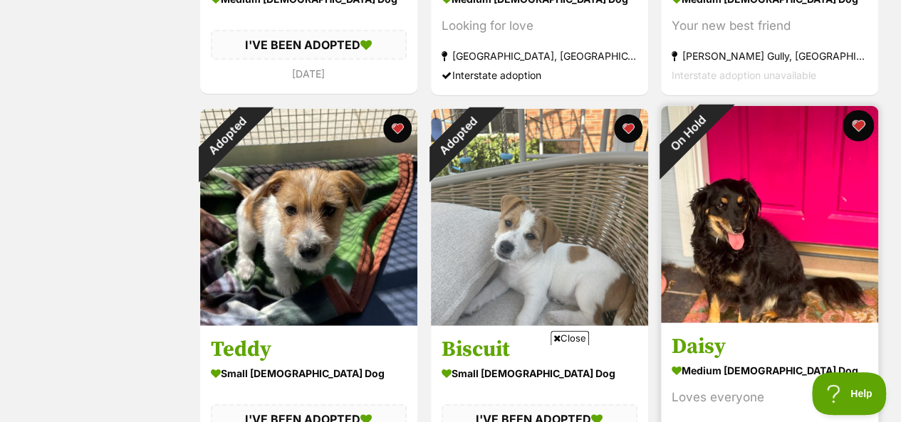
click at [856, 110] on button "favourite" at bounding box center [857, 125] width 31 height 31
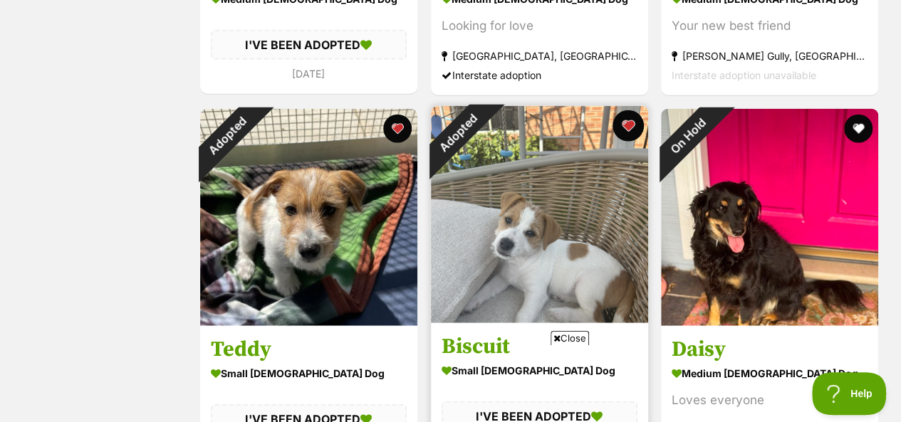
click at [626, 110] on button "favourite" at bounding box center [627, 125] width 31 height 31
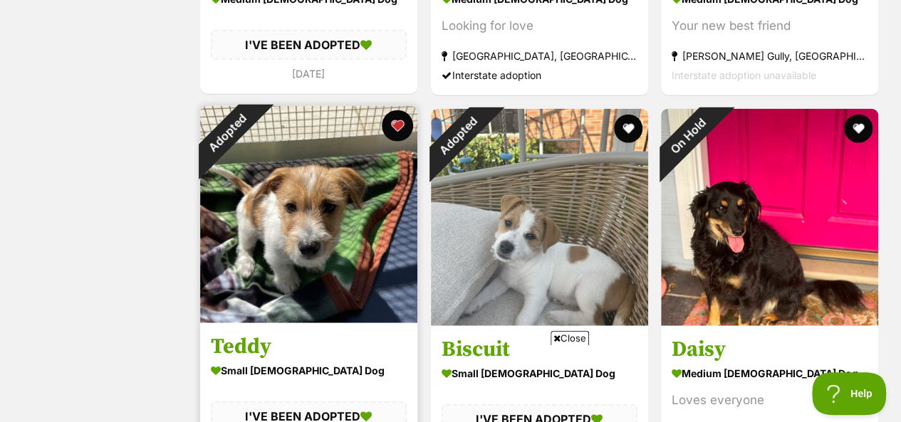
click at [399, 110] on button "favourite" at bounding box center [397, 125] width 31 height 31
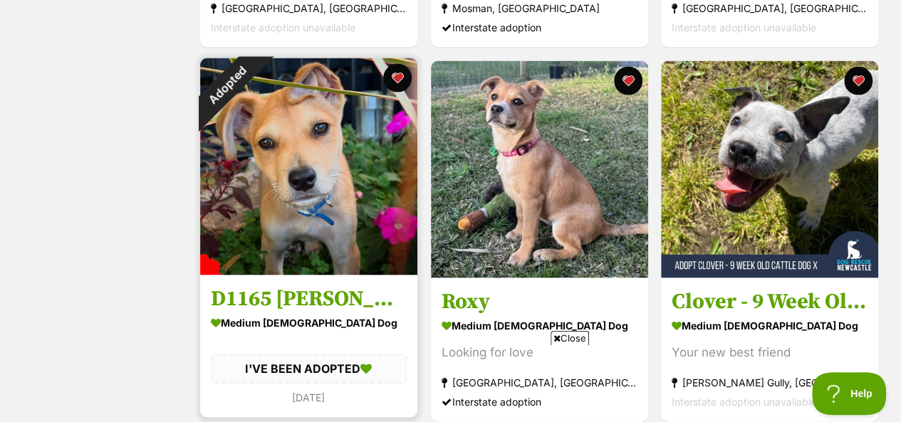
scroll to position [1353, 0]
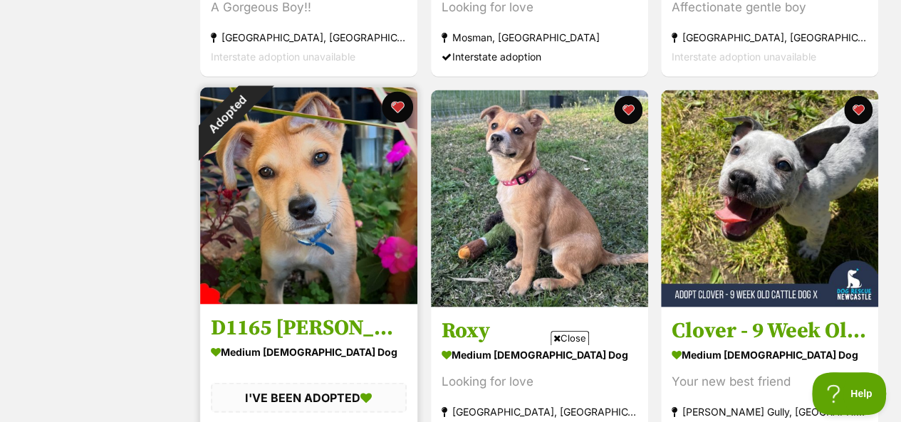
click at [396, 92] on button "favourite" at bounding box center [397, 107] width 31 height 31
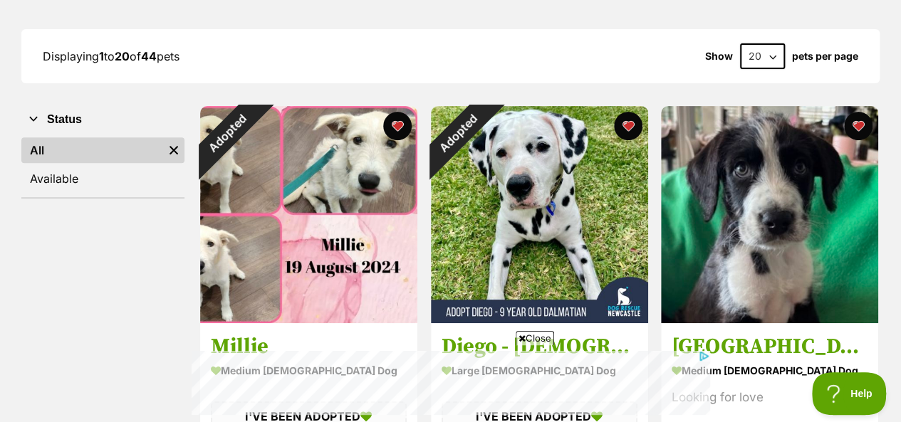
scroll to position [214, 0]
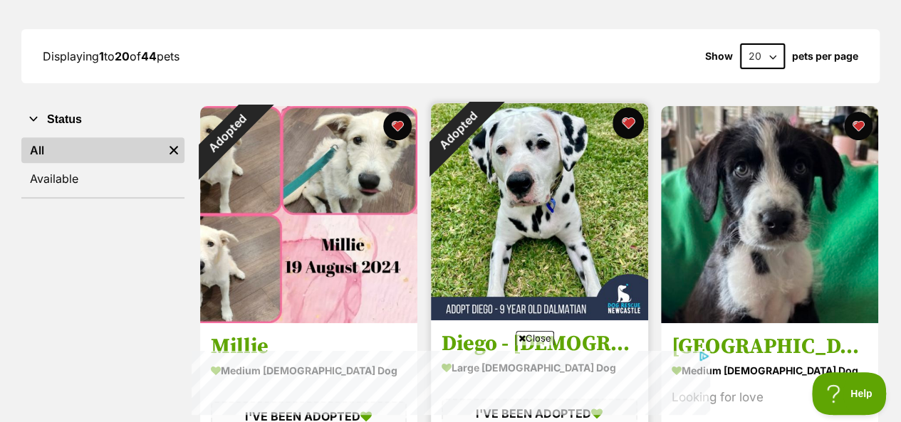
click at [627, 108] on button "favourite" at bounding box center [627, 123] width 31 height 31
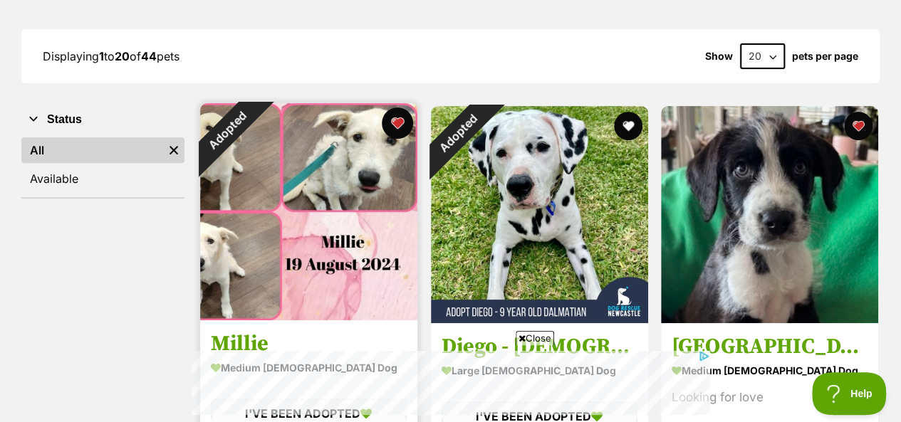
click at [397, 108] on button "favourite" at bounding box center [397, 123] width 31 height 31
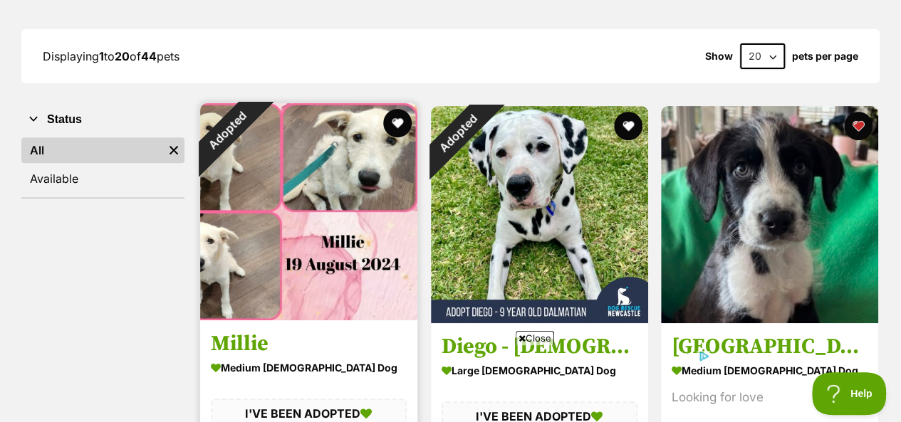
scroll to position [0, 0]
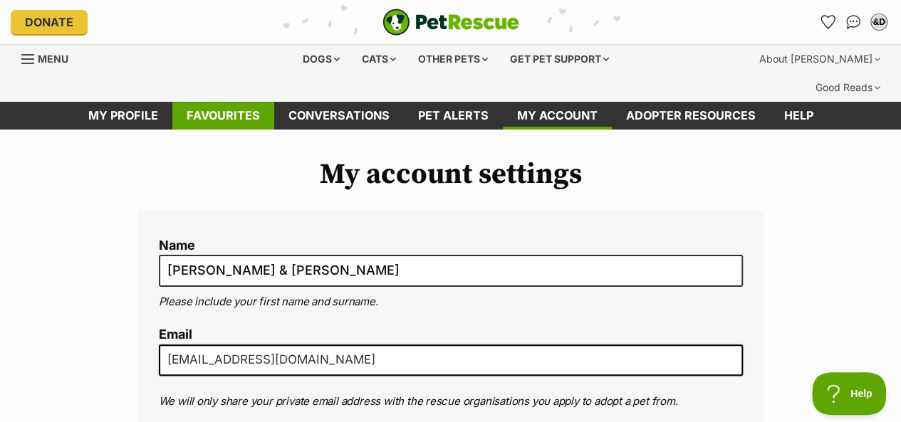
click at [221, 102] on link "Favourites" at bounding box center [223, 116] width 102 height 28
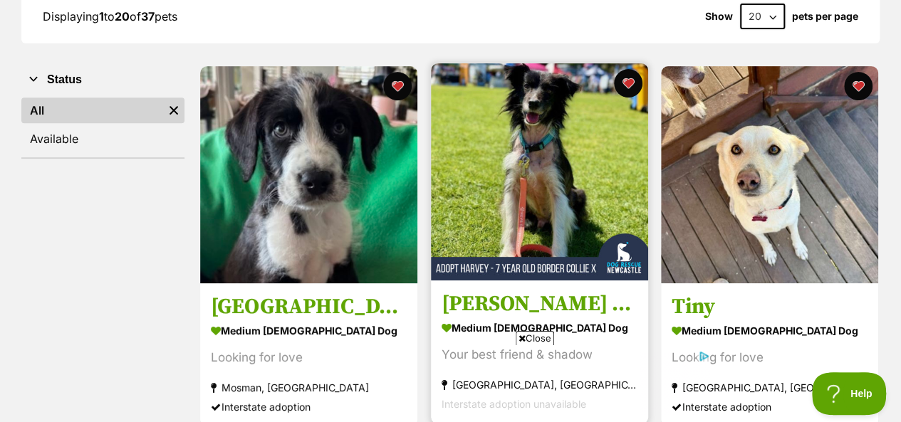
scroll to position [214, 0]
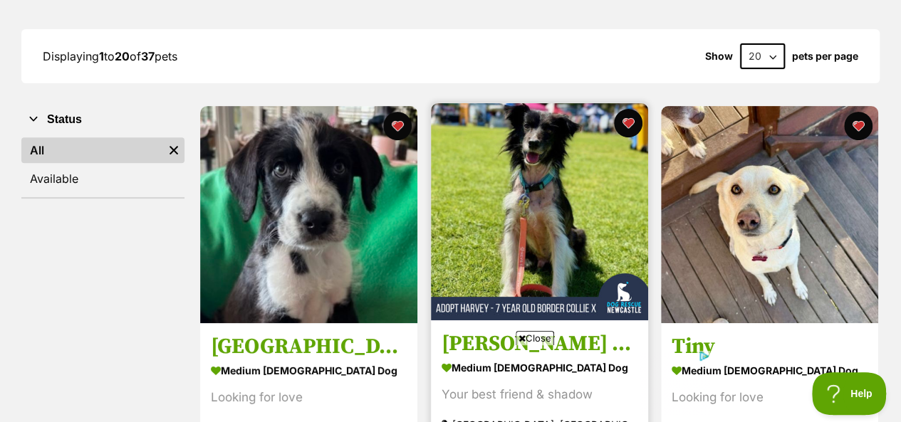
click at [537, 147] on img at bounding box center [539, 211] width 217 height 217
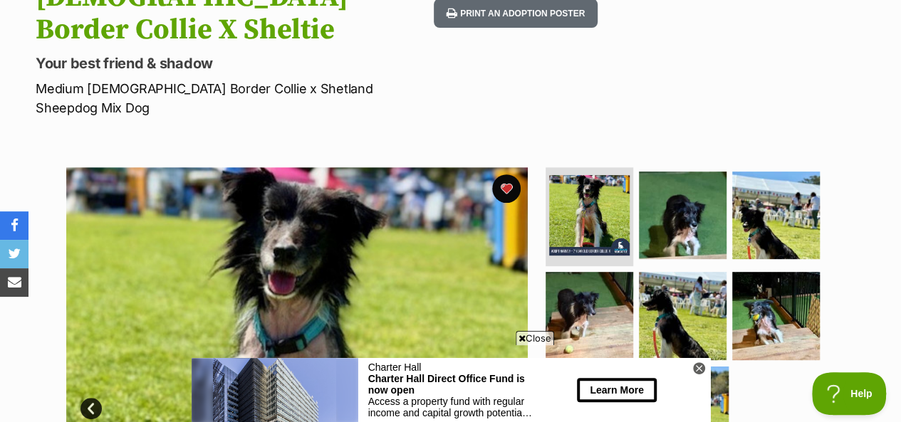
scroll to position [285, 0]
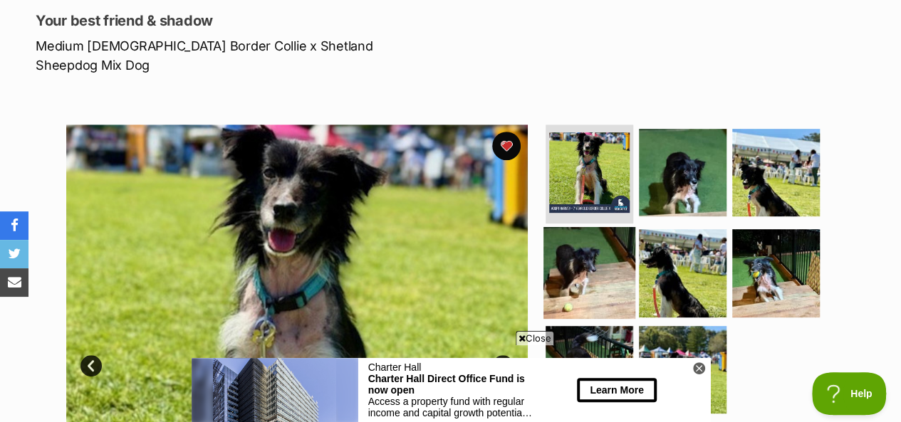
click at [578, 227] on img at bounding box center [589, 273] width 92 height 92
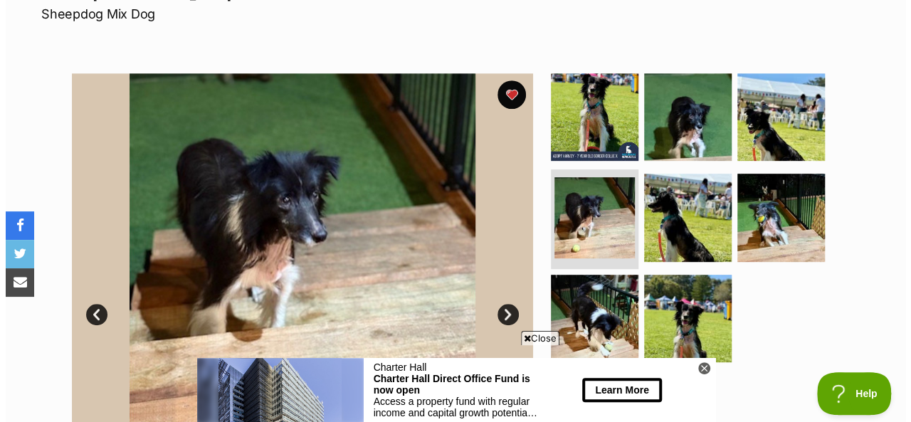
scroll to position [356, 0]
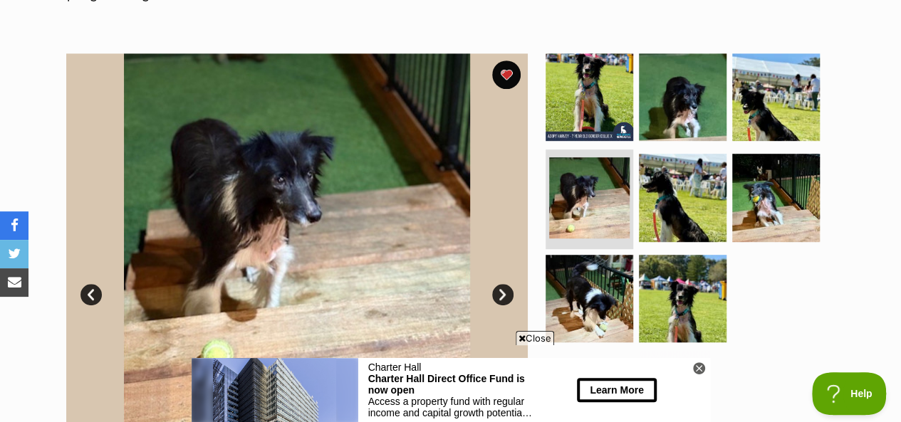
click at [649, 373] on button "WATCH VIDEOS (1)" at bounding box center [622, 387] width 159 height 28
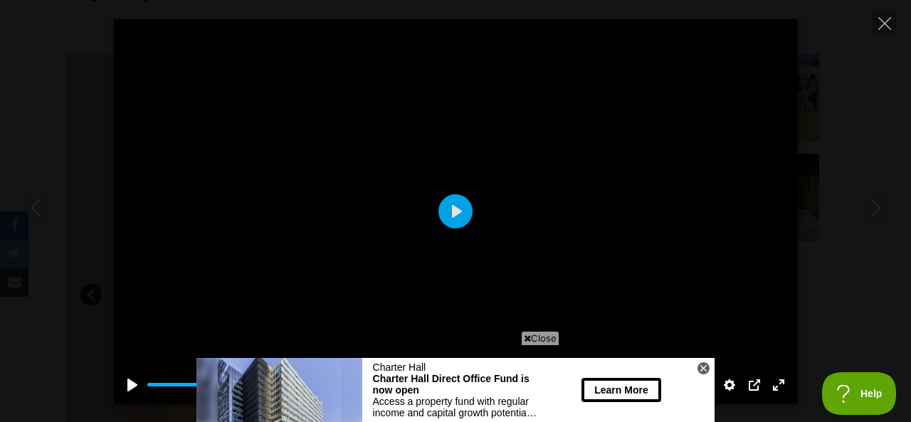
scroll to position [0, 0]
click at [454, 214] on button "Play" at bounding box center [456, 211] width 34 height 34
type input "100"
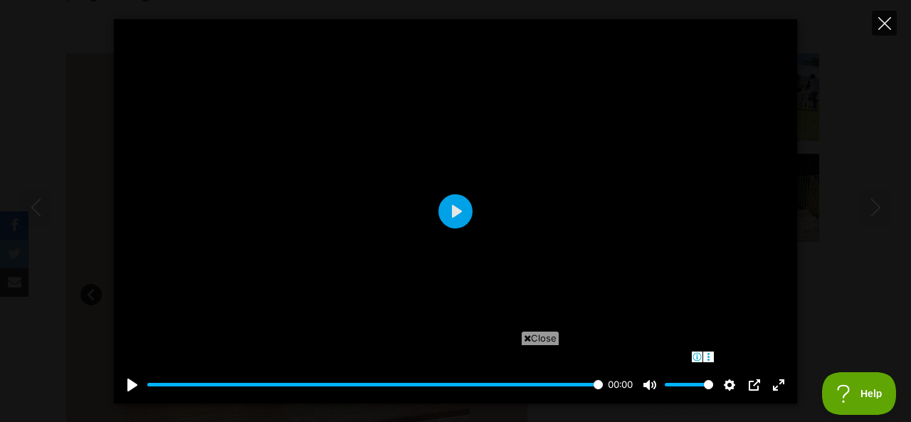
click at [886, 26] on icon "Close" at bounding box center [885, 23] width 13 height 13
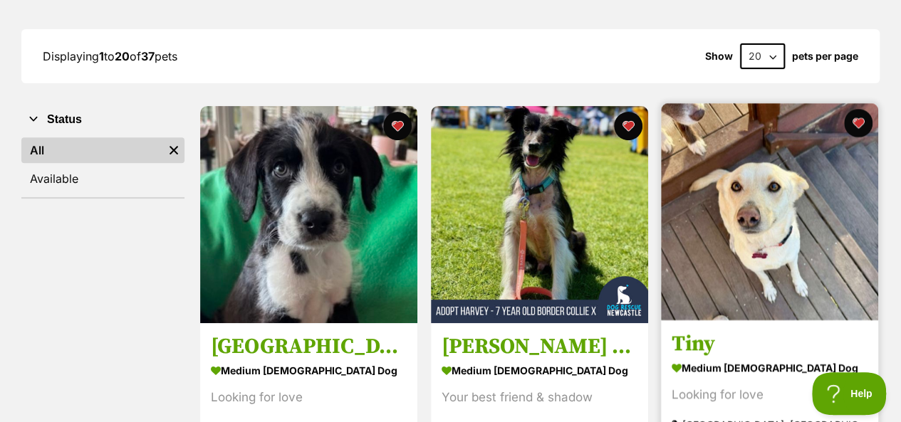
click at [776, 224] on img at bounding box center [769, 211] width 217 height 217
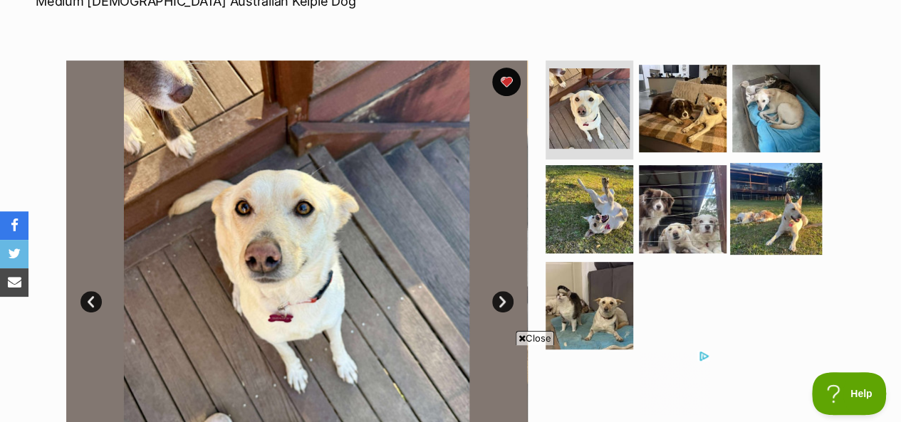
scroll to position [285, 0]
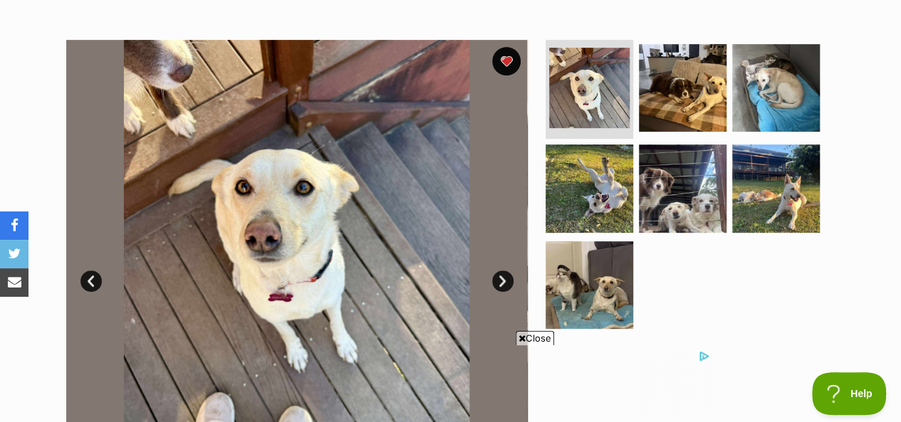
click at [501, 271] on link "Next" at bounding box center [502, 281] width 21 height 21
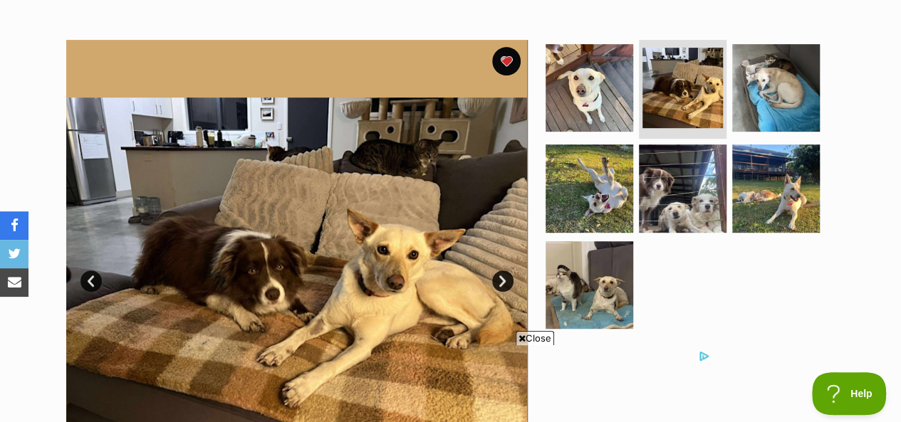
click at [501, 271] on link "Next" at bounding box center [502, 281] width 21 height 21
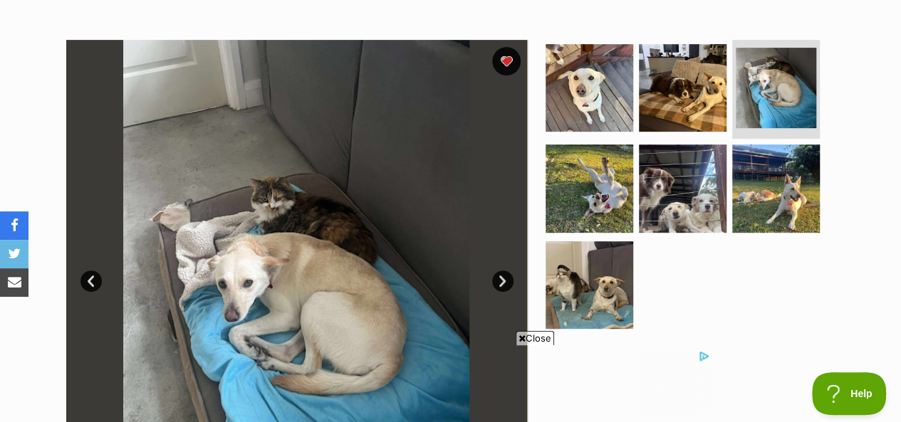
click at [503, 271] on link "Next" at bounding box center [502, 281] width 21 height 21
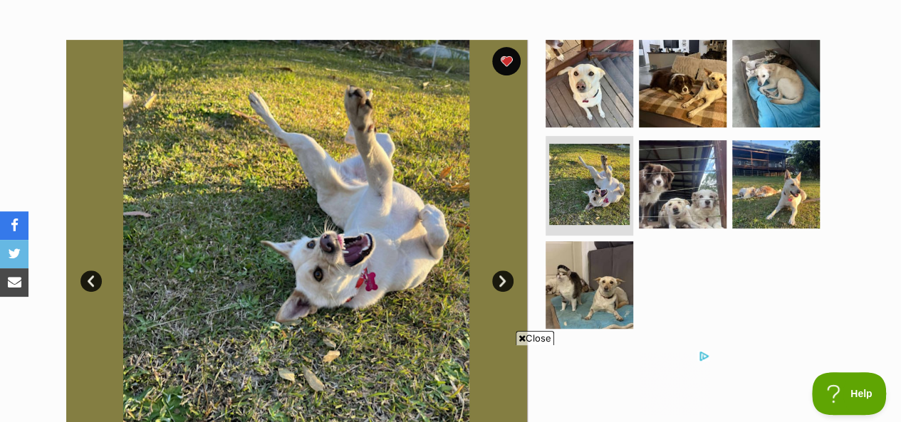
click at [504, 271] on link "Next" at bounding box center [502, 281] width 21 height 21
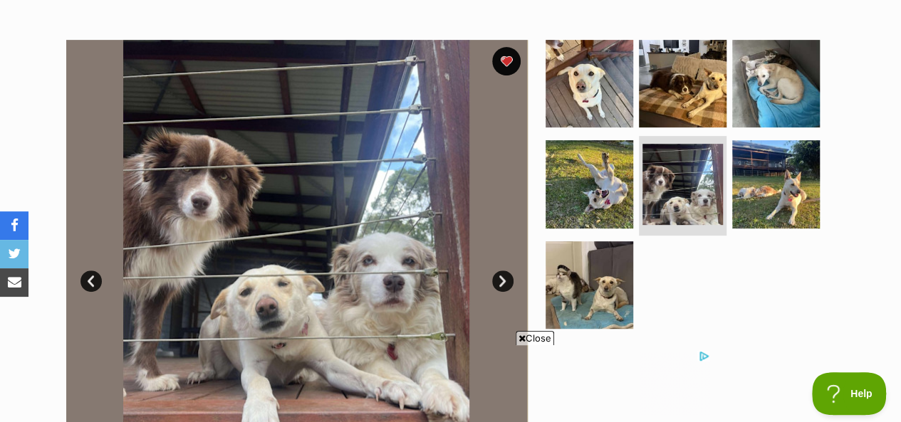
scroll to position [0, 0]
click at [504, 271] on link "Next" at bounding box center [502, 281] width 21 height 21
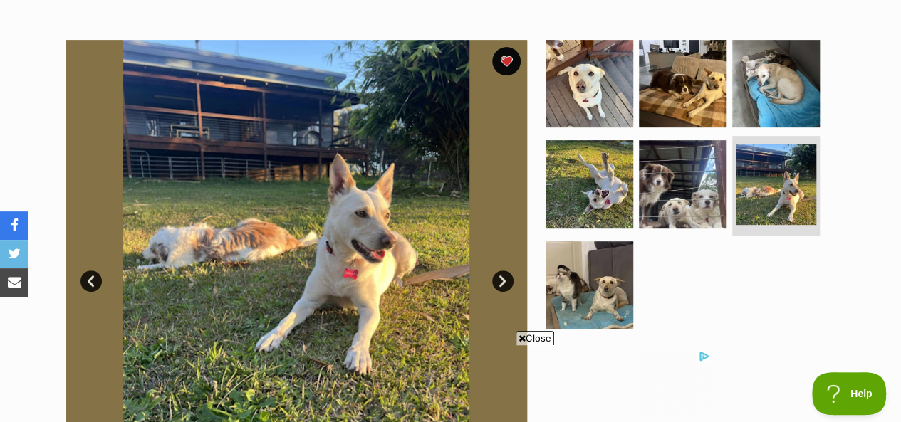
click at [504, 271] on link "Next" at bounding box center [502, 281] width 21 height 21
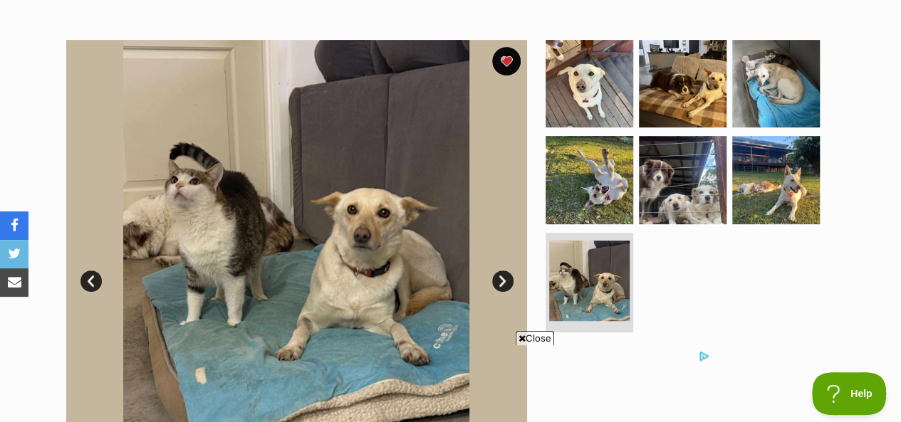
click at [547, 340] on span "Close" at bounding box center [534, 338] width 38 height 14
click at [504, 271] on link "Next" at bounding box center [502, 281] width 21 height 21
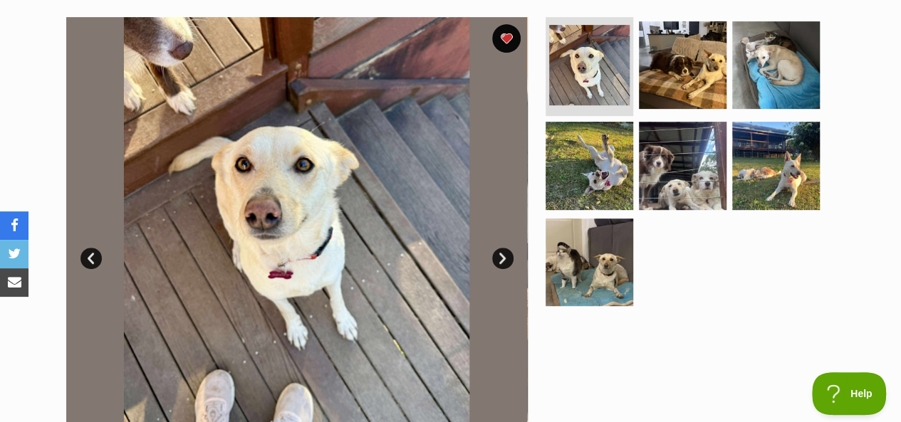
scroll to position [285, 0]
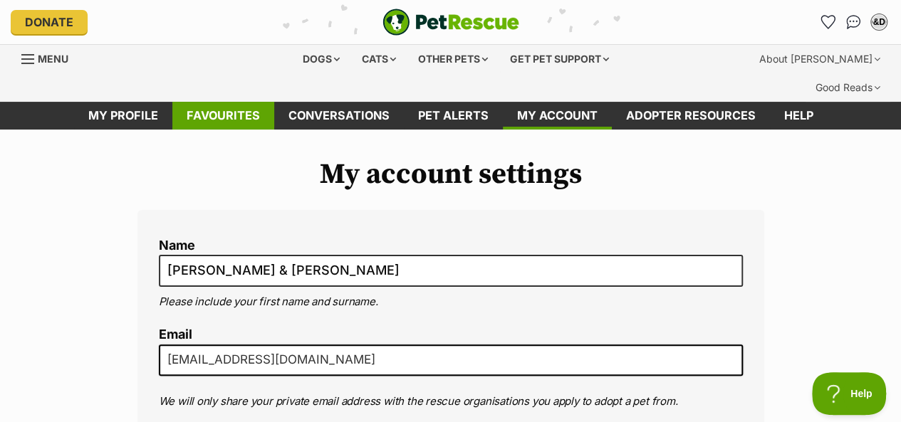
click at [238, 102] on link "Favourites" at bounding box center [223, 116] width 102 height 28
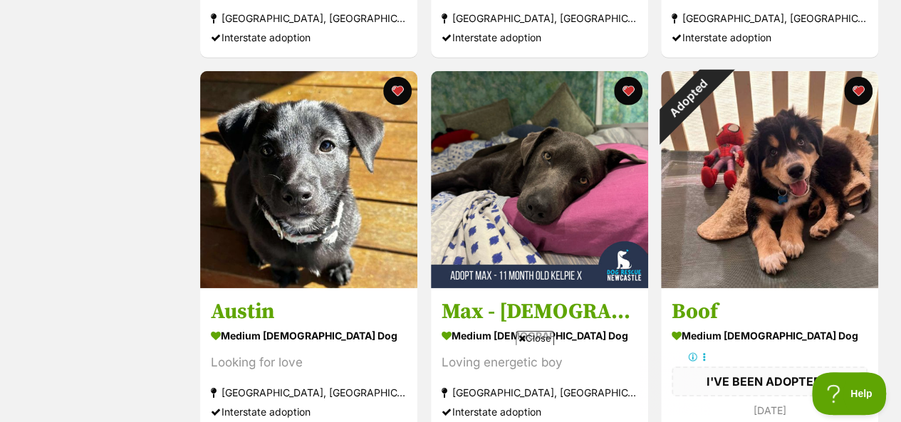
scroll to position [2136, 0]
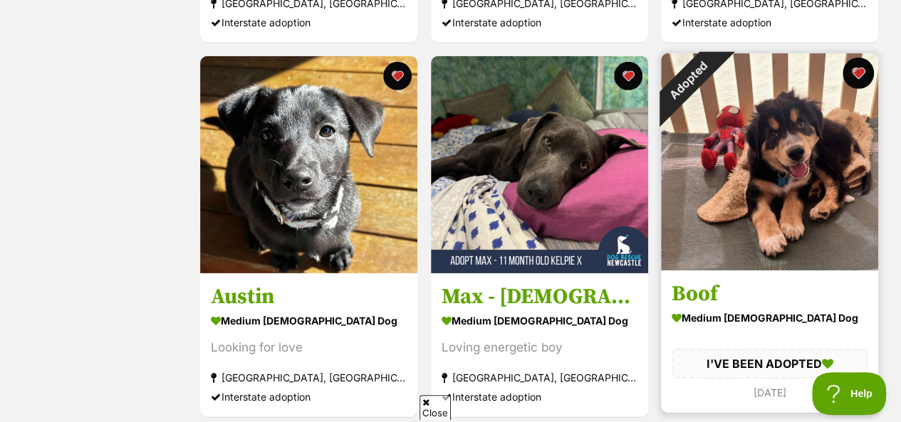
click at [856, 58] on button "favourite" at bounding box center [857, 73] width 31 height 31
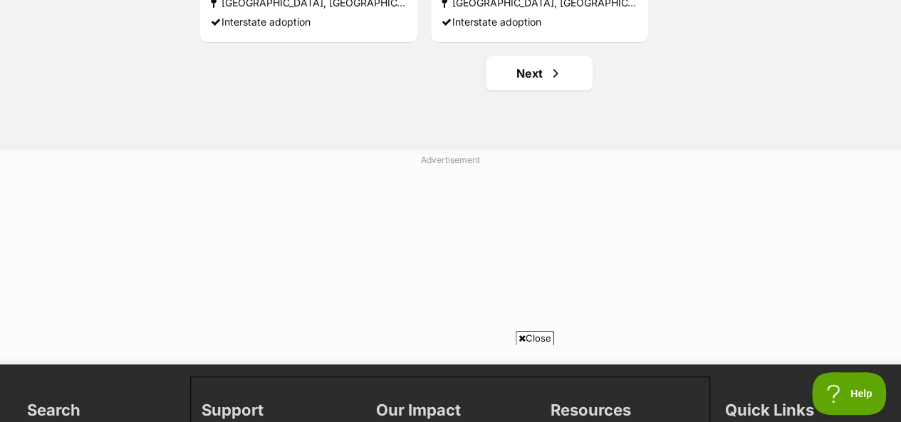
scroll to position [2919, 0]
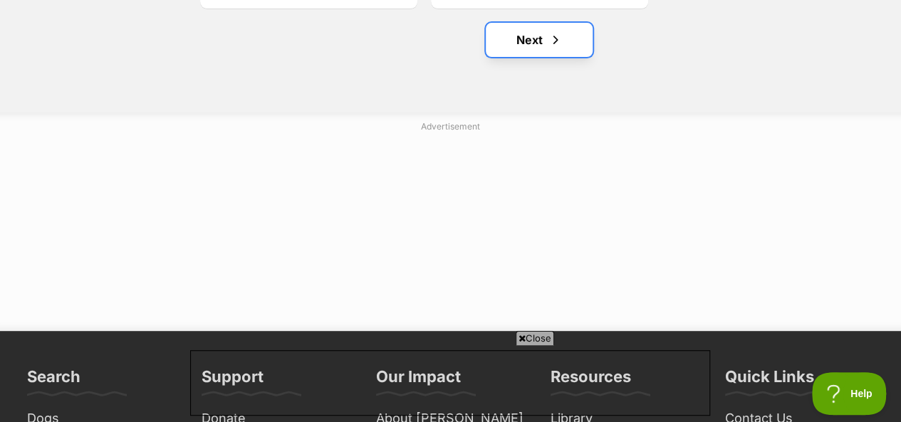
click at [550, 31] on span "Next page" at bounding box center [555, 39] width 14 height 17
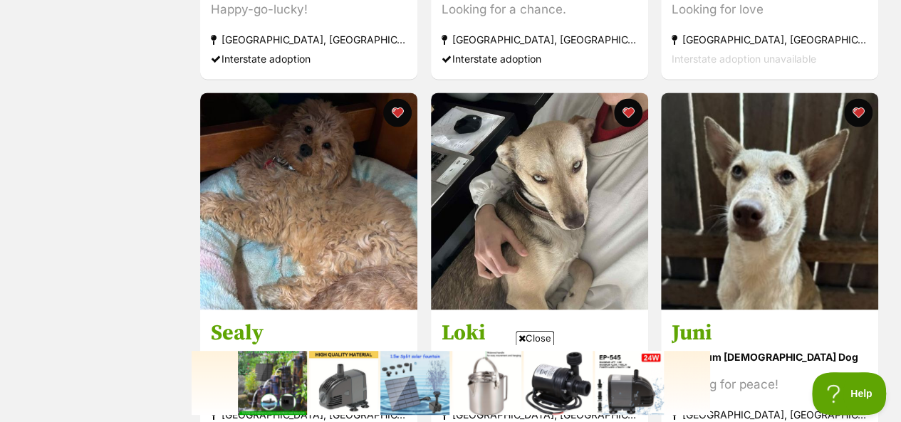
scroll to position [997, 0]
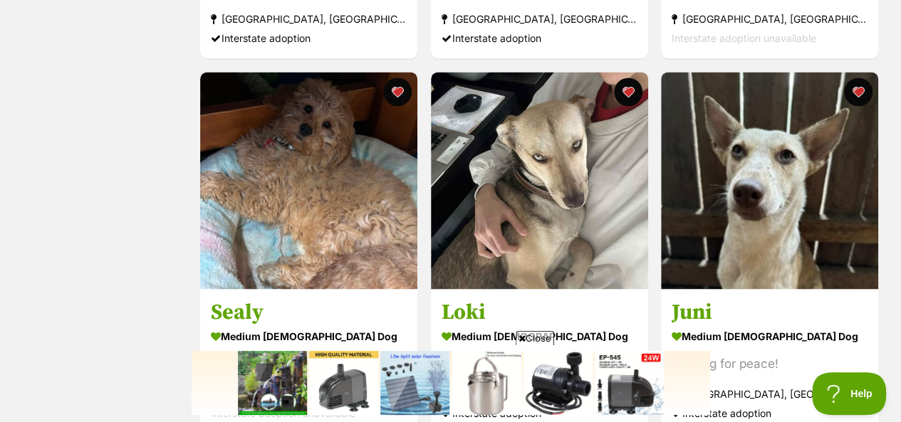
click at [540, 337] on span "Close" at bounding box center [534, 338] width 38 height 14
click at [540, 354] on div "Gently natured puppy" at bounding box center [539, 363] width 196 height 19
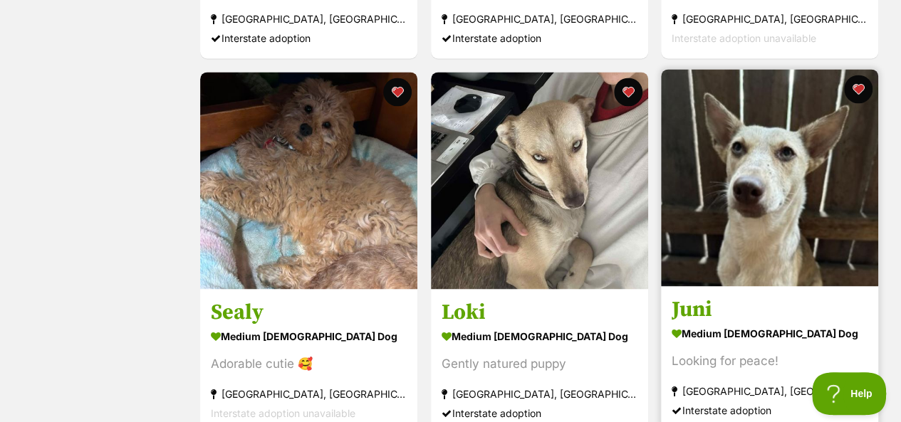
click at [775, 157] on img at bounding box center [769, 177] width 217 height 217
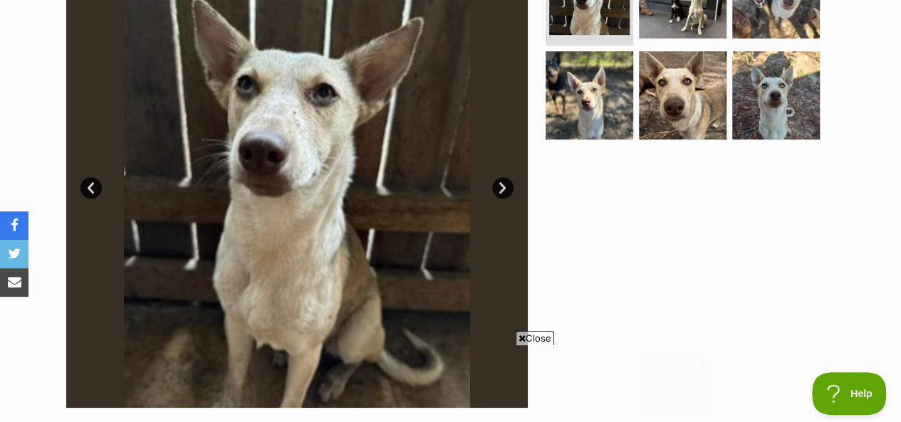
scroll to position [356, 0]
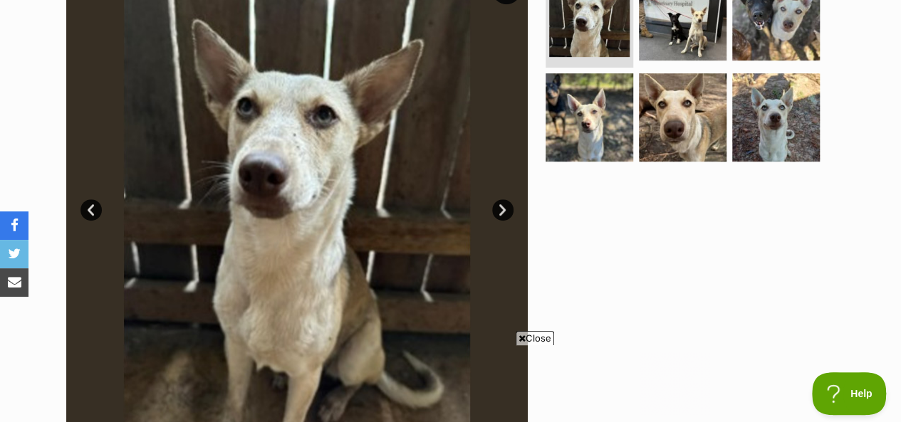
click at [501, 199] on link "Next" at bounding box center [502, 209] width 21 height 21
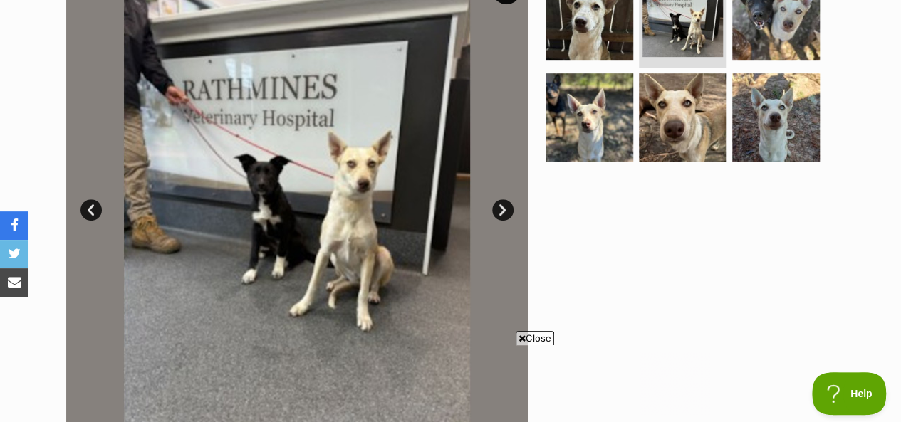
scroll to position [0, 0]
click at [501, 199] on link "Next" at bounding box center [502, 209] width 21 height 21
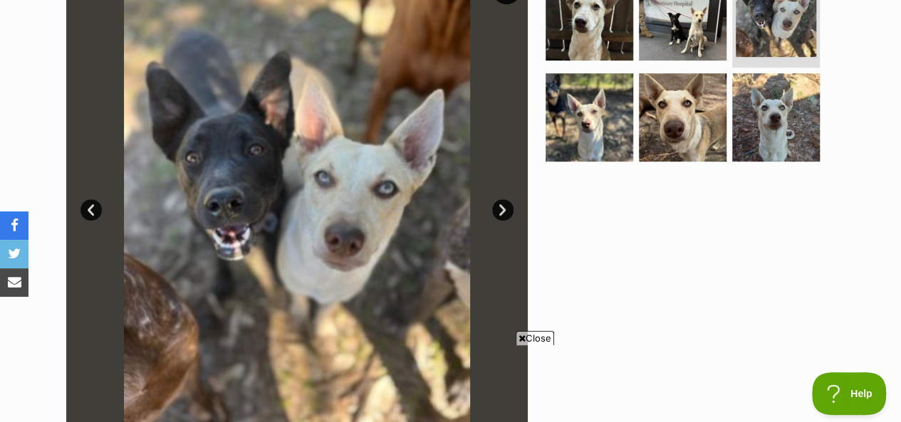
click at [501, 199] on link "Next" at bounding box center [502, 209] width 21 height 21
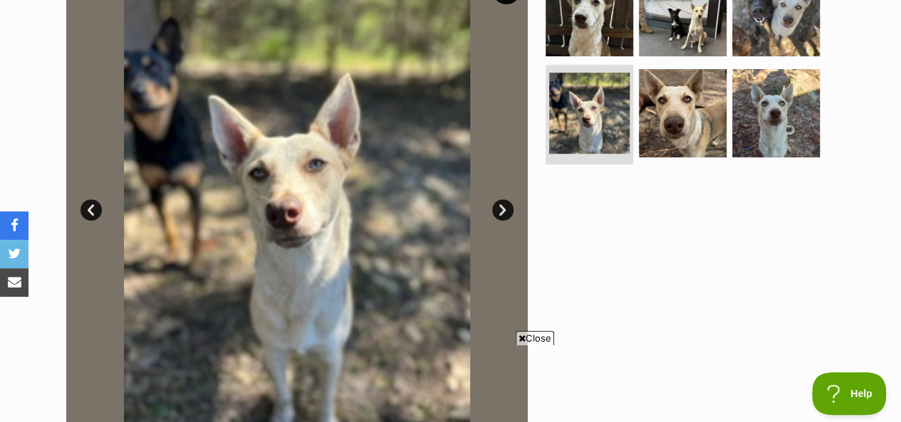
click at [501, 199] on link "Next" at bounding box center [502, 209] width 21 height 21
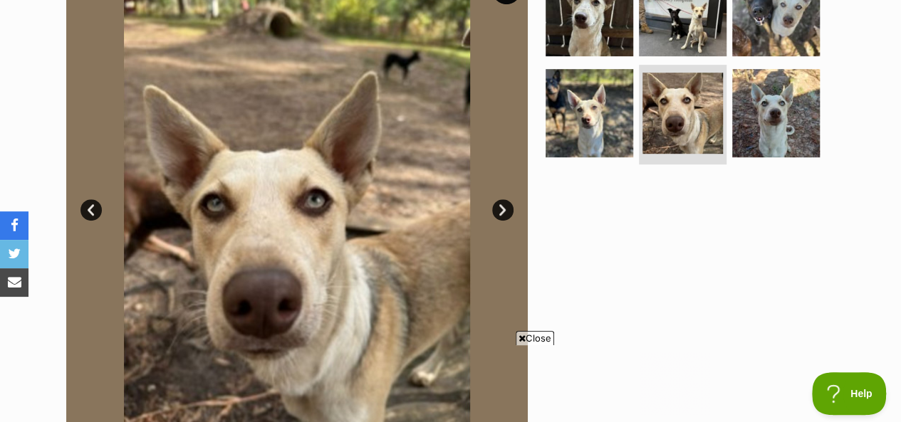
click at [501, 199] on link "Next" at bounding box center [502, 209] width 21 height 21
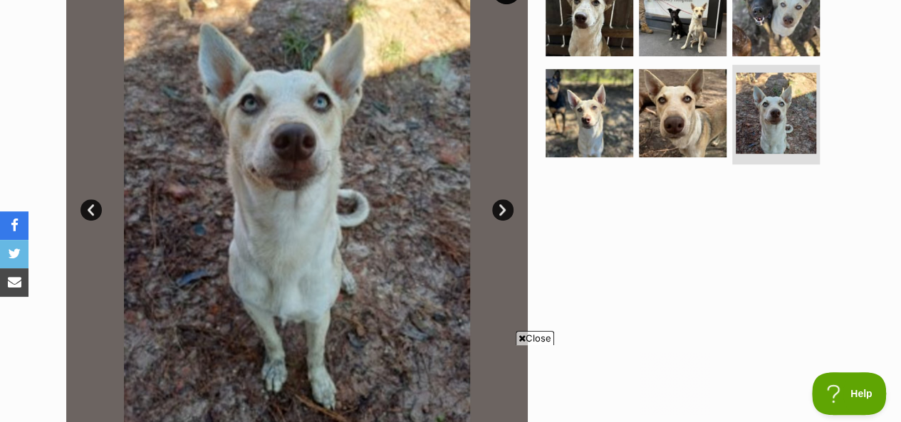
click at [501, 199] on link "Next" at bounding box center [502, 209] width 21 height 21
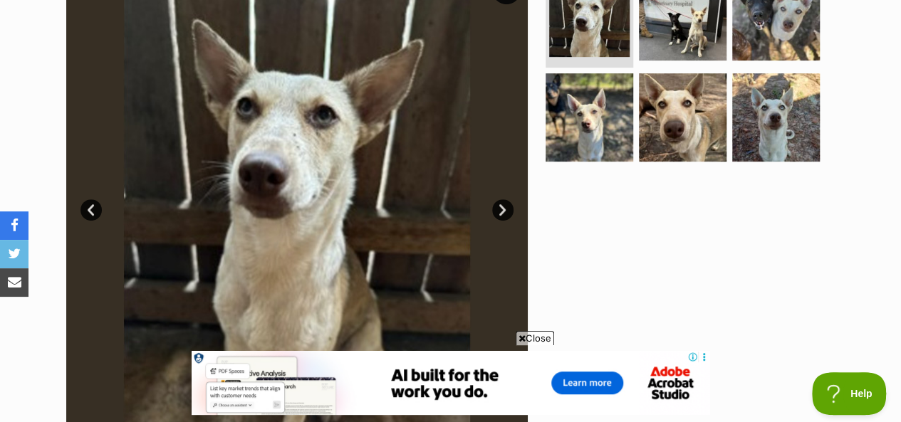
click at [501, 199] on link "Next" at bounding box center [502, 209] width 21 height 21
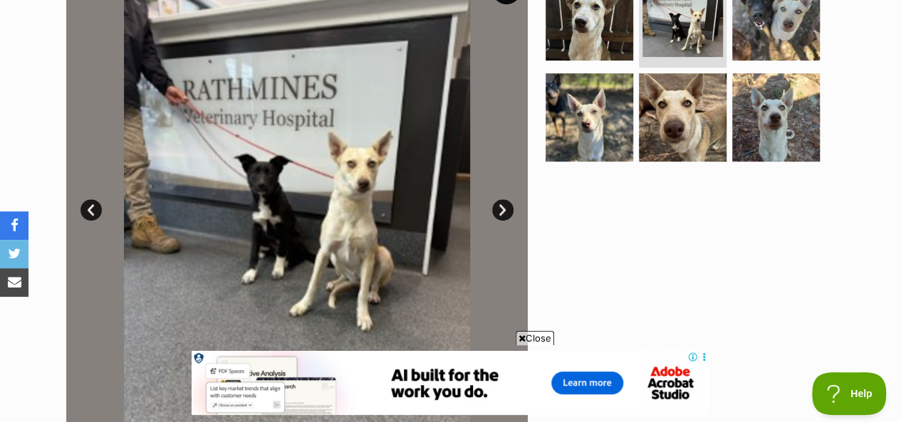
click at [499, 199] on link "Next" at bounding box center [502, 209] width 21 height 21
